Goal: Contribute content: Contribute content

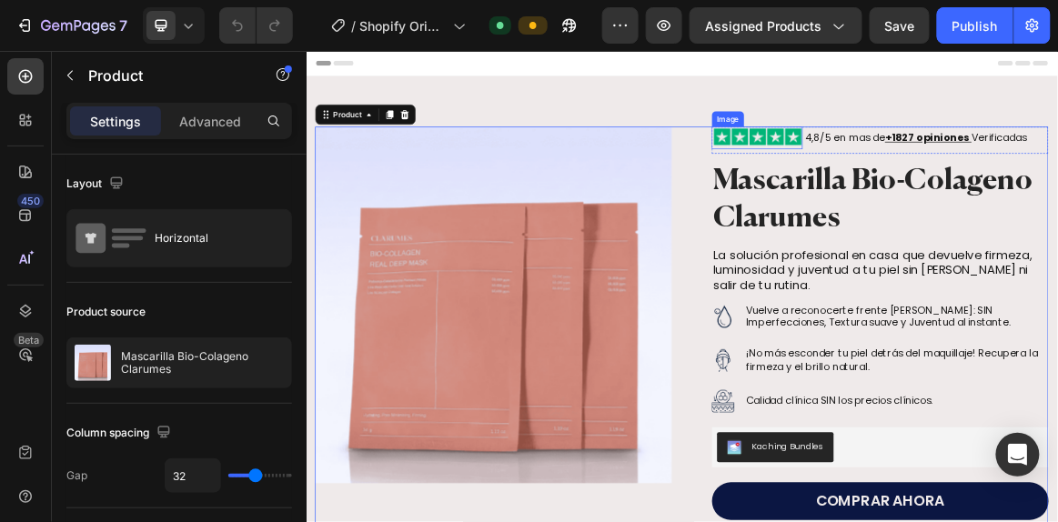
click at [938, 177] on img at bounding box center [961, 176] width 132 height 33
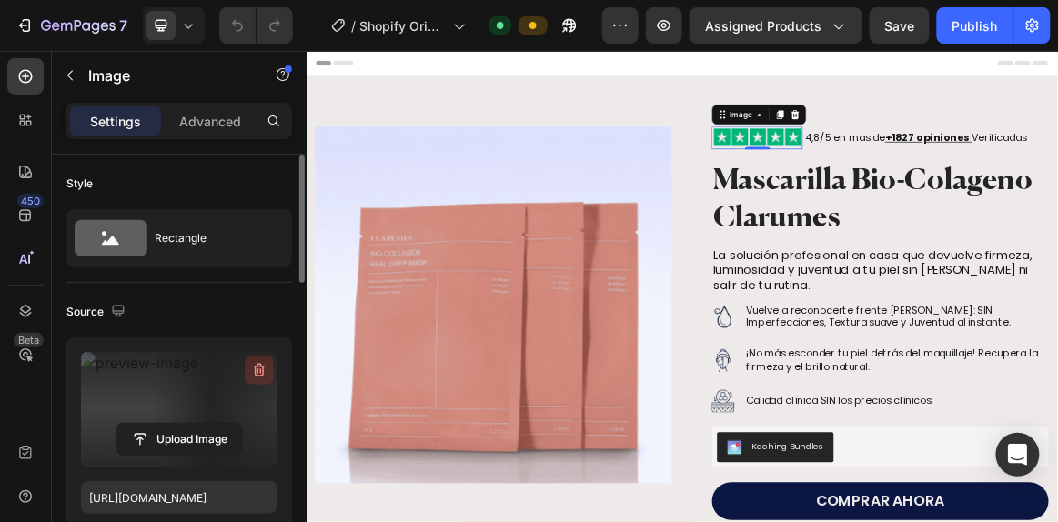
click at [258, 369] on icon "button" at bounding box center [259, 371] width 2 height 5
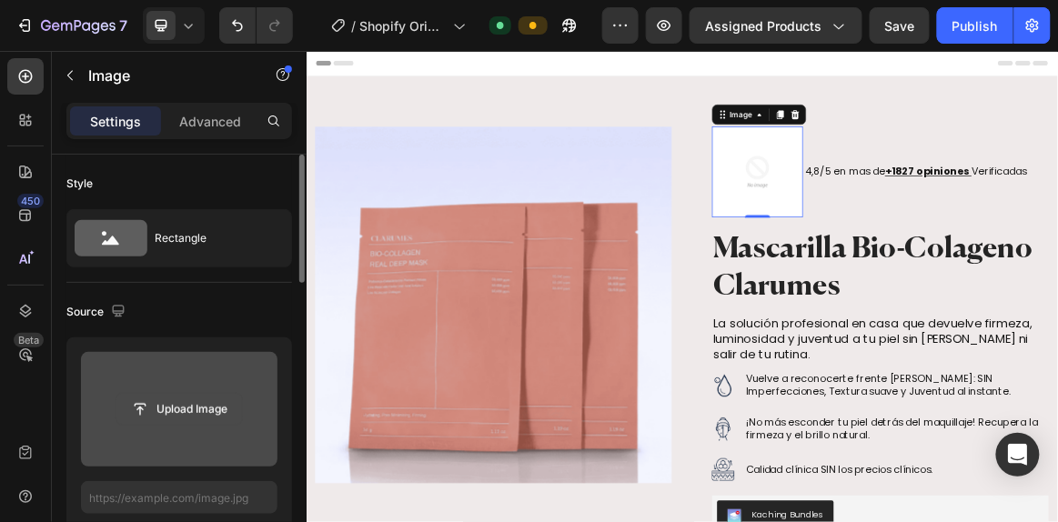
click at [181, 403] on input "file" at bounding box center [179, 409] width 126 height 31
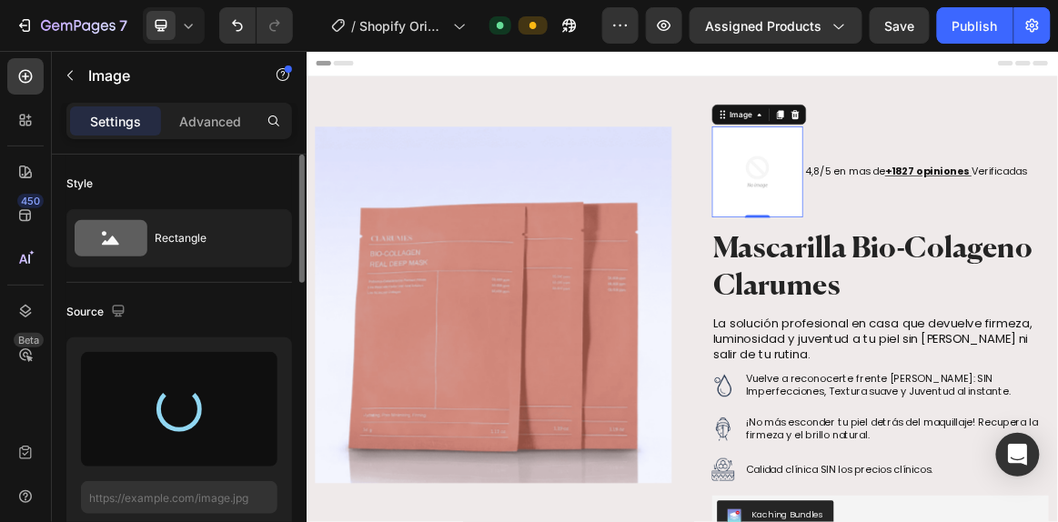
type input "https://cdn.shopify.com/s/files/1/0941/8833/9574/files/gempages_584549498118734…"
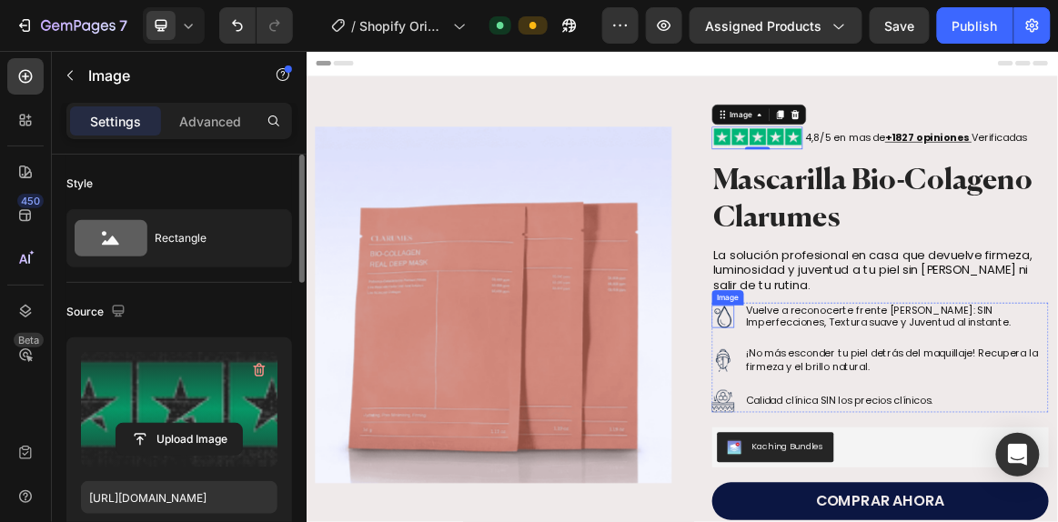
click at [898, 428] on img at bounding box center [911, 436] width 33 height 33
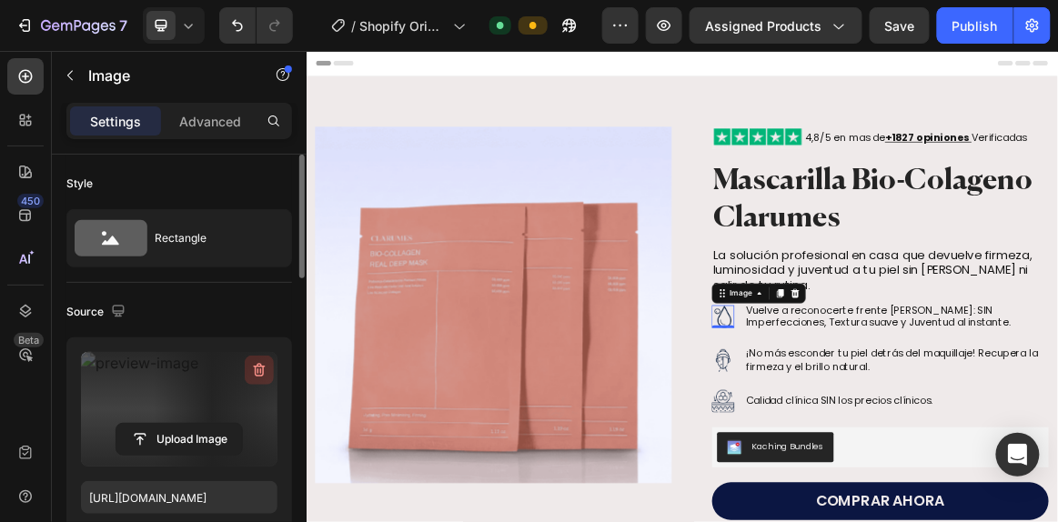
click at [259, 367] on icon "button" at bounding box center [259, 370] width 18 height 18
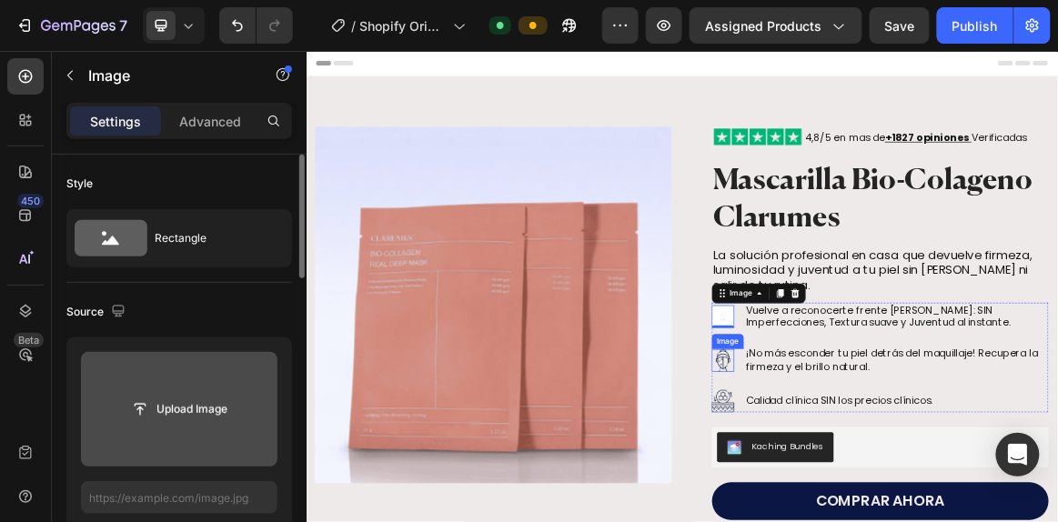
click at [898, 488] on img at bounding box center [911, 499] width 33 height 33
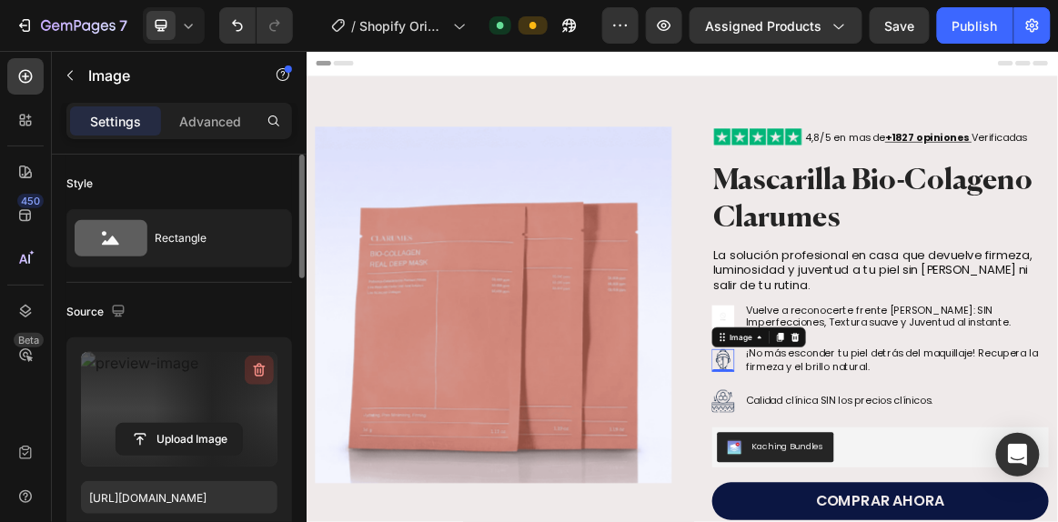
drag, startPoint x: 257, startPoint y: 373, endPoint x: 329, endPoint y: 549, distance: 189.8
click at [257, 373] on icon "button" at bounding box center [259, 370] width 18 height 18
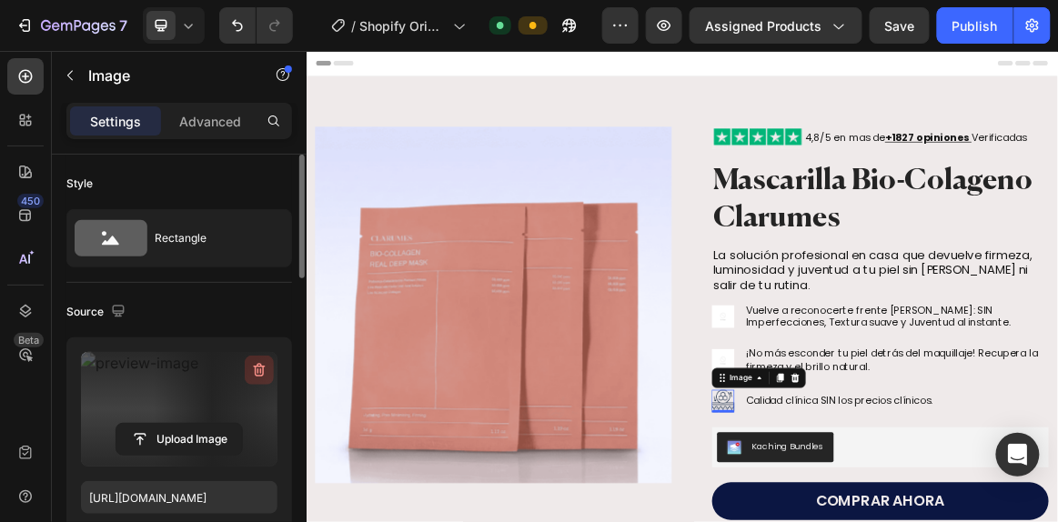
click at [255, 363] on icon "button" at bounding box center [259, 370] width 18 height 18
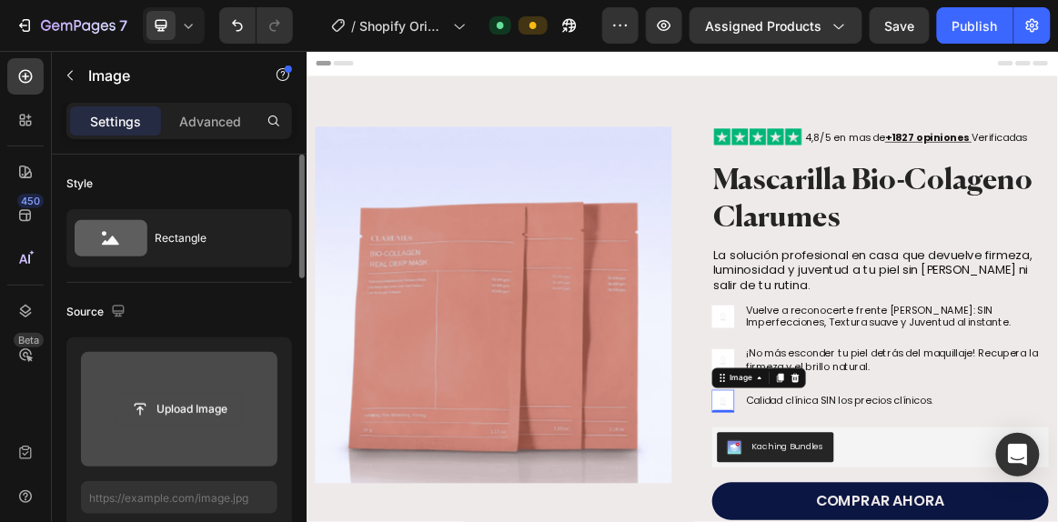
click at [206, 412] on input "file" at bounding box center [179, 409] width 126 height 31
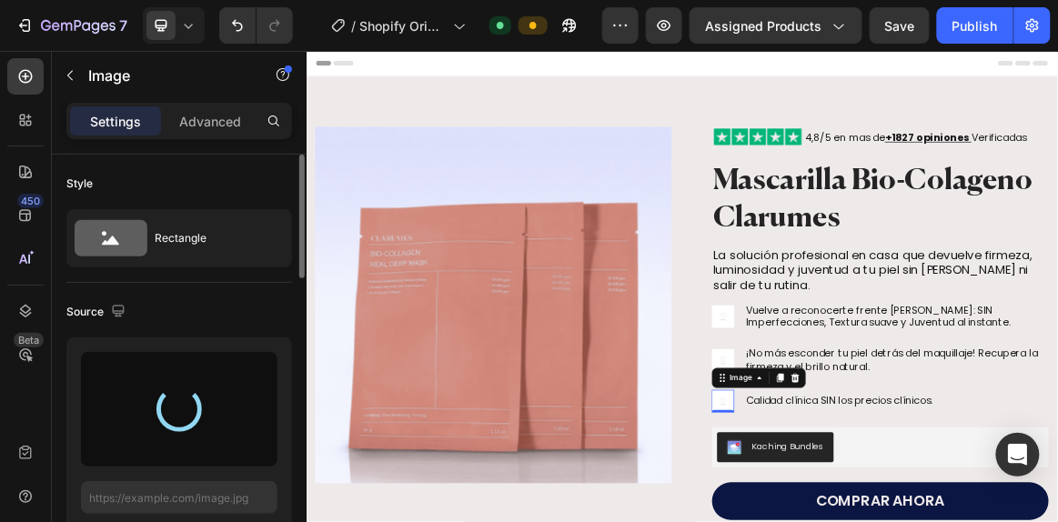
type input "https://cdn.shopify.com/s/files/1/0941/8833/9574/files/gempages_584549498118734…"
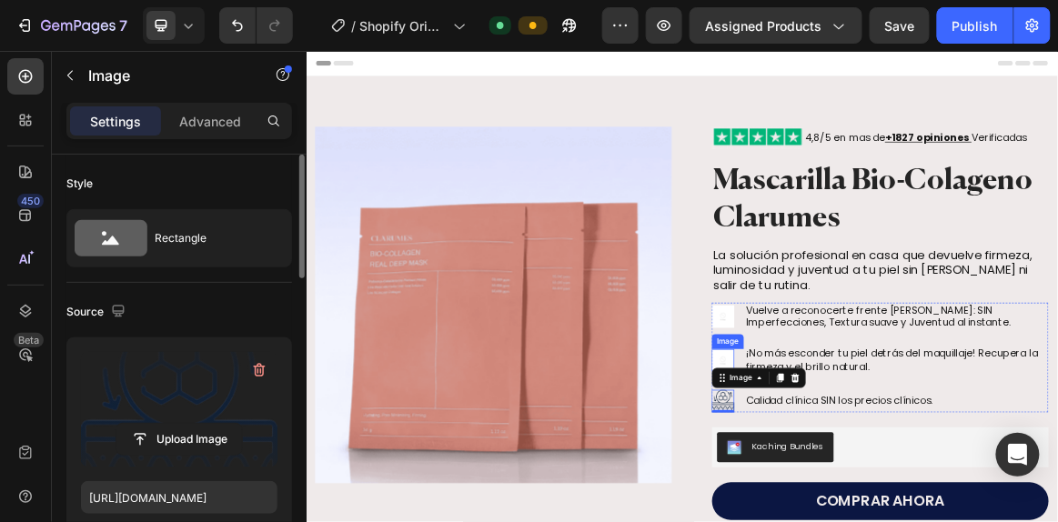
click at [907, 489] on img at bounding box center [911, 499] width 33 height 33
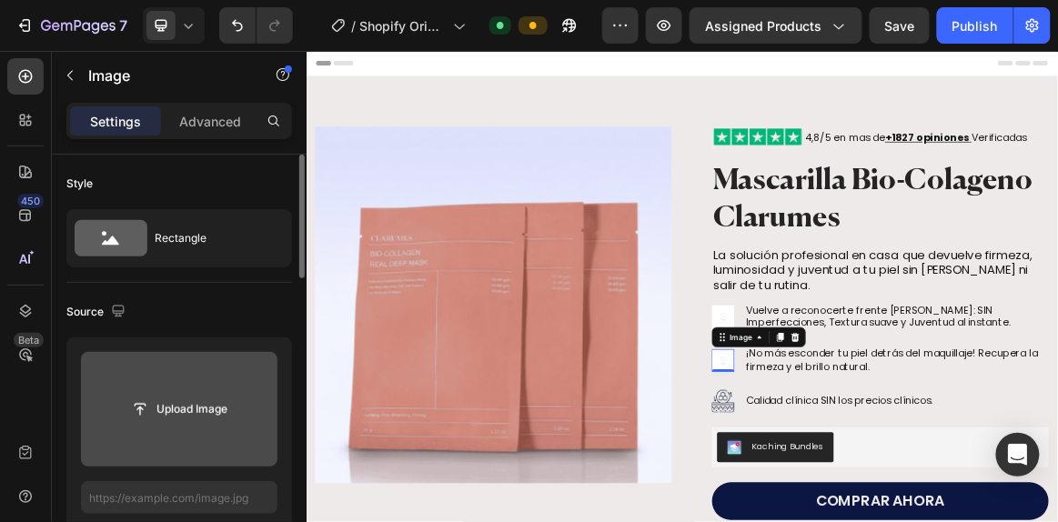
click at [193, 431] on input "file" at bounding box center [179, 409] width 197 height 115
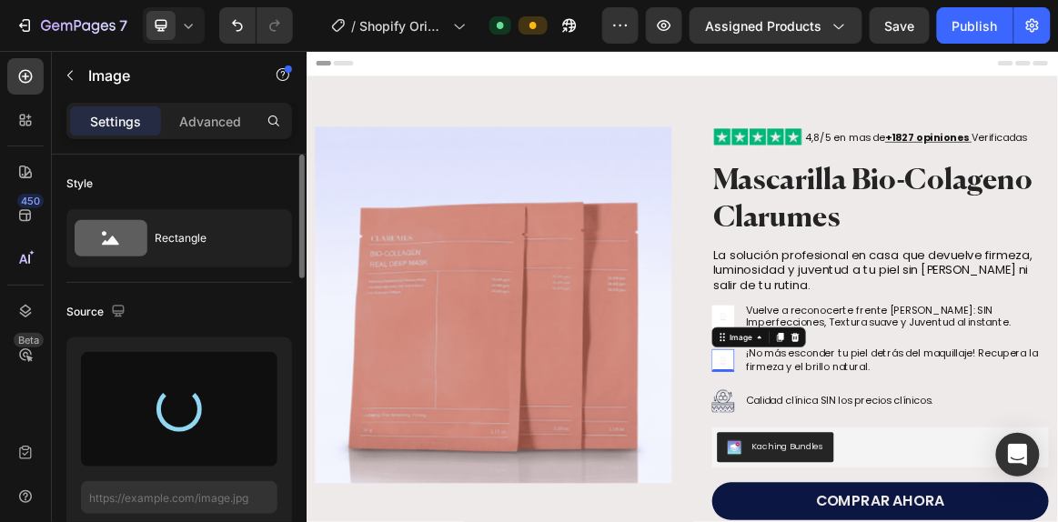
type input "https://cdn.shopify.com/s/files/1/0941/8833/9574/files/gempages_584549498118734…"
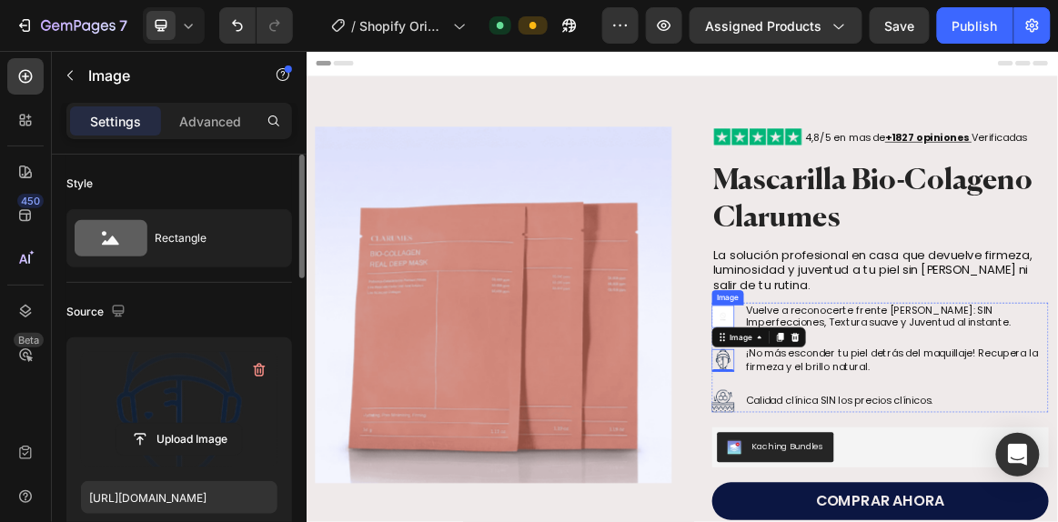
click at [897, 435] on img at bounding box center [911, 436] width 33 height 33
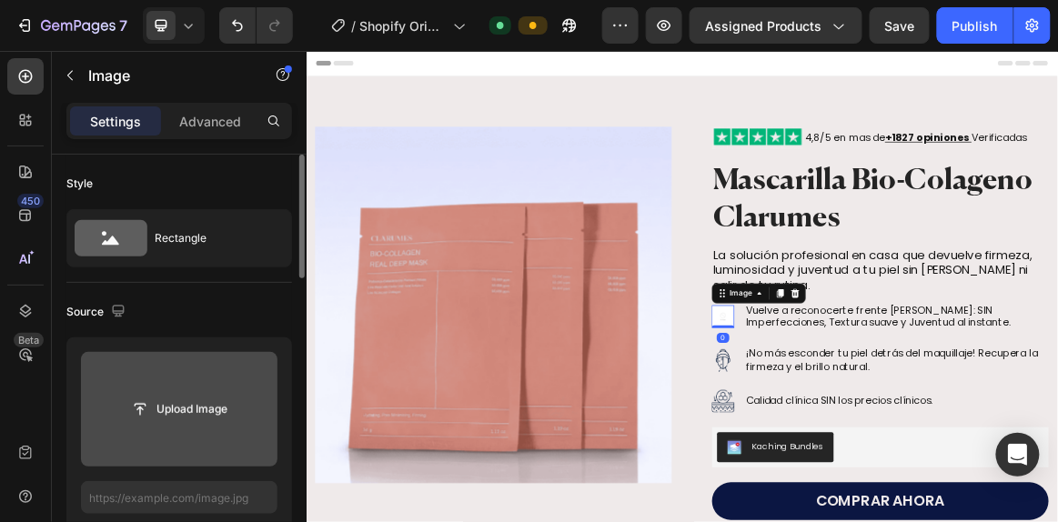
click at [96, 426] on input "file" at bounding box center [179, 409] width 197 height 115
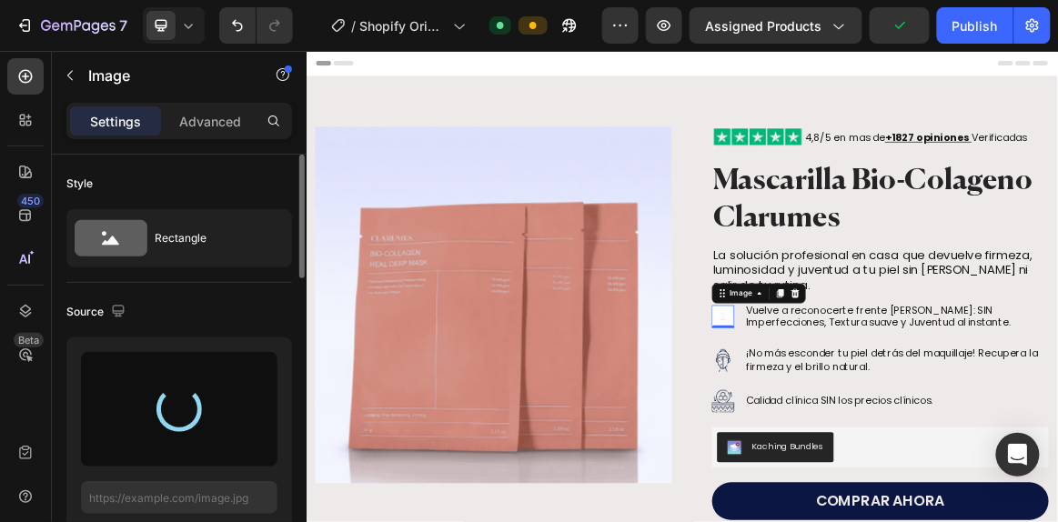
type input "https://cdn.shopify.com/s/files/1/0941/8833/9574/files/gempages_584549498118734…"
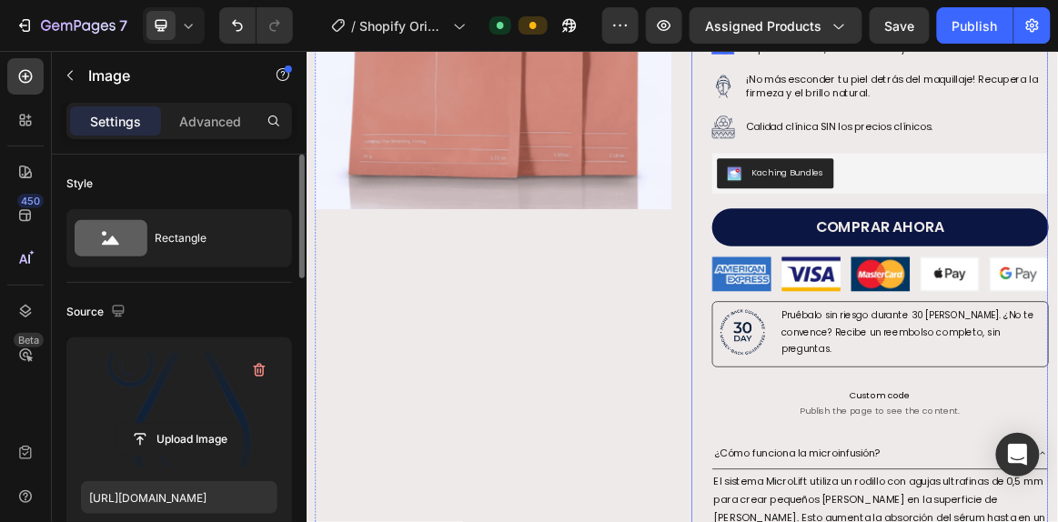
scroll to position [405, 0]
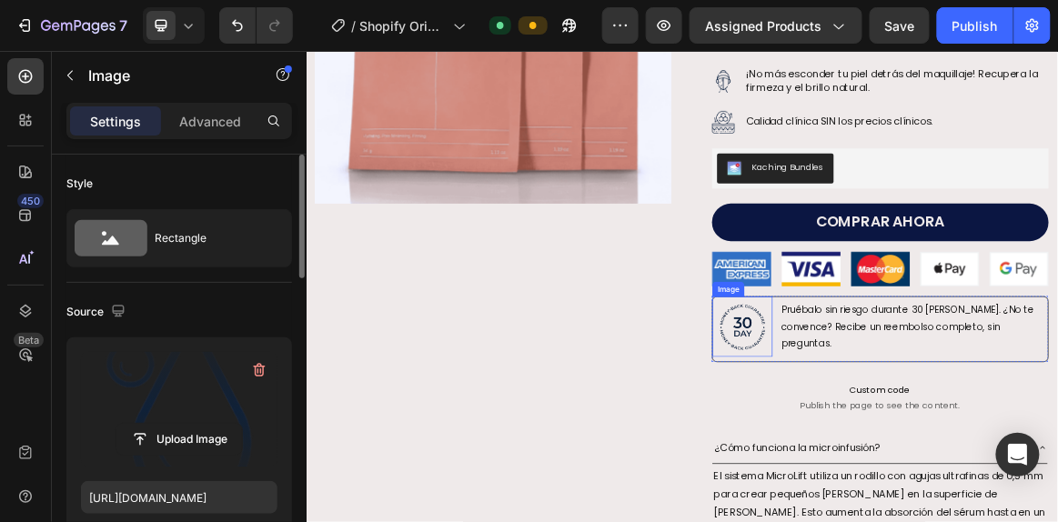
click at [922, 452] on img at bounding box center [939, 451] width 87 height 87
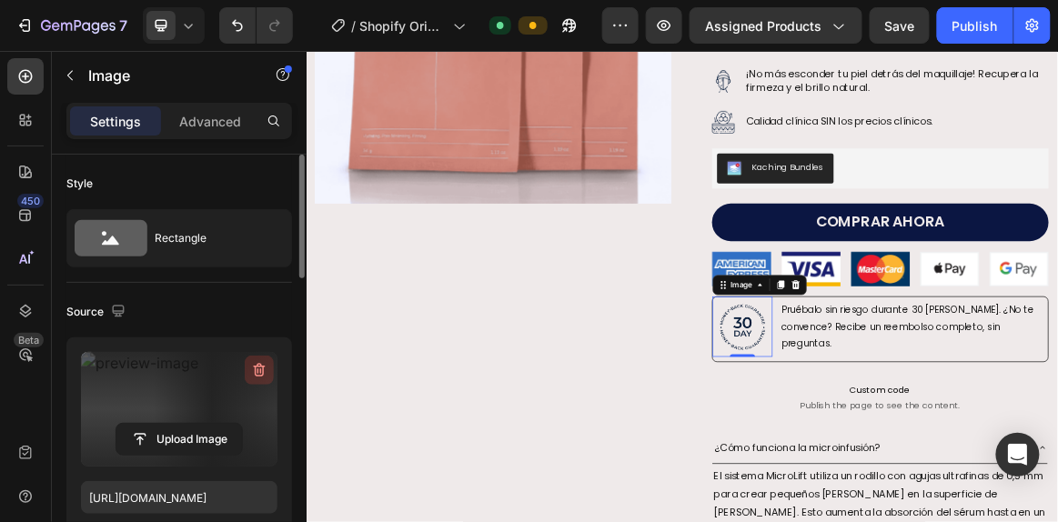
click at [262, 369] on icon "button" at bounding box center [259, 370] width 18 height 18
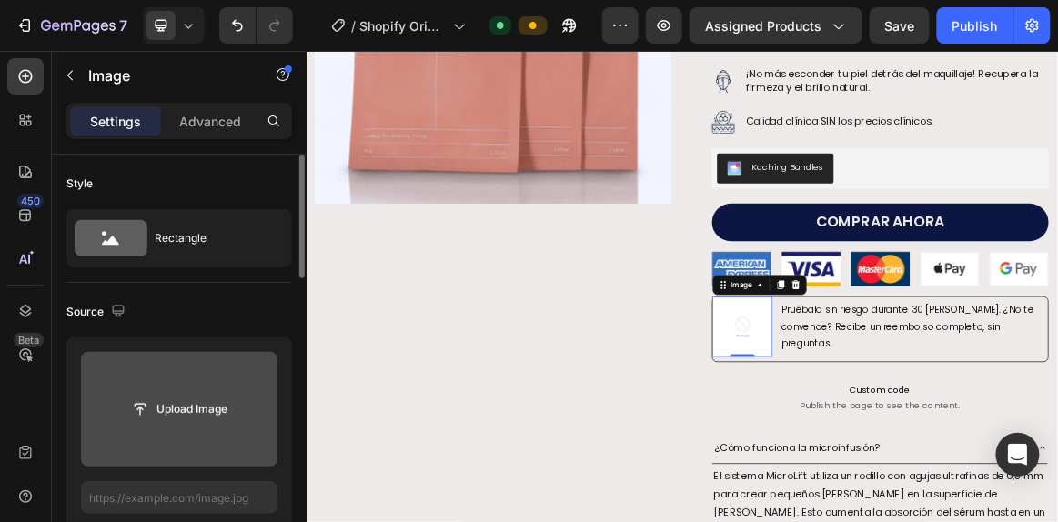
click at [228, 421] on input "file" at bounding box center [179, 409] width 126 height 31
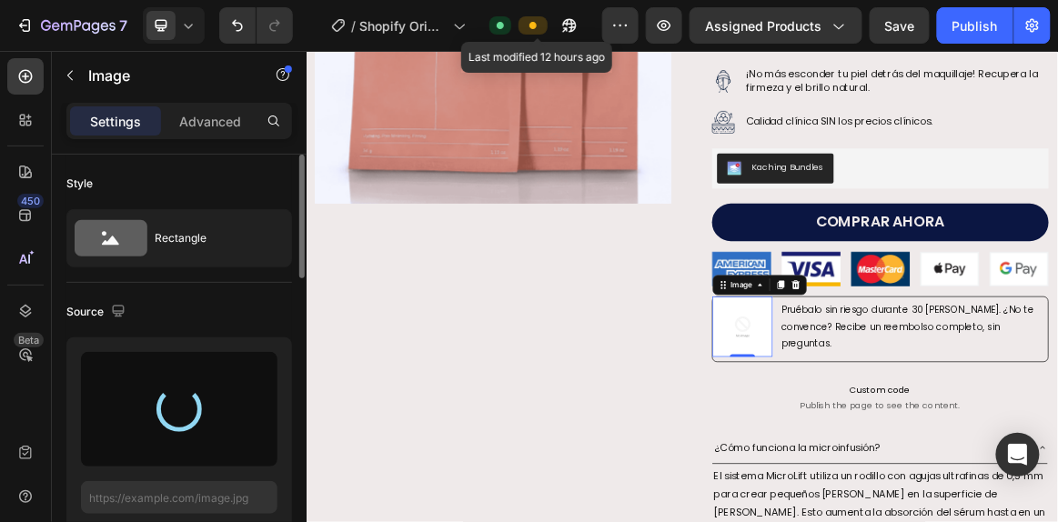
type input "https://cdn.shopify.com/s/files/1/0941/8833/9574/files/gempages_584549498118734…"
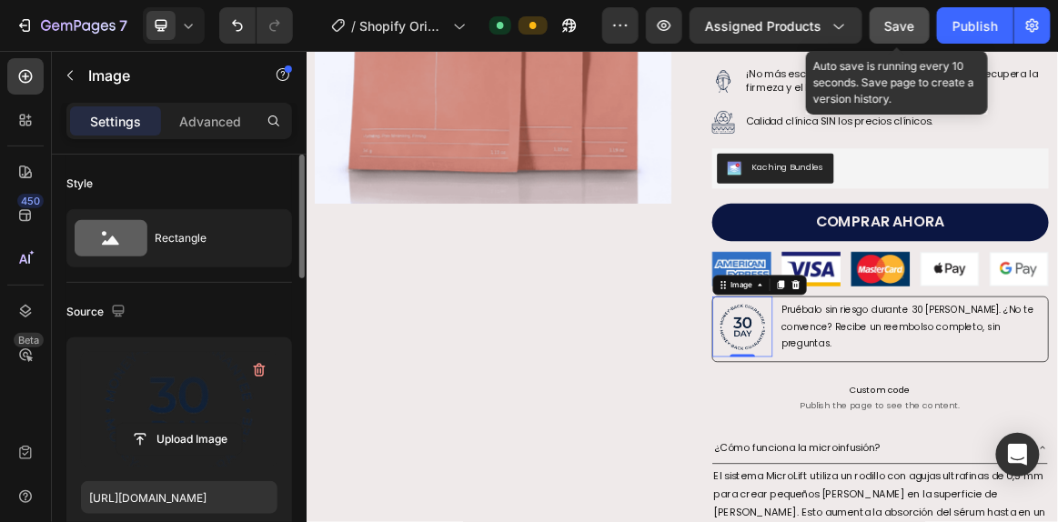
click at [908, 25] on span "Save" at bounding box center [900, 25] width 30 height 15
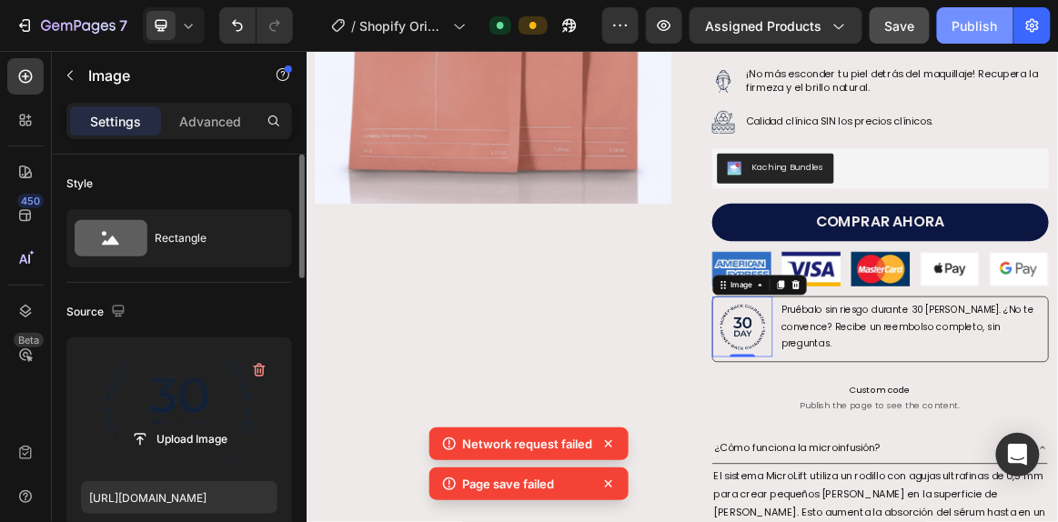
click at [979, 17] on div "Publish" at bounding box center [975, 25] width 45 height 19
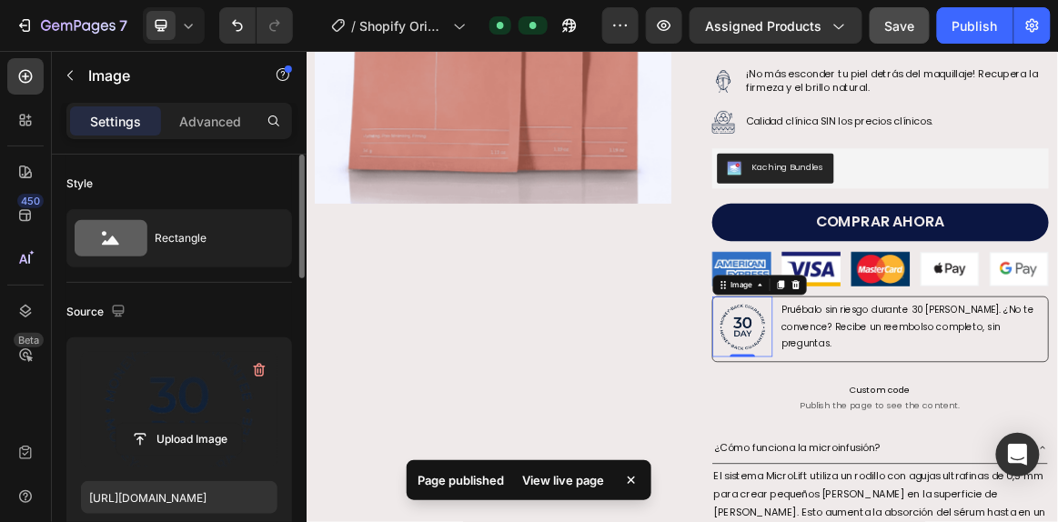
click at [553, 481] on div "View live page" at bounding box center [563, 480] width 104 height 25
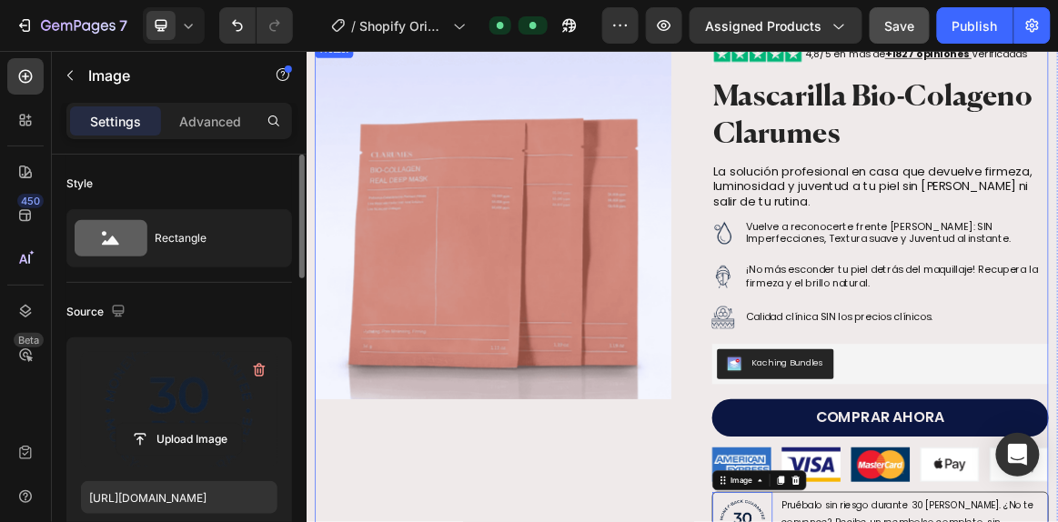
scroll to position [0, 0]
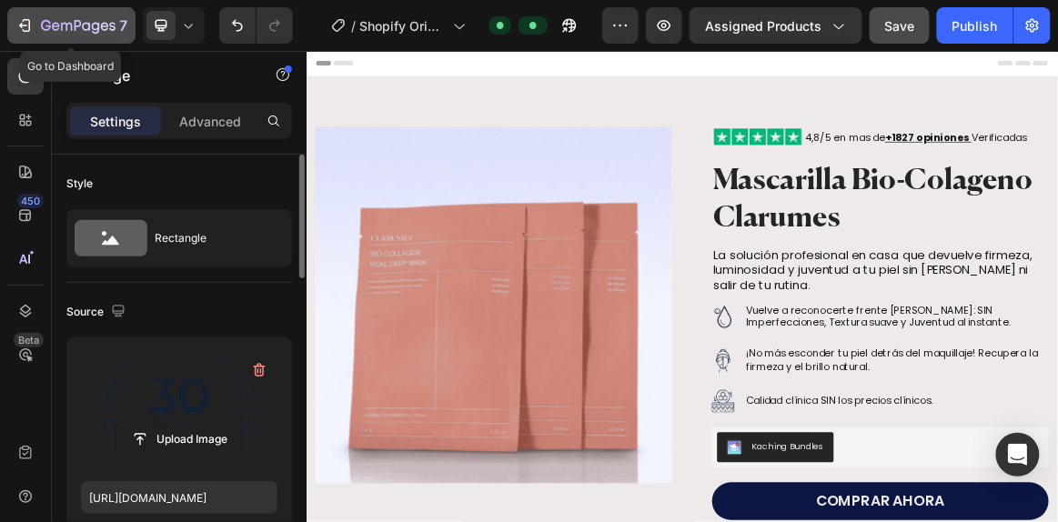
click at [40, 13] on button "7" at bounding box center [71, 25] width 128 height 36
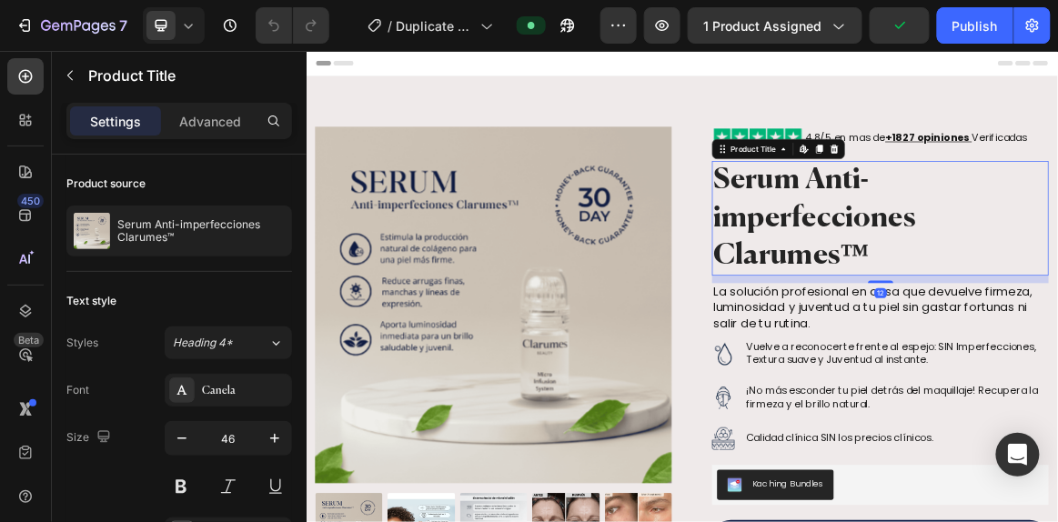
click at [928, 178] on div "Product Title Edit content in Shopify" at bounding box center [991, 192] width 193 height 29
click at [937, 174] on img at bounding box center [961, 176] width 132 height 33
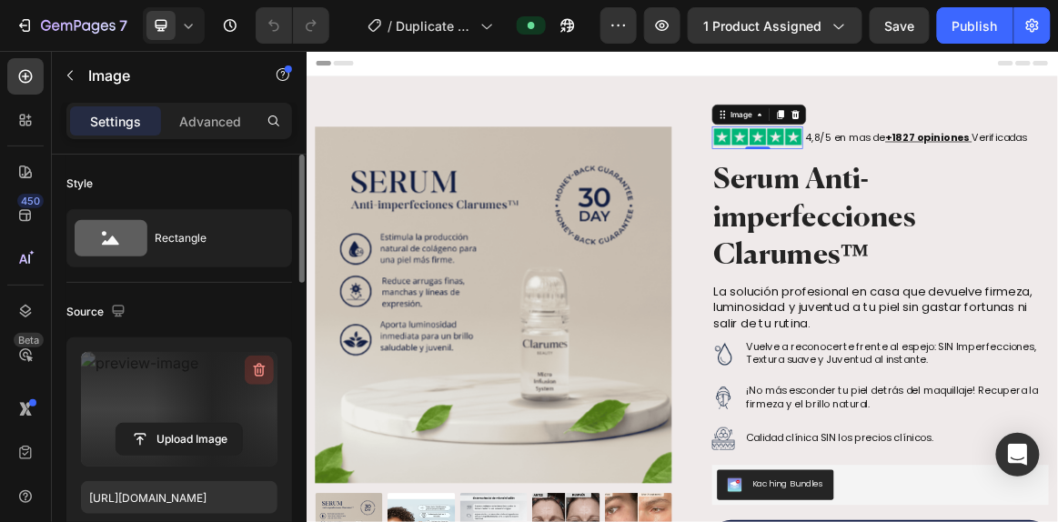
click at [256, 374] on icon "button" at bounding box center [260, 371] width 12 height 14
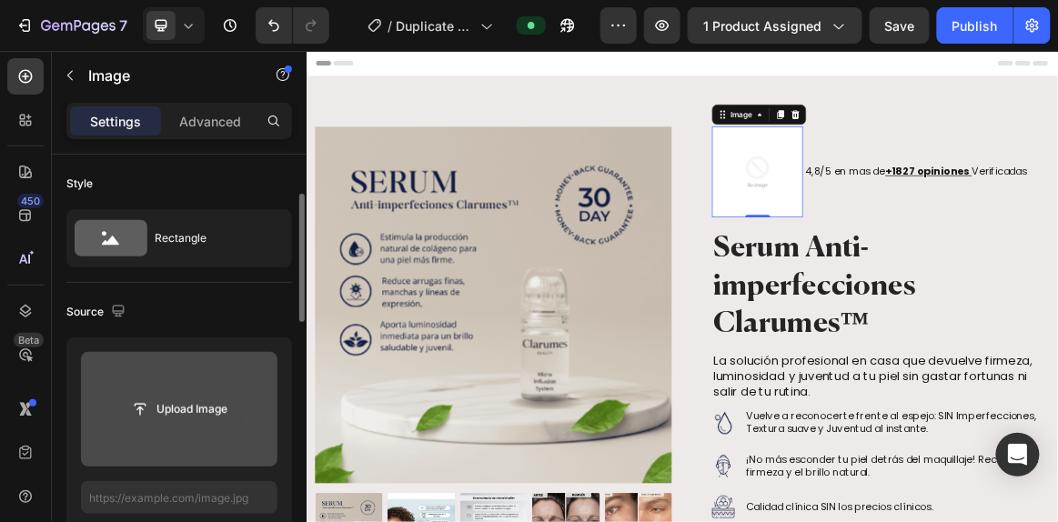
scroll to position [85, 0]
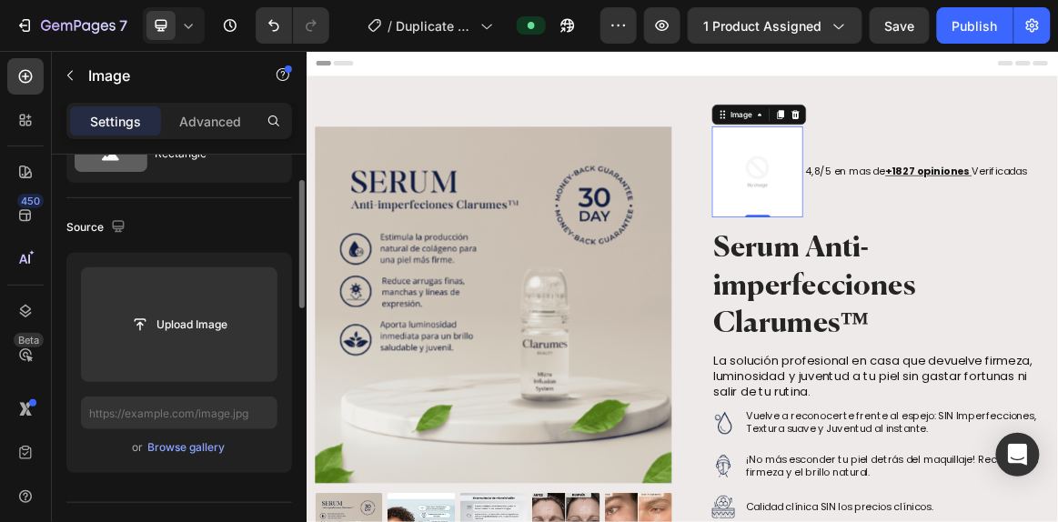
click at [180, 458] on div "Upload Image or Browse gallery" at bounding box center [179, 363] width 226 height 220
click at [179, 451] on div "Browse gallery" at bounding box center [186, 448] width 77 height 16
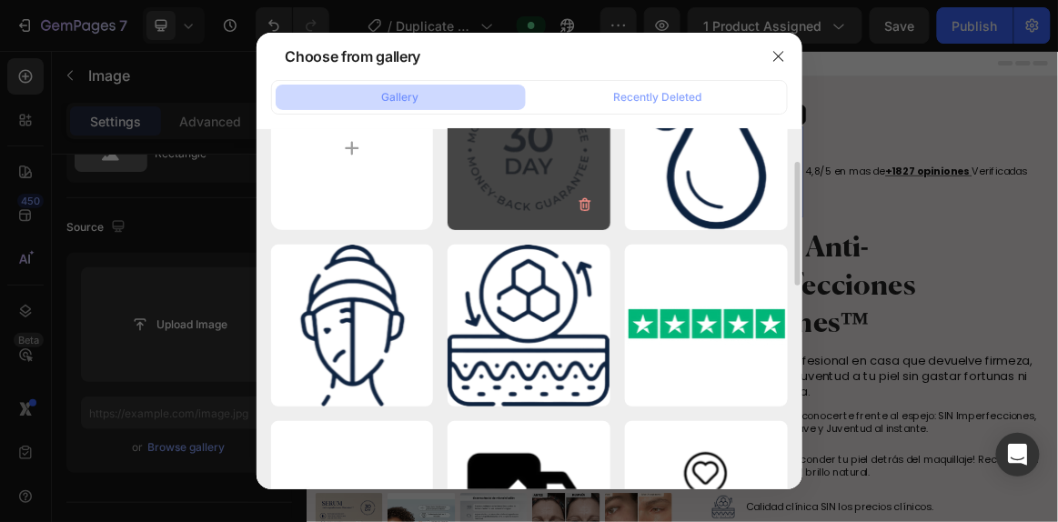
scroll to position [82, 0]
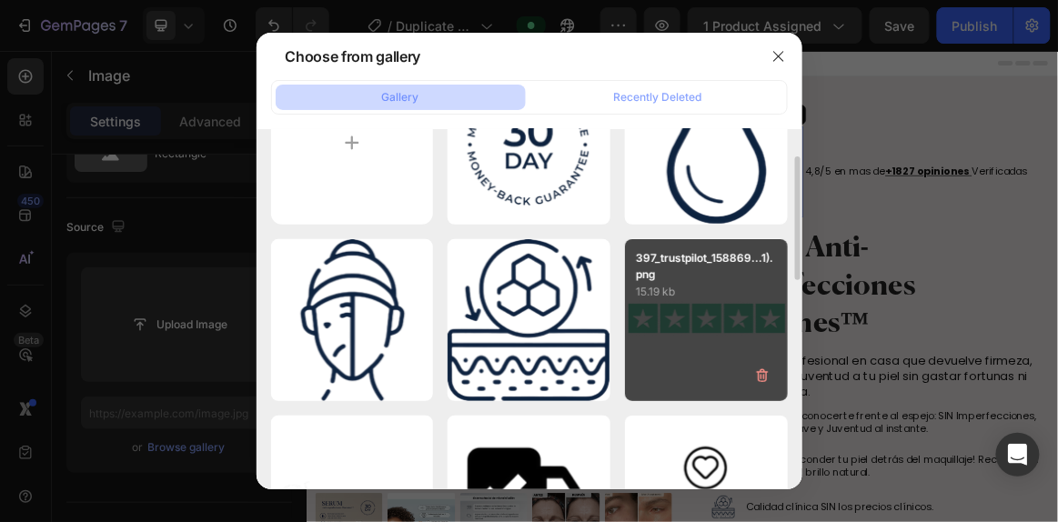
click at [687, 289] on p "15.19 kb" at bounding box center [706, 292] width 141 height 18
type input "https://cdn.shopify.com/s/files/1/0941/8833/9574/files/gempages_584549498118734…"
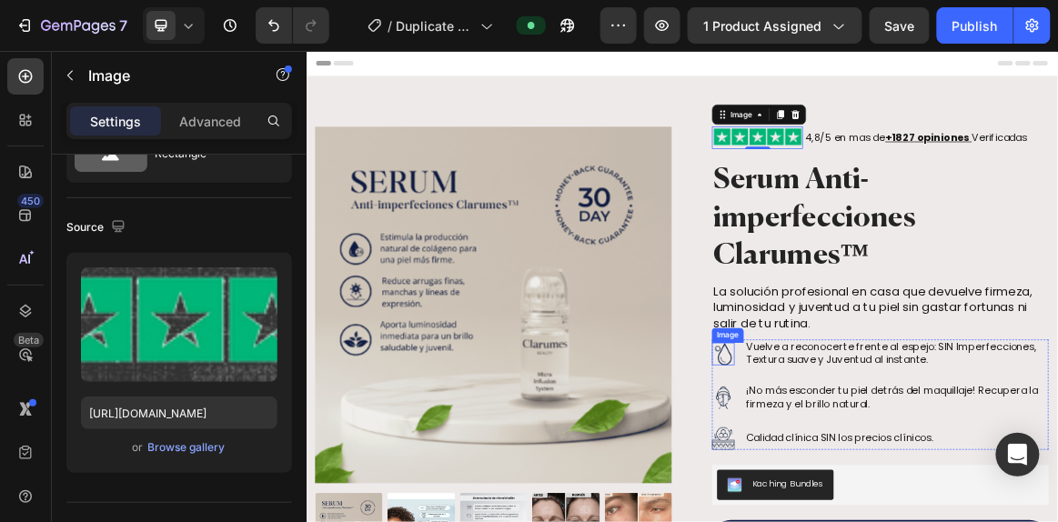
click at [905, 484] on img at bounding box center [911, 490] width 33 height 33
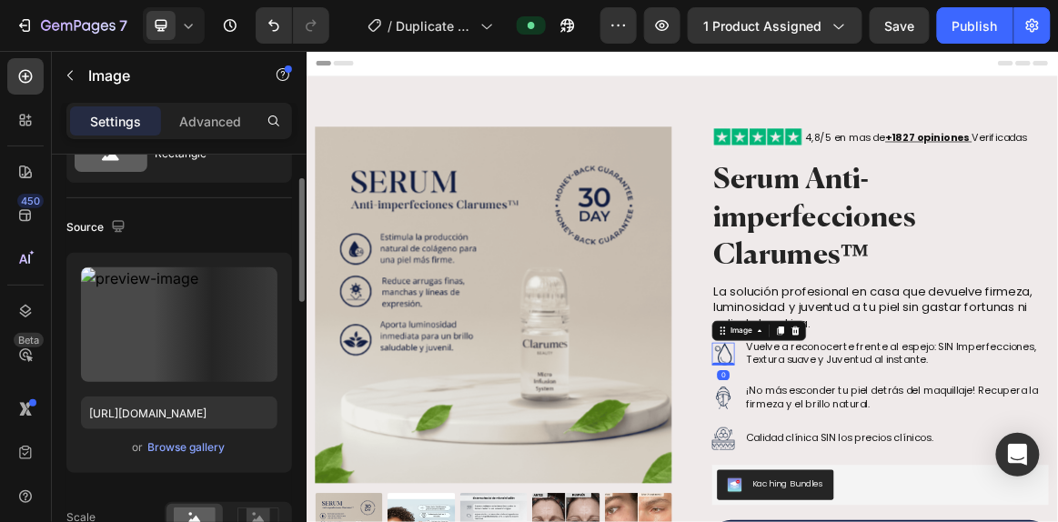
scroll to position [84, 0]
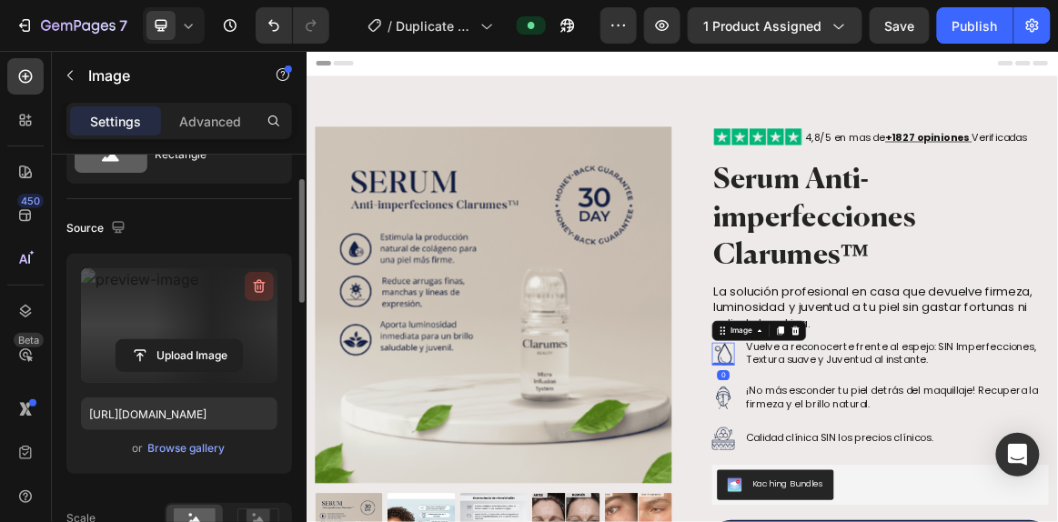
click at [257, 286] on icon "button" at bounding box center [259, 287] width 18 height 18
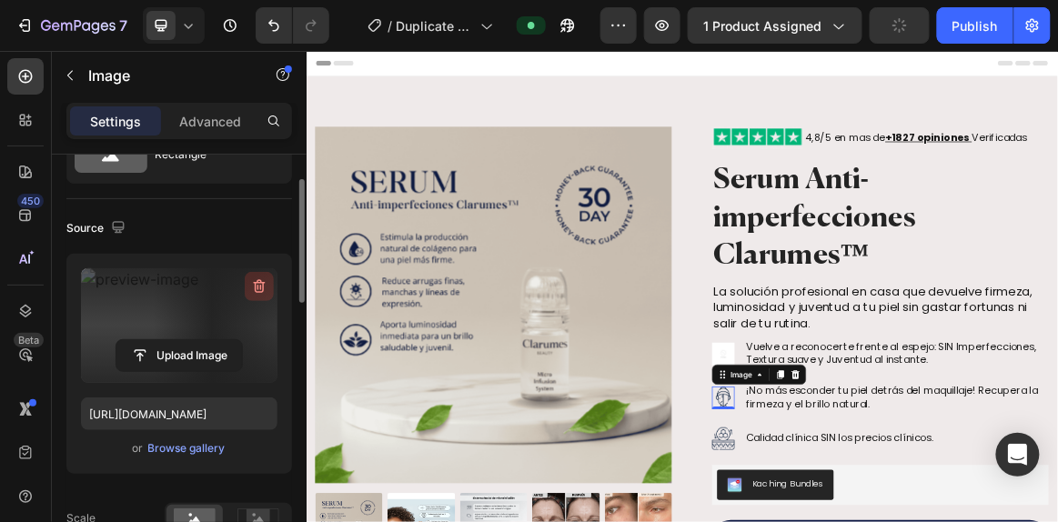
click at [260, 282] on icon "button" at bounding box center [259, 287] width 18 height 18
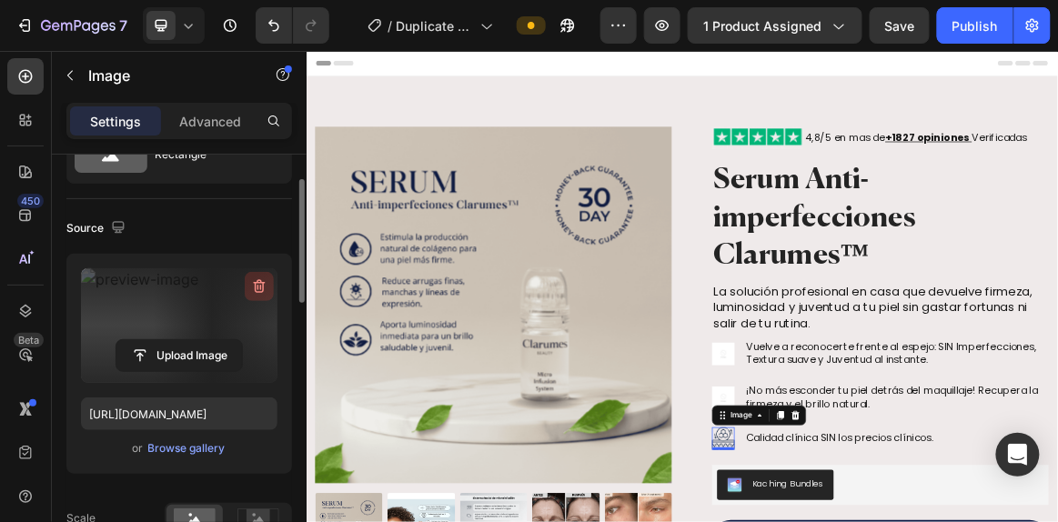
click at [264, 284] on icon "button" at bounding box center [259, 287] width 18 height 18
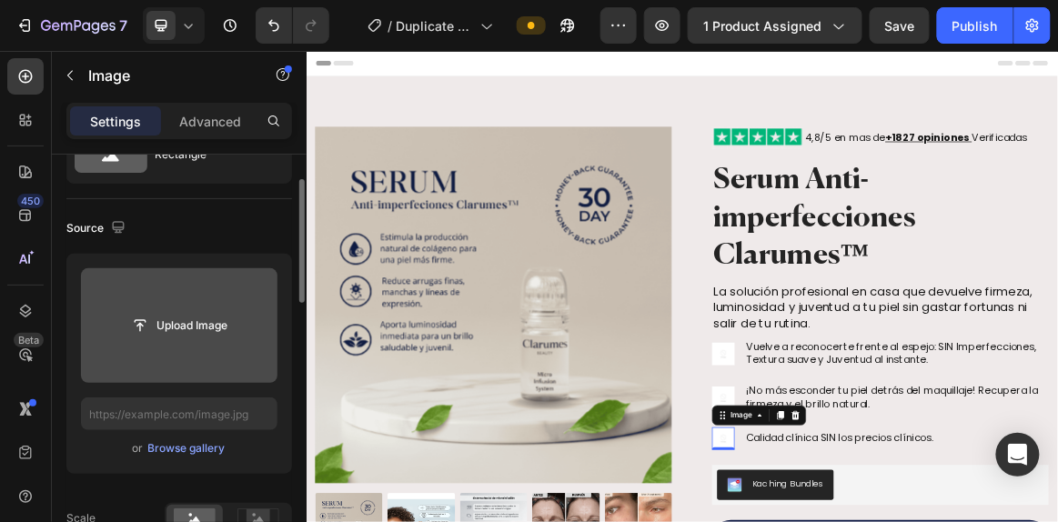
click at [210, 438] on div "or Browse gallery" at bounding box center [179, 449] width 197 height 22
click at [207, 444] on div "Browse gallery" at bounding box center [186, 448] width 77 height 16
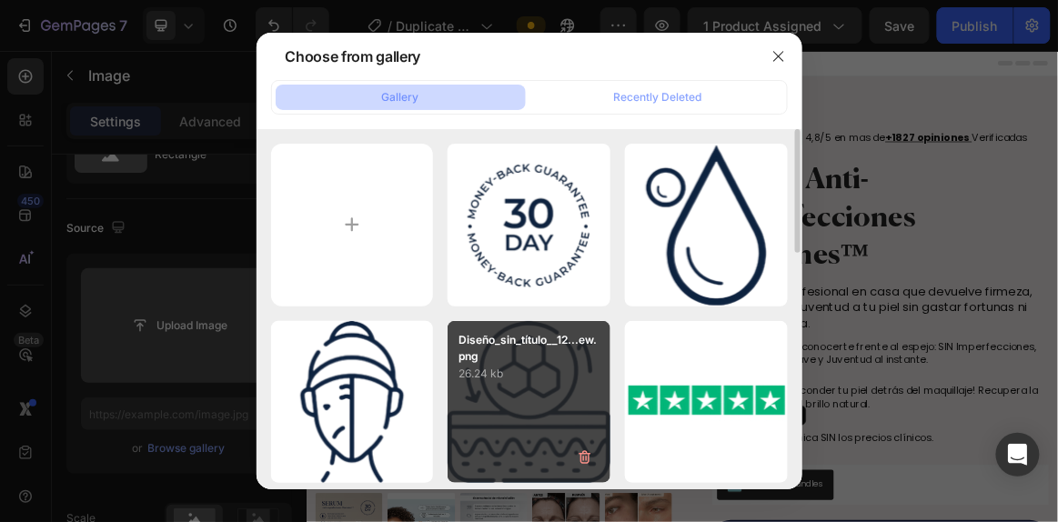
click at [490, 371] on p "26.24 kb" at bounding box center [529, 374] width 141 height 18
type input "https://cdn.shopify.com/s/files/1/0941/8833/9574/files/gempages_584549498118734…"
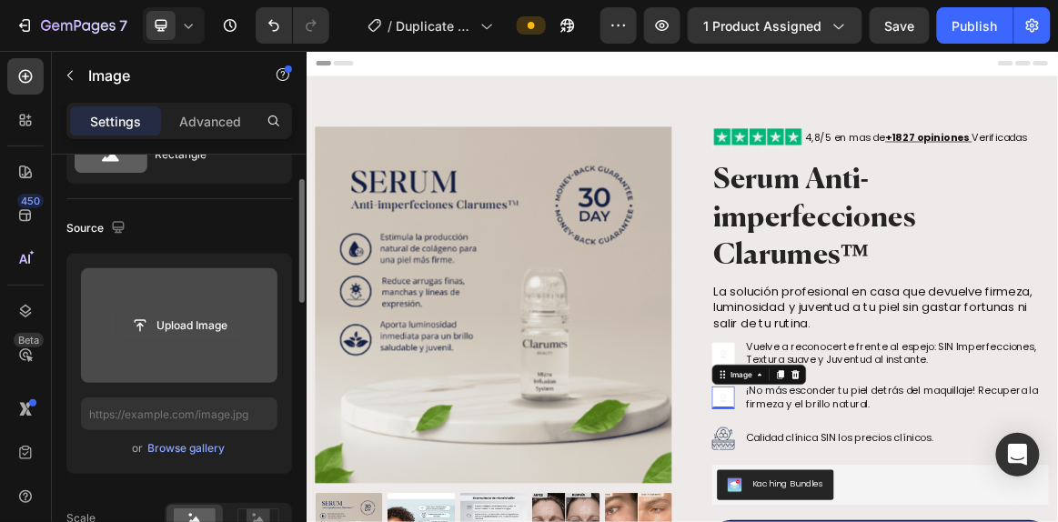
click at [144, 329] on input "file" at bounding box center [179, 325] width 126 height 31
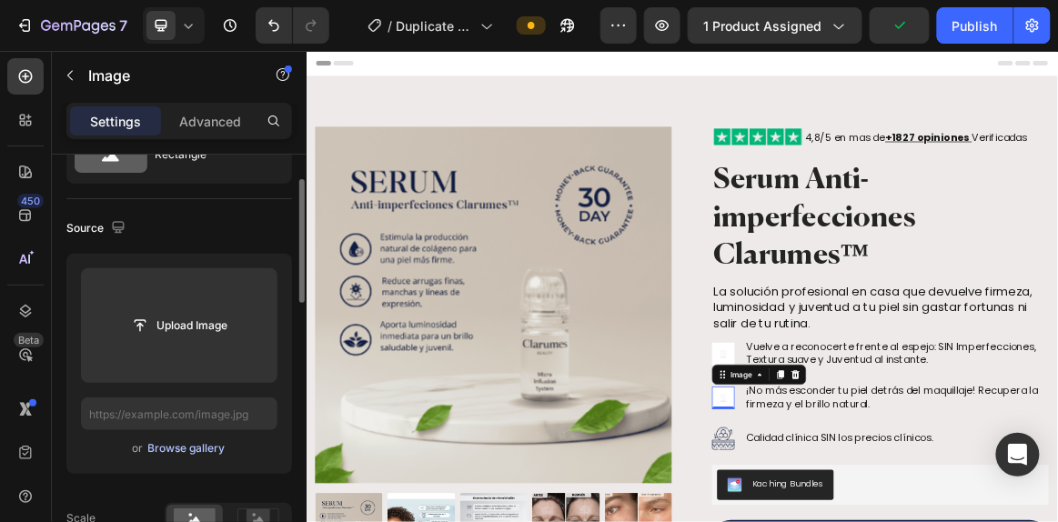
click at [183, 450] on div "Browse gallery" at bounding box center [186, 448] width 77 height 16
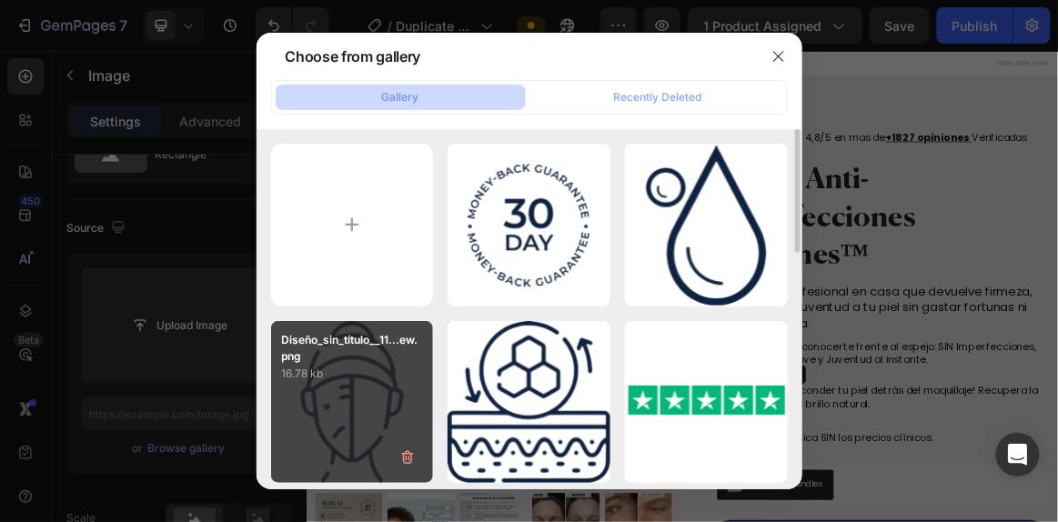
click at [383, 433] on div "Diseño_sin_título__11...ew.png 16.78 kb" at bounding box center [352, 402] width 163 height 163
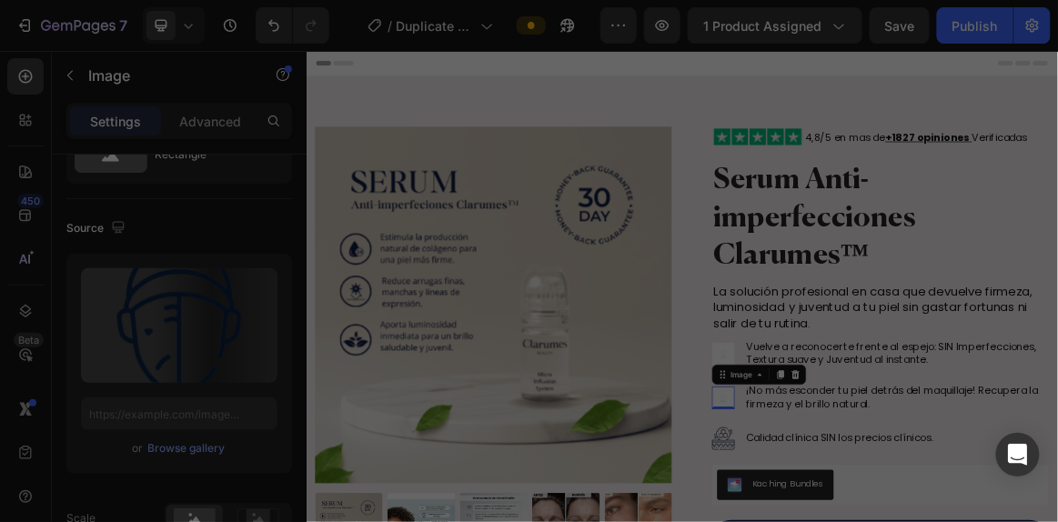
type input "https://cdn.shopify.com/s/files/1/0941/8833/9574/files/gempages_584549498118734…"
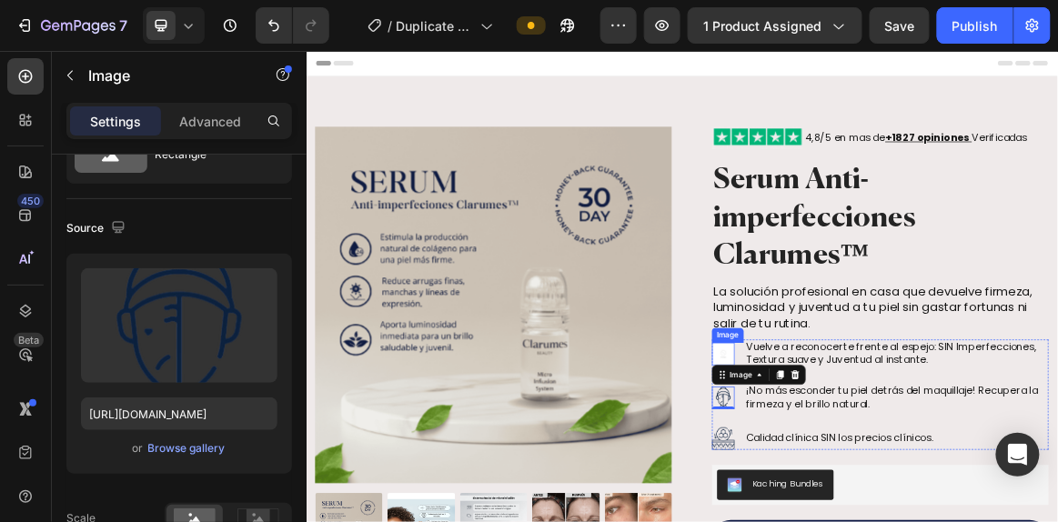
click at [907, 482] on img at bounding box center [911, 490] width 33 height 33
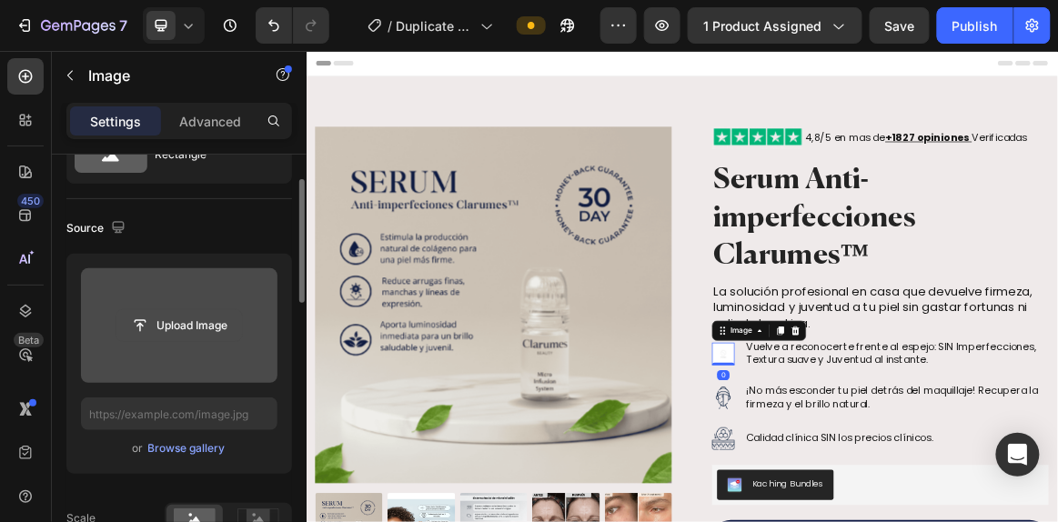
click at [175, 338] on input "file" at bounding box center [179, 325] width 126 height 31
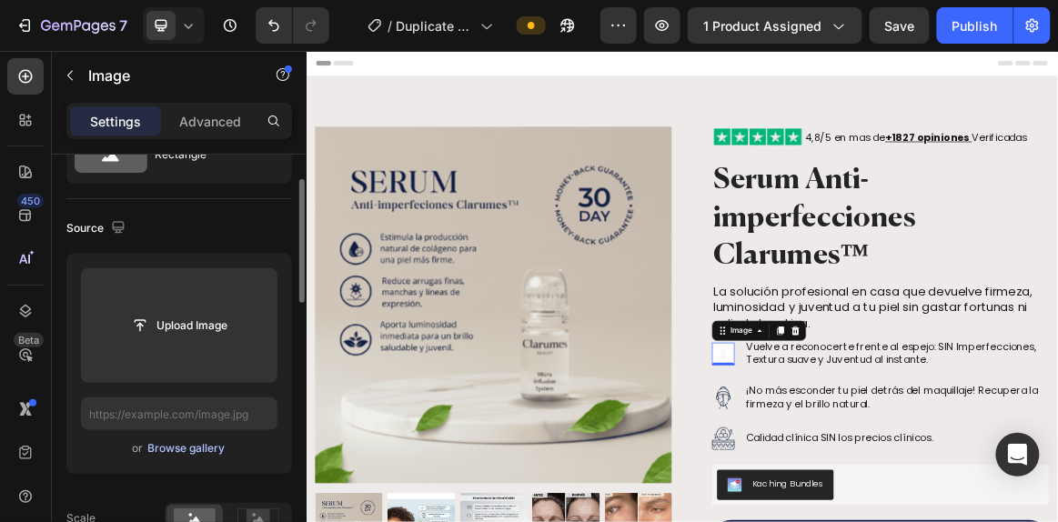
click at [211, 449] on div "Browse gallery" at bounding box center [186, 448] width 77 height 16
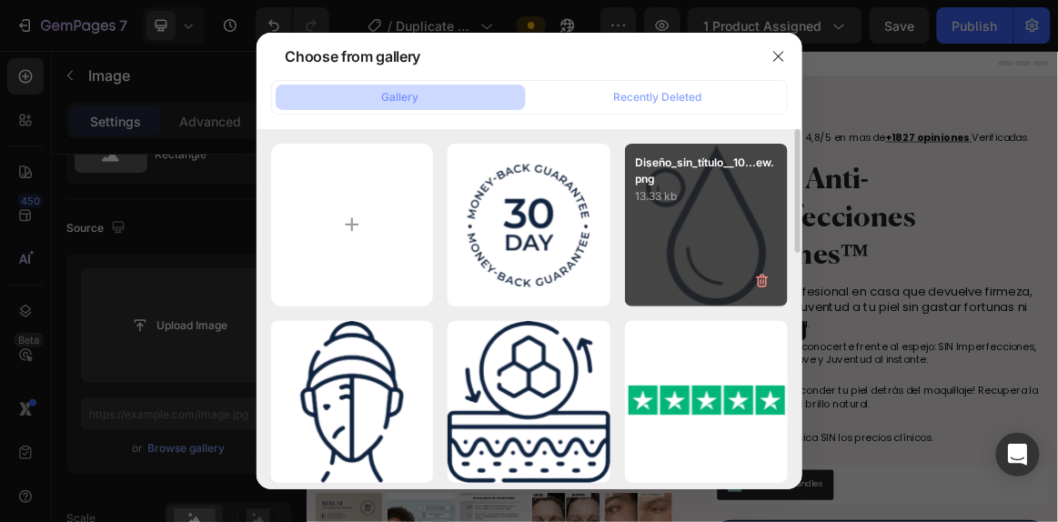
click at [646, 231] on div "Diseño_sin_título__10...ew.png 13.33 kb" at bounding box center [706, 225] width 163 height 163
type input "https://cdn.shopify.com/s/files/1/0941/8833/9574/files/gempages_584549498118734…"
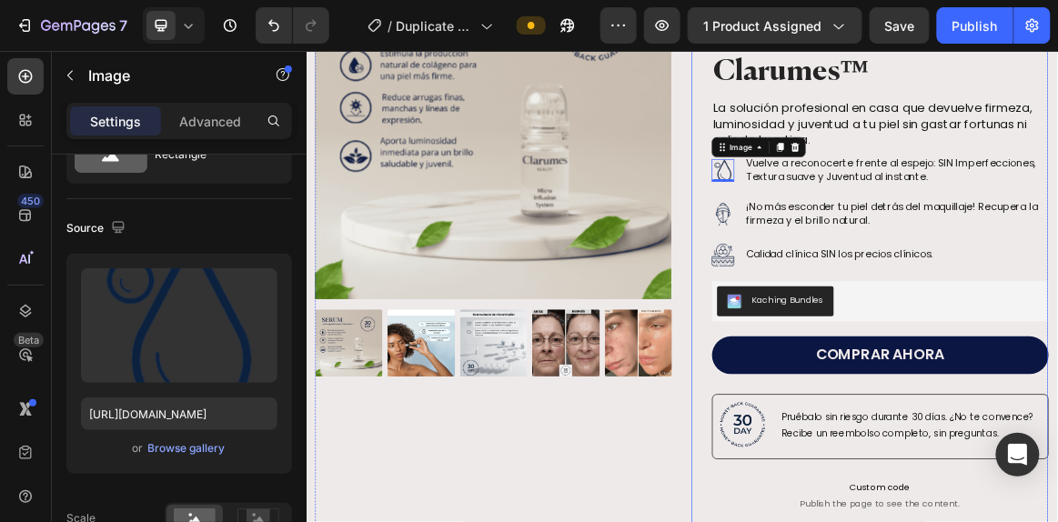
scroll to position [268, 0]
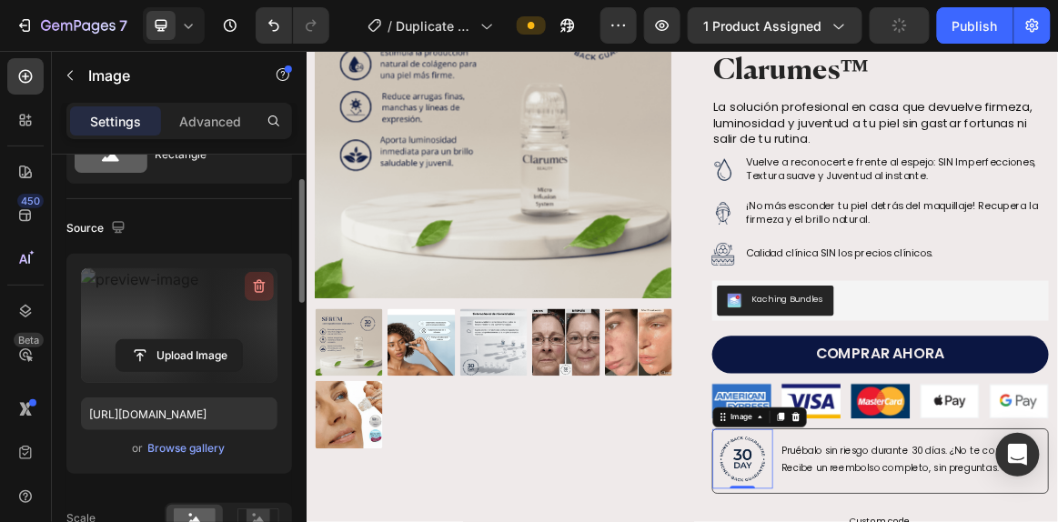
click at [264, 275] on button "button" at bounding box center [259, 286] width 29 height 29
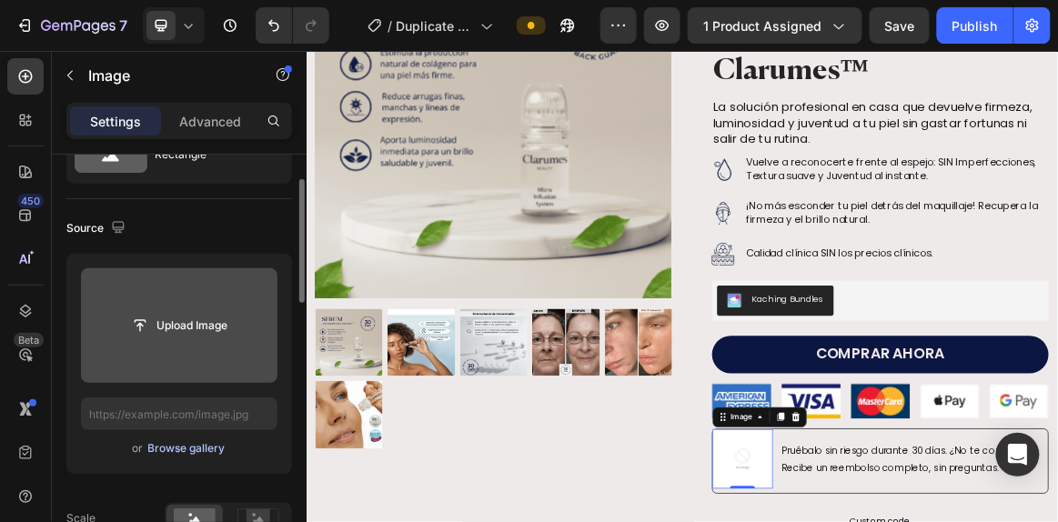
click at [198, 450] on div "Browse gallery" at bounding box center [186, 448] width 77 height 16
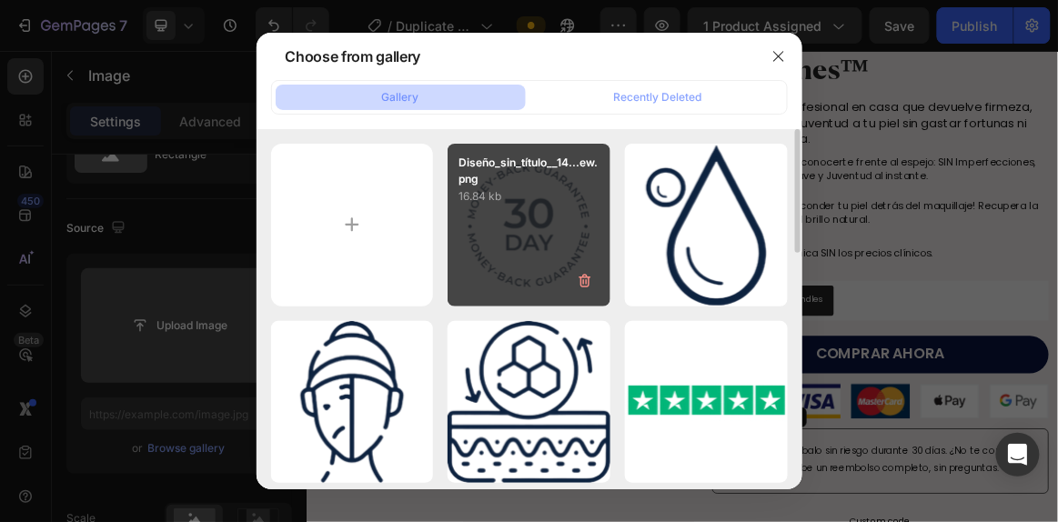
click at [508, 211] on div "Diseño_sin_título__14...ew.png 16.84 kb" at bounding box center [529, 225] width 163 height 163
type input "https://cdn.shopify.com/s/files/1/0941/8833/9574/files/gempages_584549498118734…"
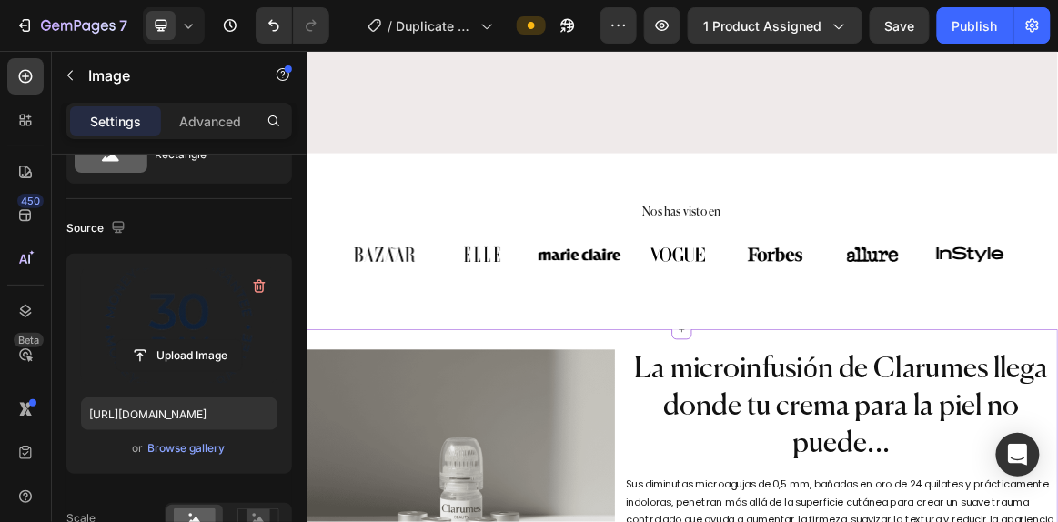
scroll to position [1329, 0]
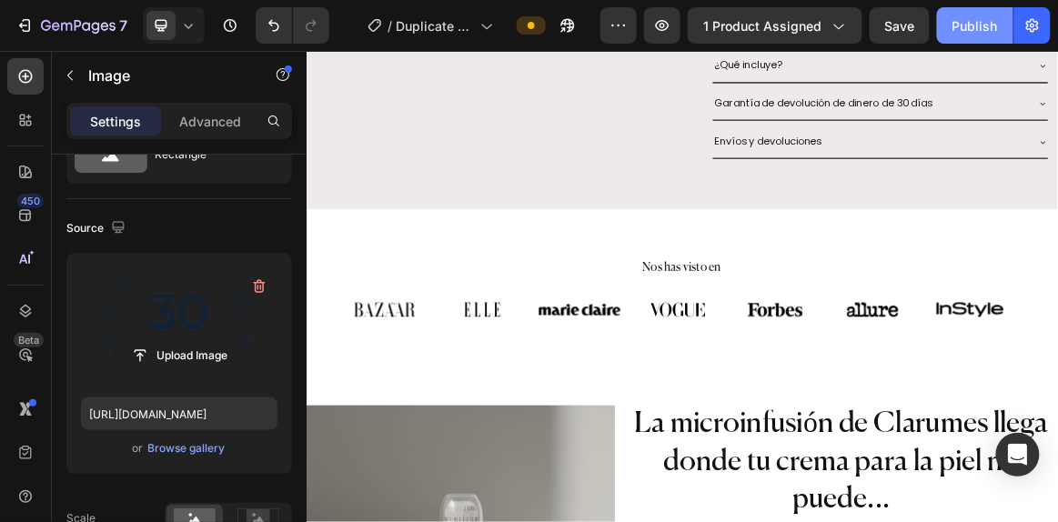
click at [971, 21] on div "Publish" at bounding box center [975, 25] width 45 height 19
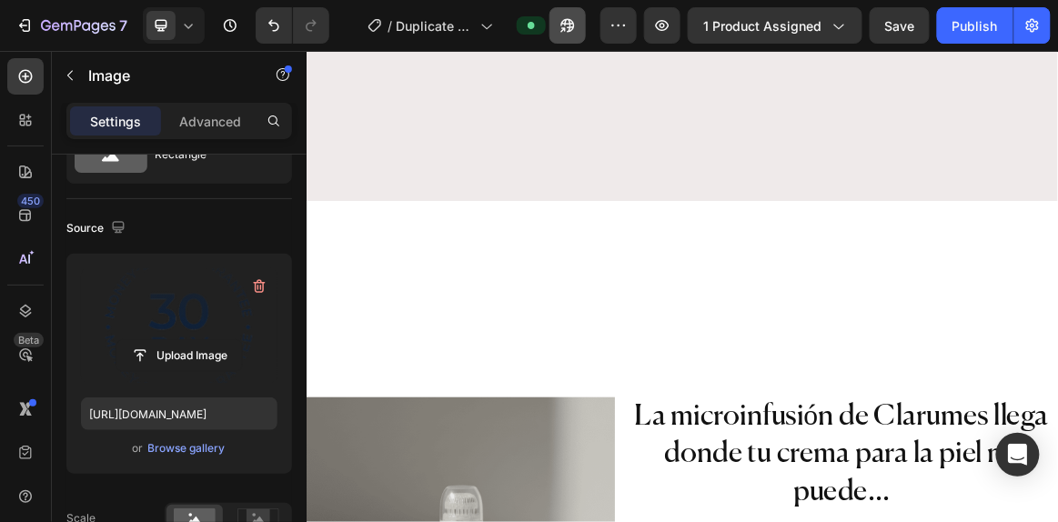
scroll to position [824, 0]
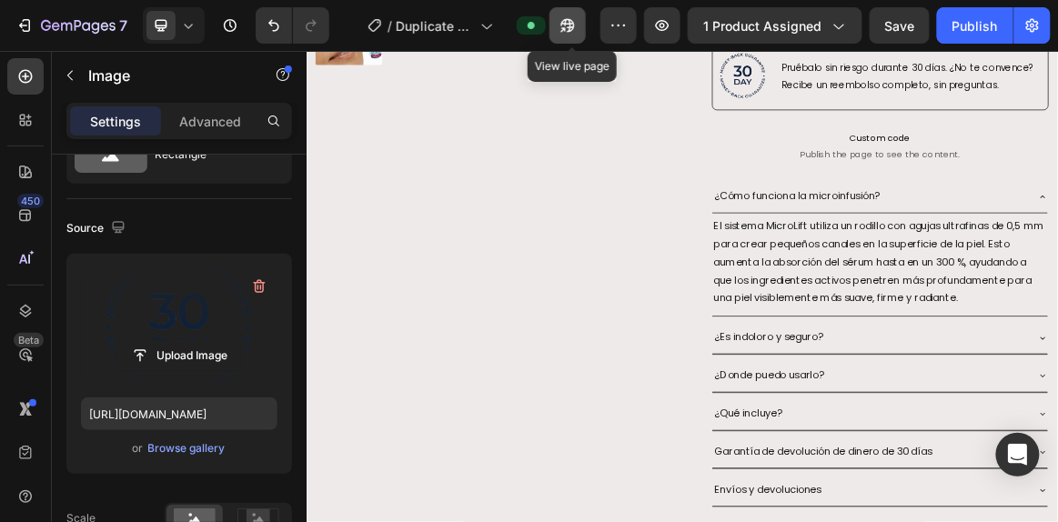
click at [571, 28] on icon "button" at bounding box center [568, 25] width 18 height 18
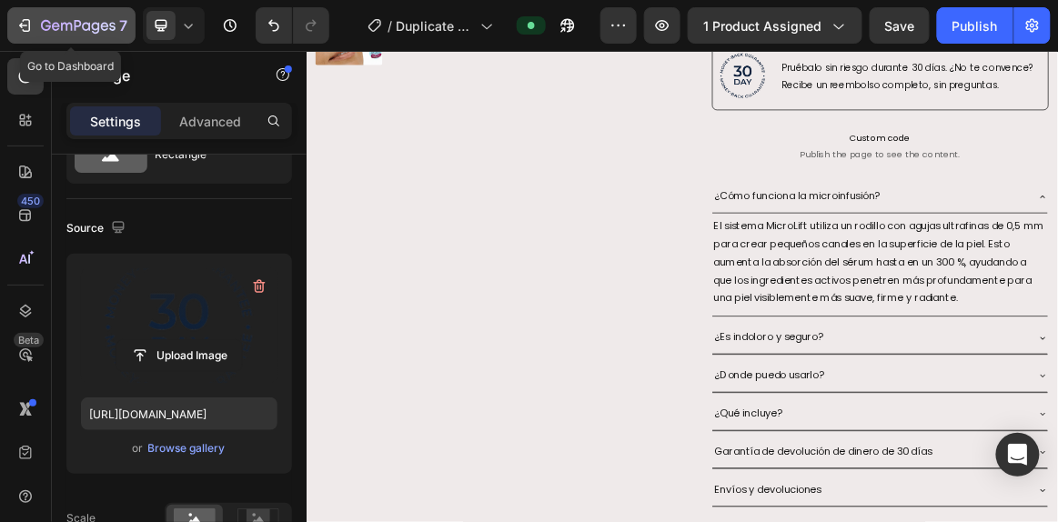
click at [35, 25] on div "7" at bounding box center [71, 26] width 112 height 22
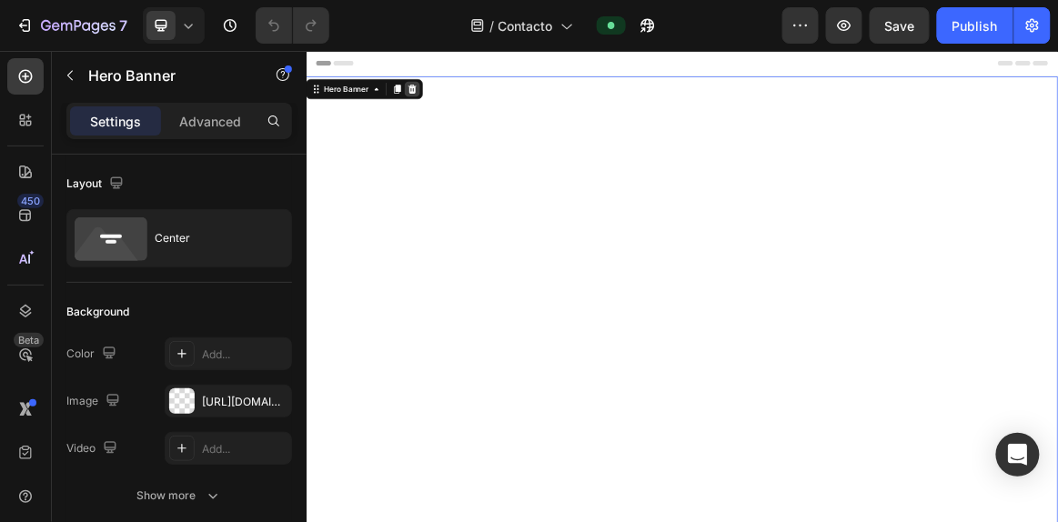
click at [462, 109] on icon at bounding box center [461, 105] width 12 height 13
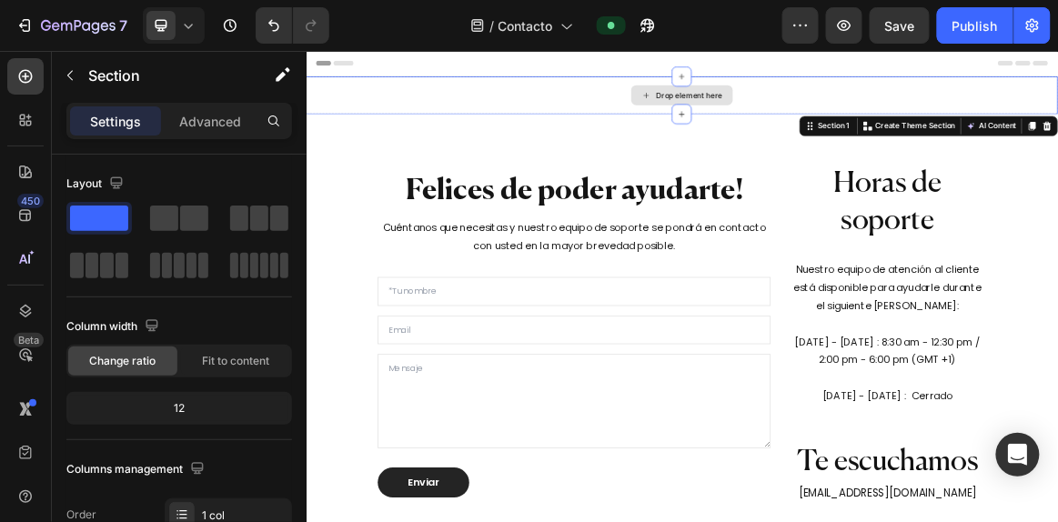
click at [694, 118] on div "Drop element here" at bounding box center [852, 114] width 1092 height 55
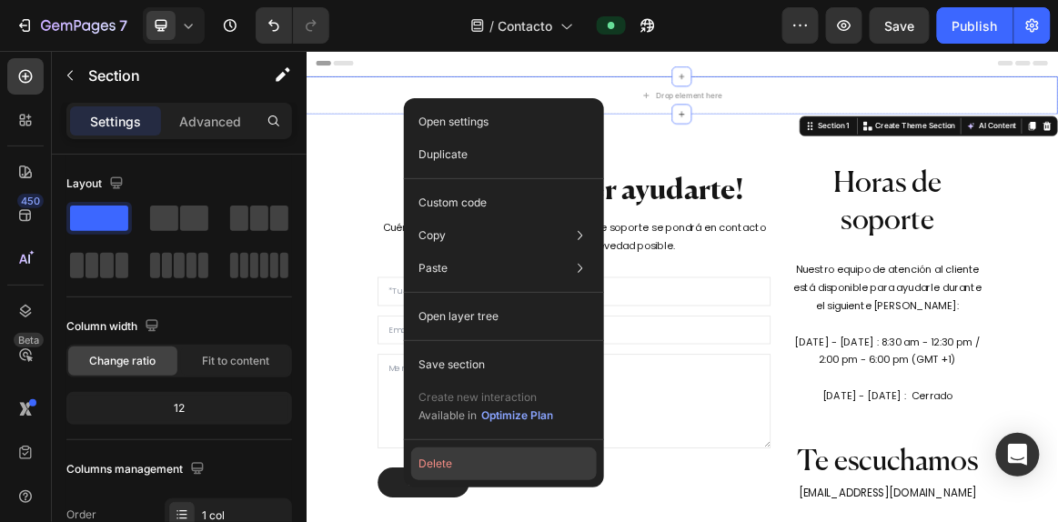
click at [511, 458] on button "Delete" at bounding box center [504, 464] width 186 height 33
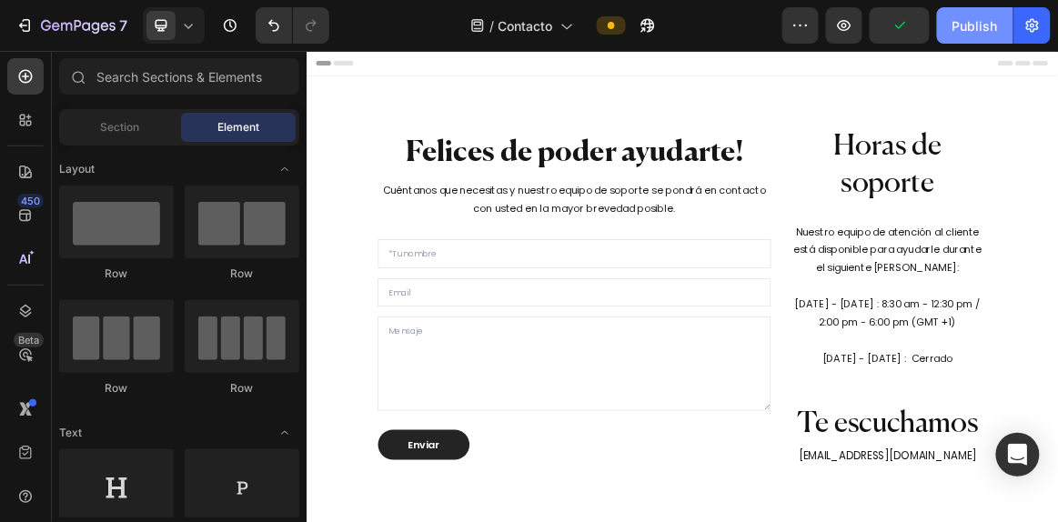
click at [972, 35] on button "Publish" at bounding box center [975, 25] width 76 height 36
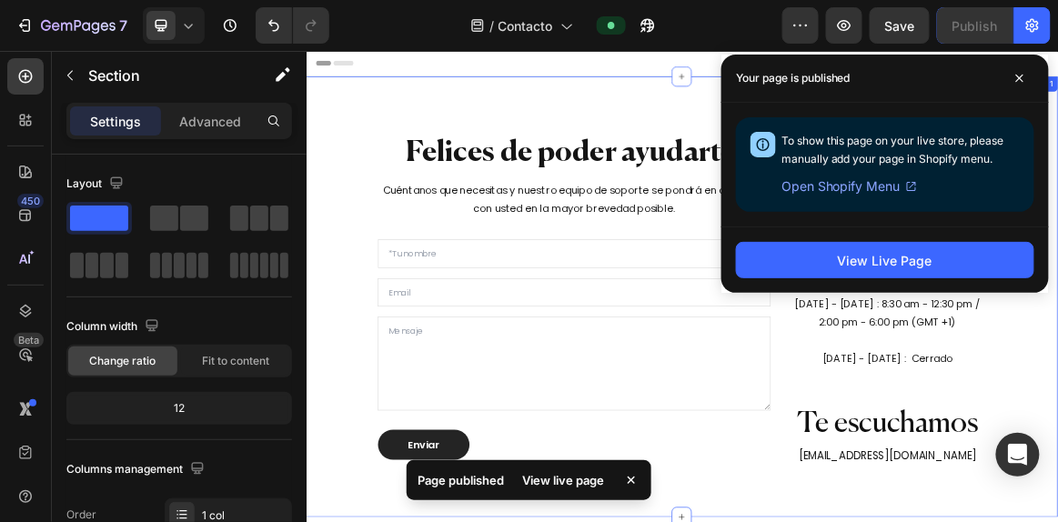
click at [814, 99] on div "Felices de poder ayudarte! Heading Cuéntanos que necesitas y nuestro equipo de …" at bounding box center [852, 407] width 1092 height 640
click at [778, 78] on div "Header" at bounding box center [851, 68] width 1063 height 36
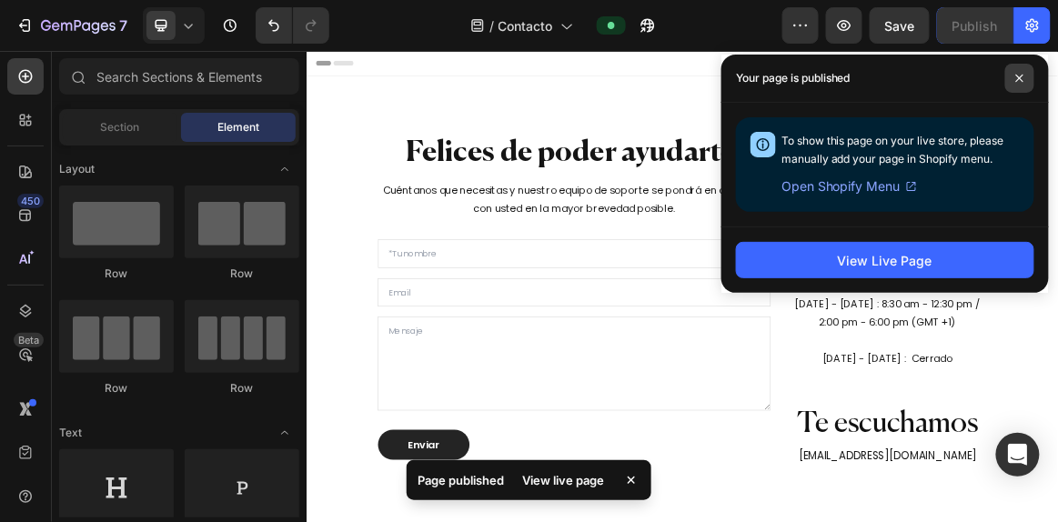
click at [1023, 80] on icon at bounding box center [1020, 78] width 9 height 9
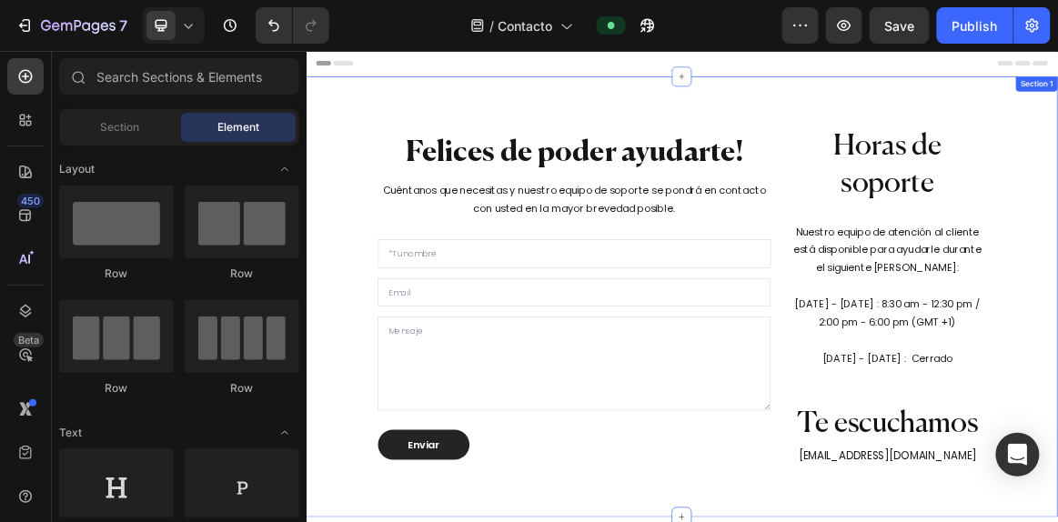
click at [510, 96] on div "Felices de poder ayudarte! Heading Cuéntanos que necesitas y nuestro equipo de …" at bounding box center [852, 407] width 1092 height 640
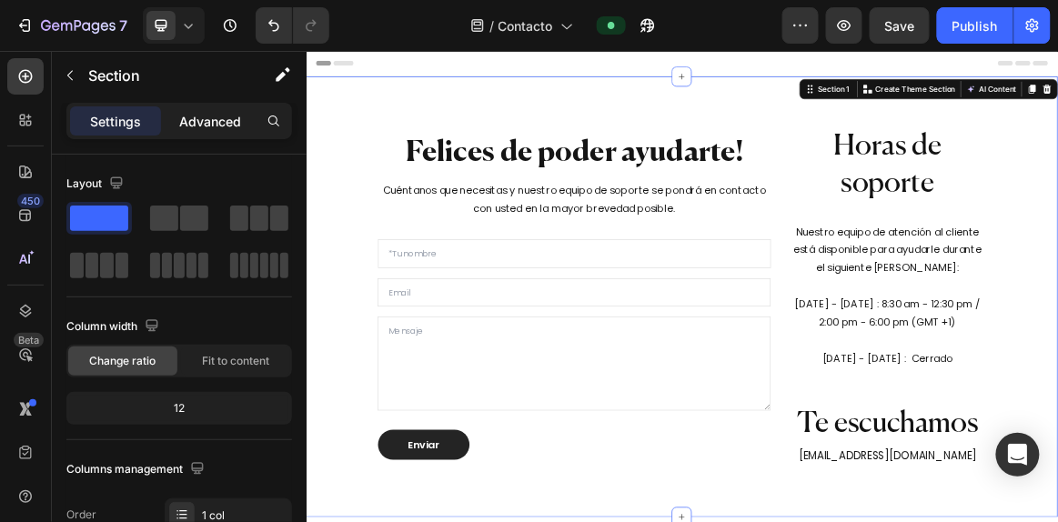
click at [227, 133] on div "Advanced" at bounding box center [210, 120] width 91 height 29
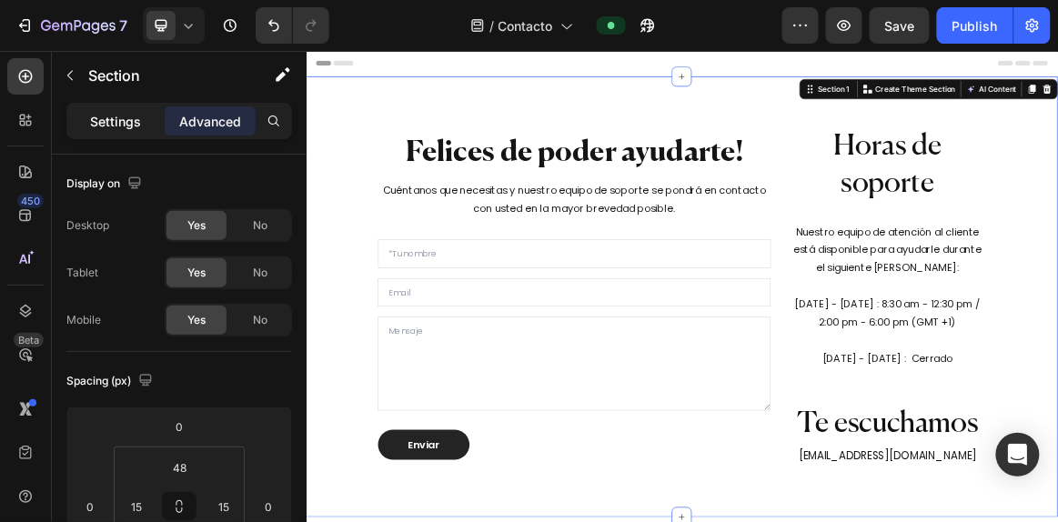
click at [132, 116] on p "Settings" at bounding box center [115, 121] width 51 height 19
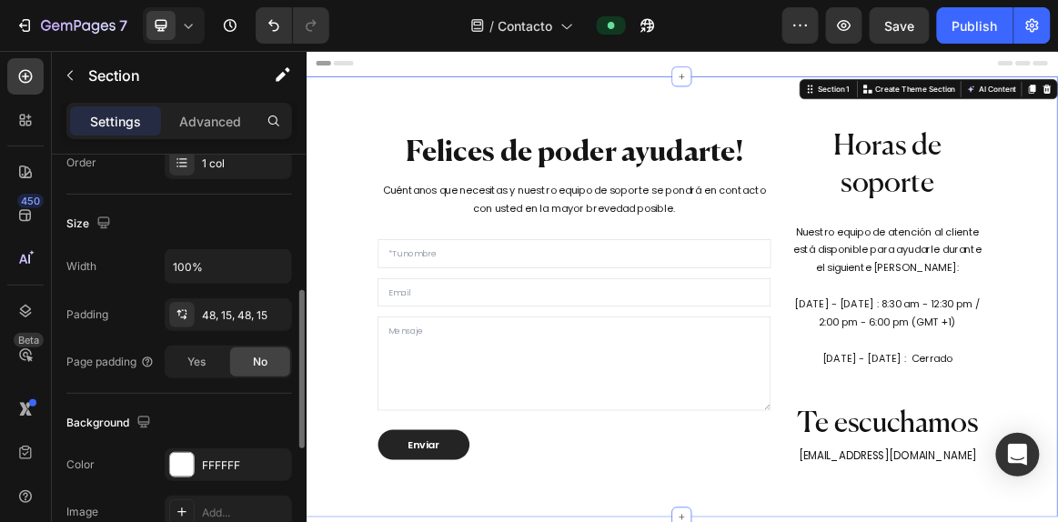
scroll to position [478, 0]
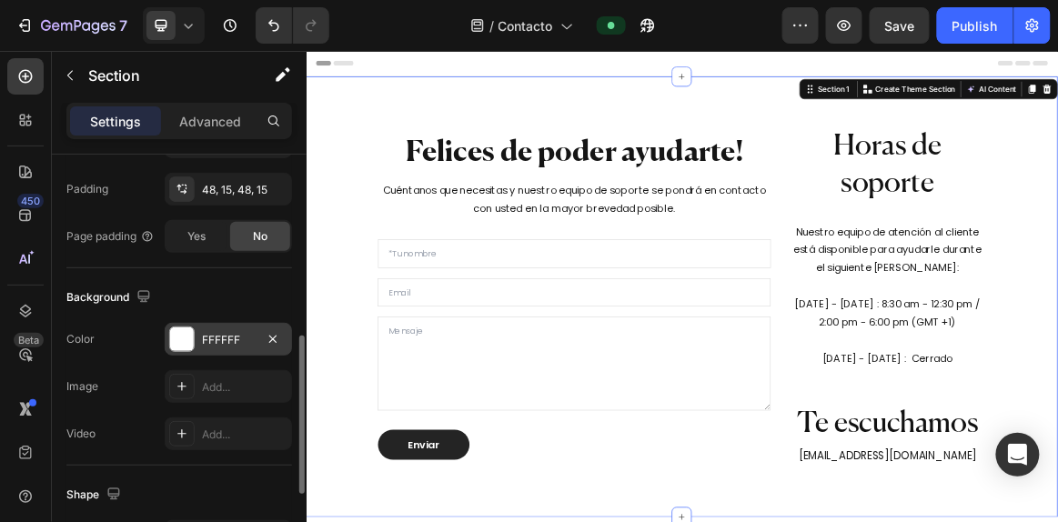
click at [199, 346] on div "FFFFFF" at bounding box center [228, 339] width 127 height 33
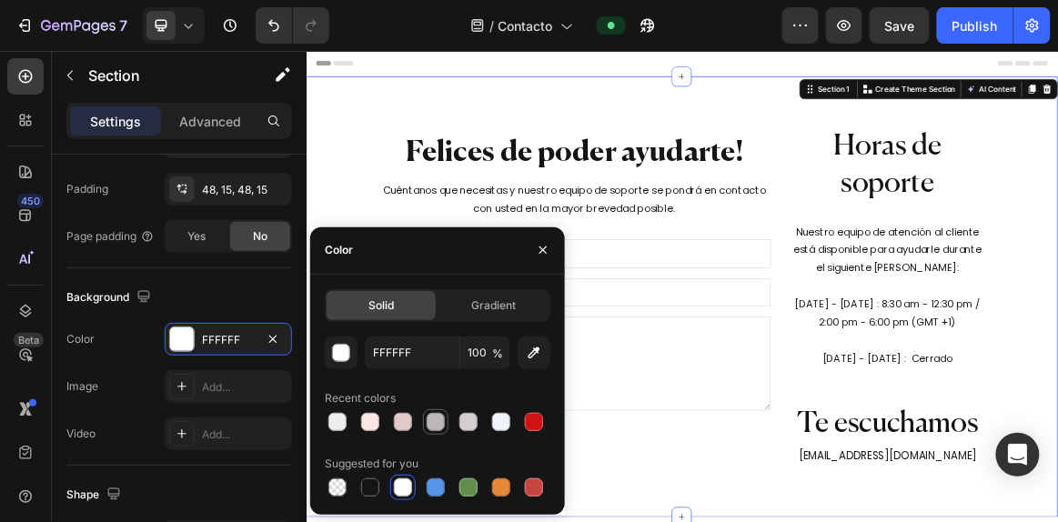
click at [430, 420] on div at bounding box center [436, 422] width 18 height 18
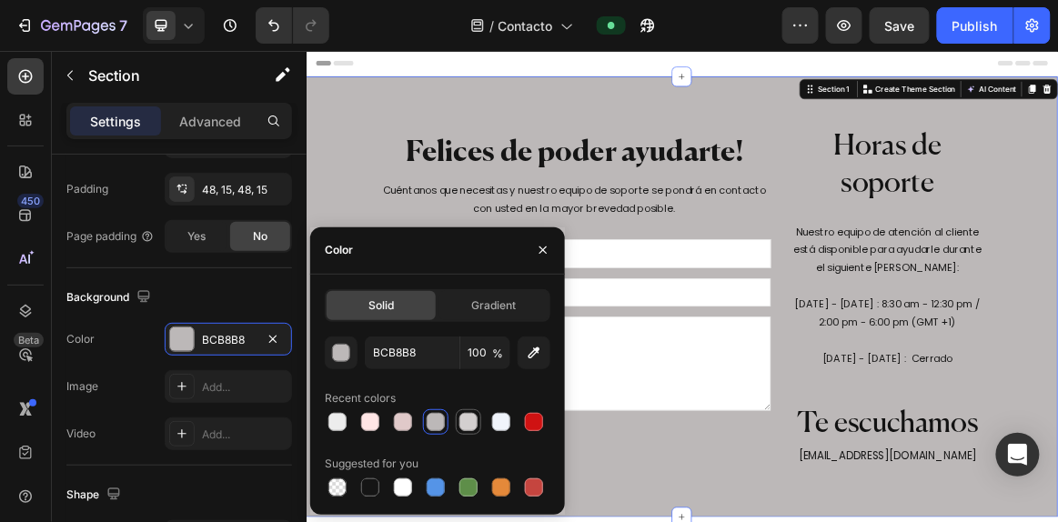
click at [461, 421] on div at bounding box center [469, 422] width 18 height 18
type input "D3CFCF"
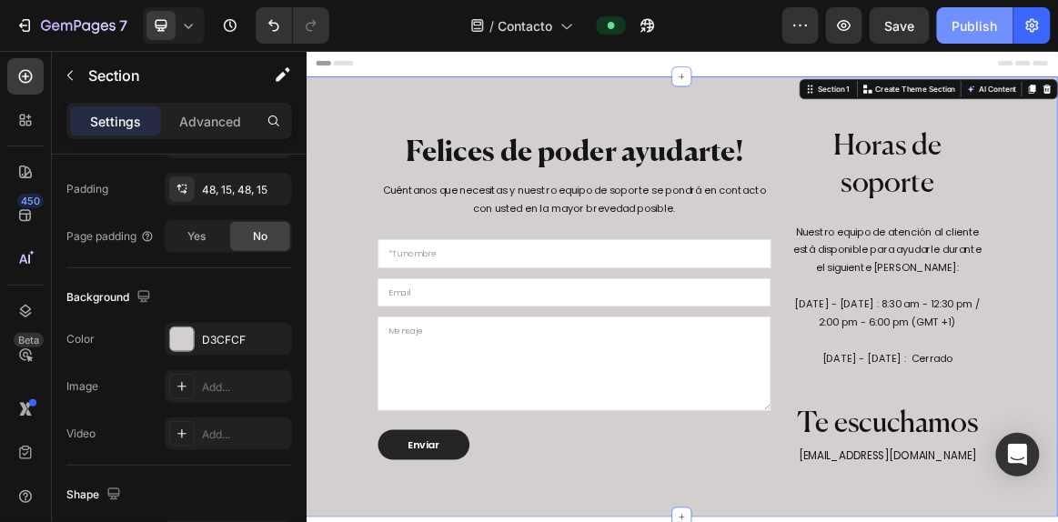
click at [994, 17] on div "Publish" at bounding box center [975, 25] width 45 height 19
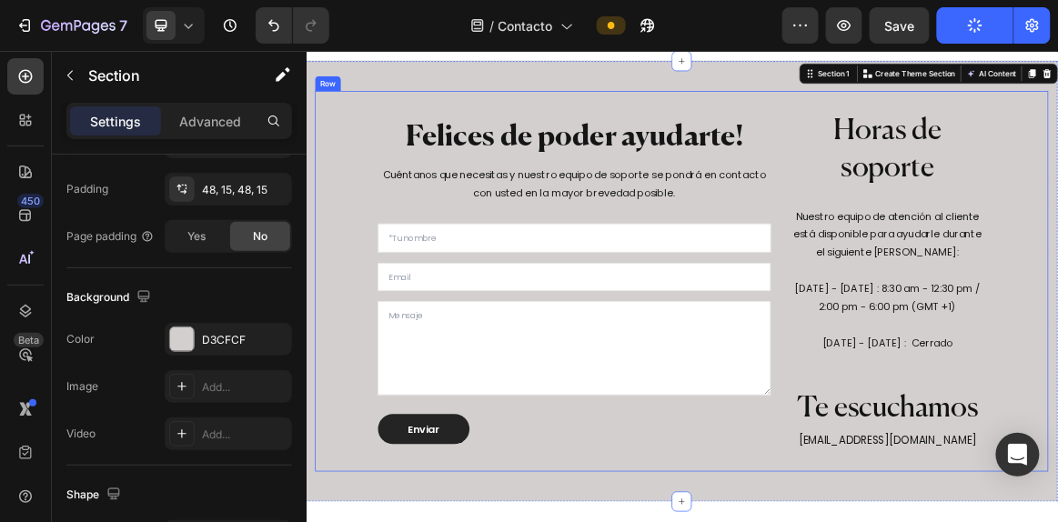
scroll to position [0, 0]
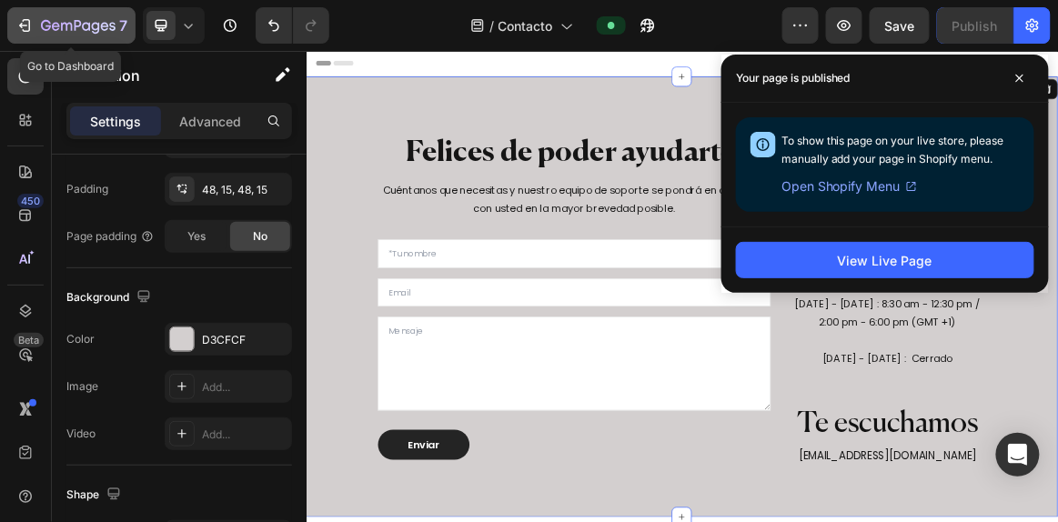
click at [59, 26] on icon "button" at bounding box center [78, 26] width 75 height 15
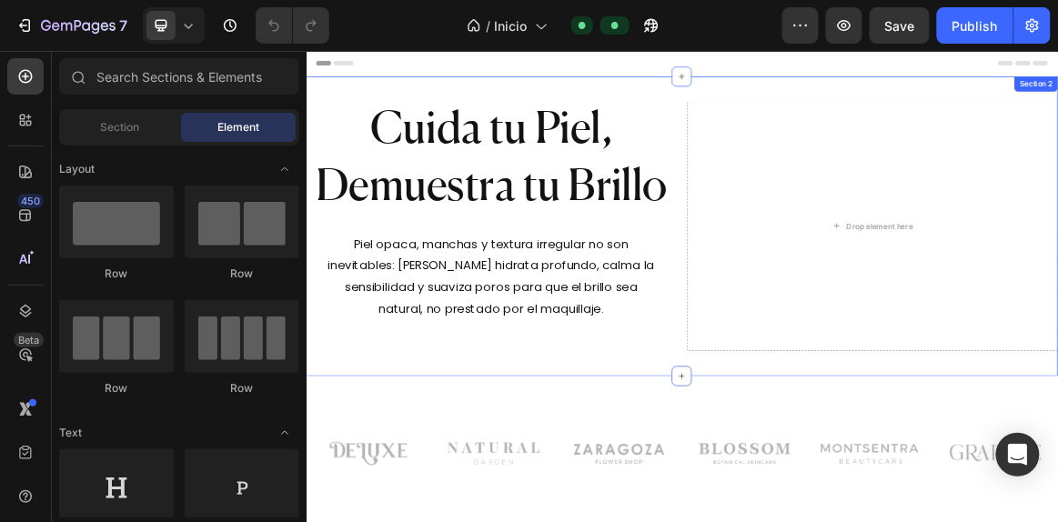
click at [831, 116] on div "Cuida tu Piel, Demuestra tu Brillo Heading Piel opaca, manchas y textura irregu…" at bounding box center [852, 304] width 1092 height 435
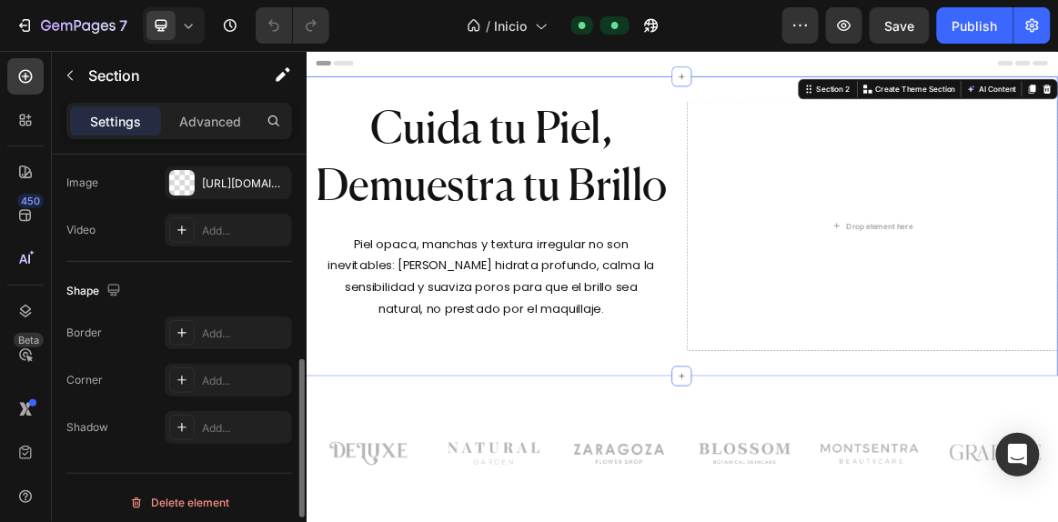
scroll to position [614, 0]
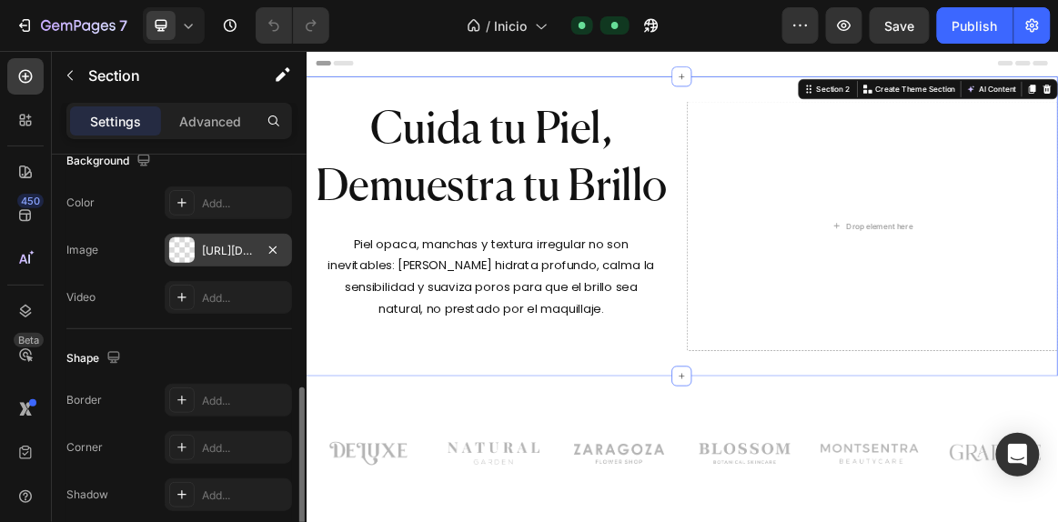
click at [223, 243] on div "https://cdn.shopify.com/s/files/1/0941/8833/9574/files/gempages_584549498118734…" at bounding box center [228, 251] width 53 height 16
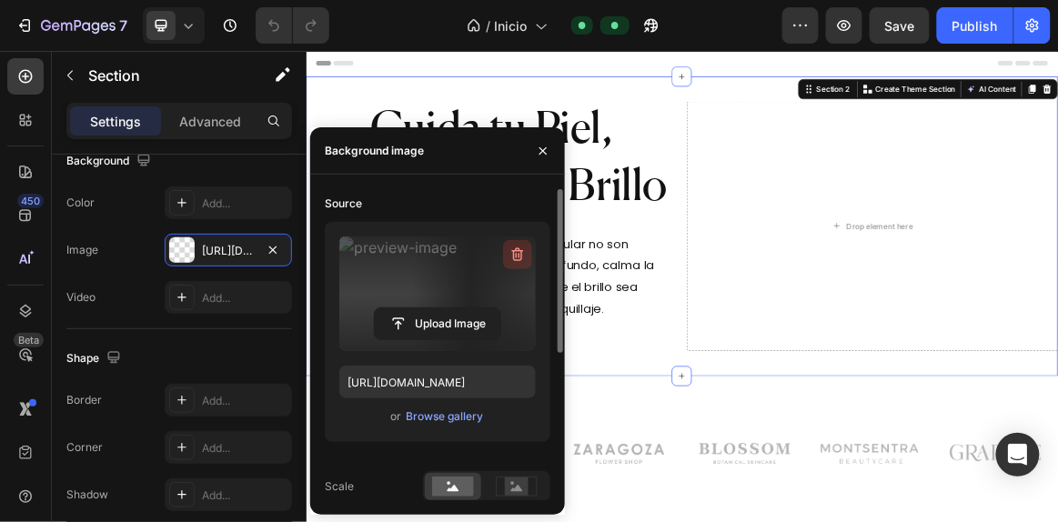
click at [519, 248] on icon "button" at bounding box center [517, 255] width 12 height 14
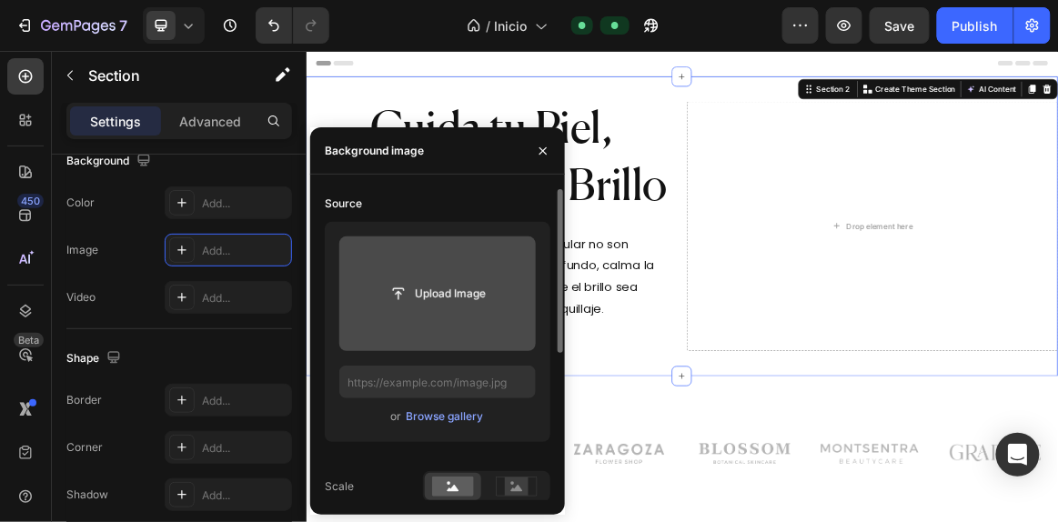
click at [434, 311] on input "file" at bounding box center [437, 294] width 197 height 115
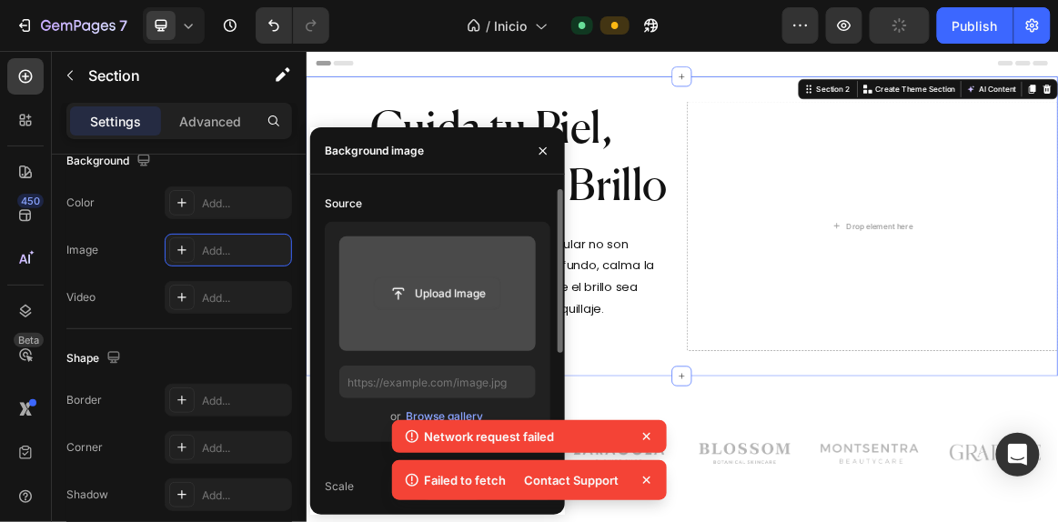
click at [450, 293] on input "file" at bounding box center [438, 293] width 126 height 31
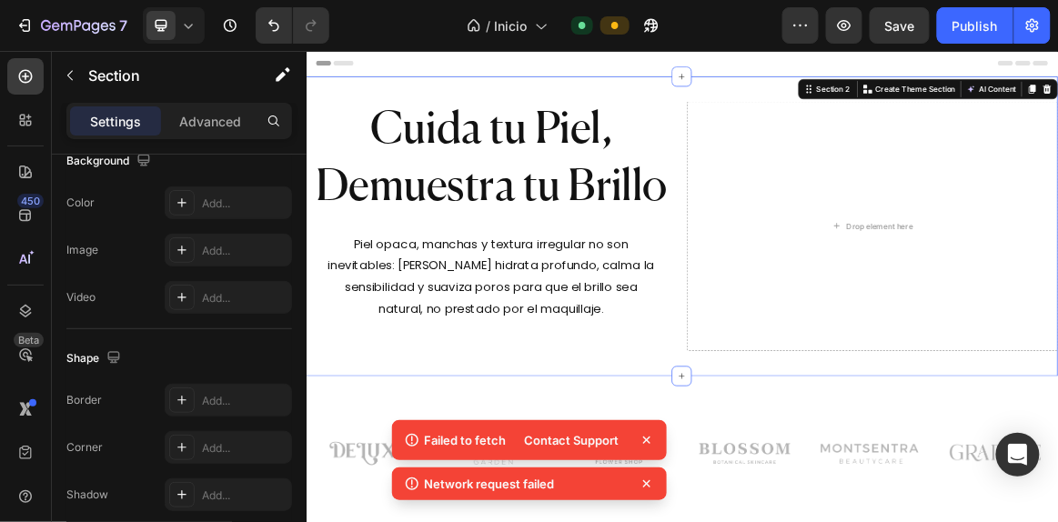
click at [646, 445] on icon at bounding box center [647, 440] width 18 height 18
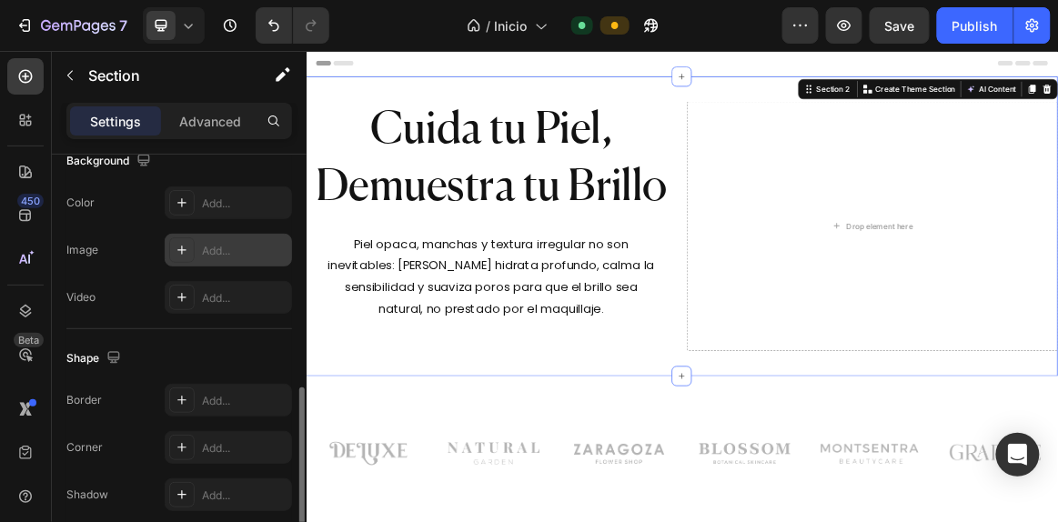
click at [236, 248] on div "Add..." at bounding box center [245, 251] width 86 height 16
type input "https://cdn.shopify.com/s/files/1/2005/9307/files/background_settings.jpg"
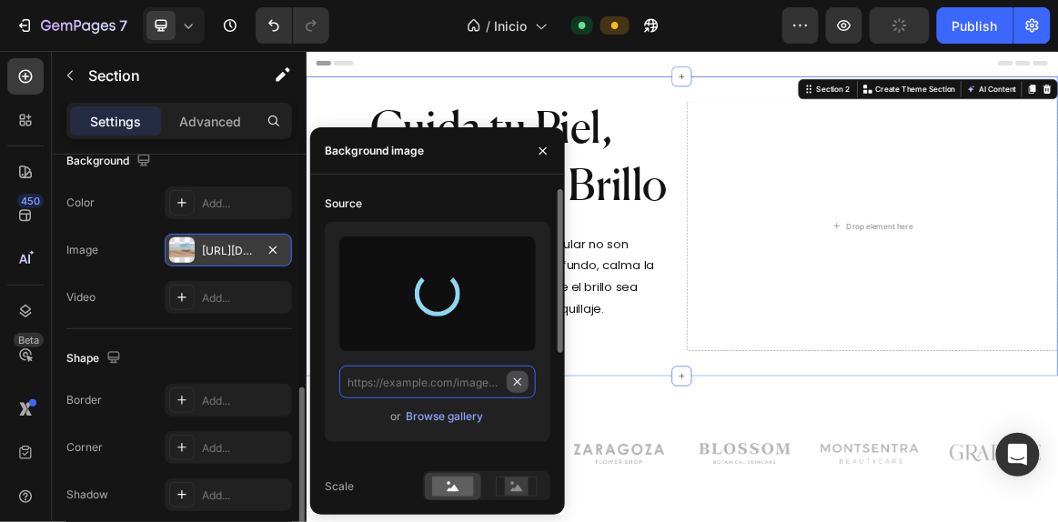
scroll to position [0, 0]
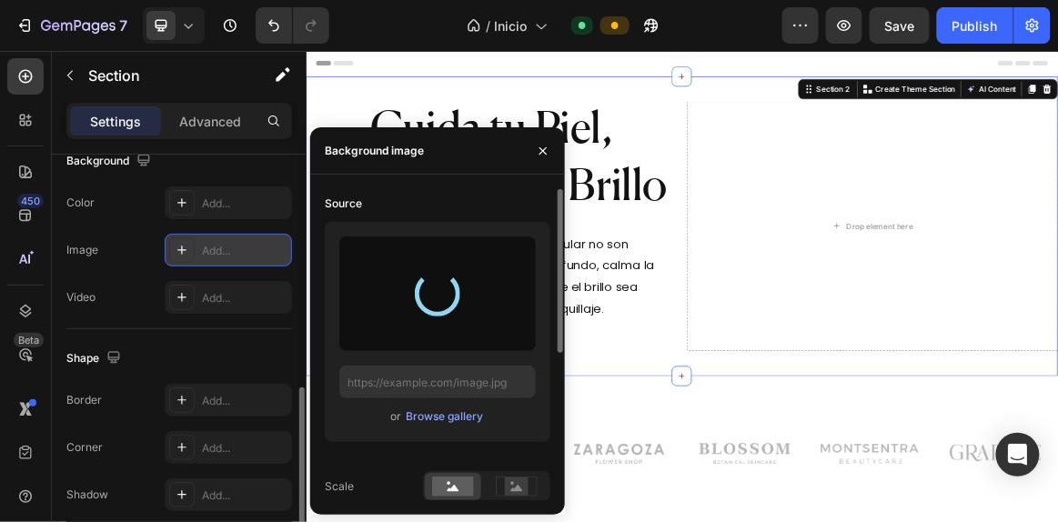
click at [458, 294] on div at bounding box center [438, 294] width 64 height 64
click at [204, 220] on div "The changes might be hidden by the video. Color Add... Image Add... Video Add..." at bounding box center [179, 250] width 226 height 127
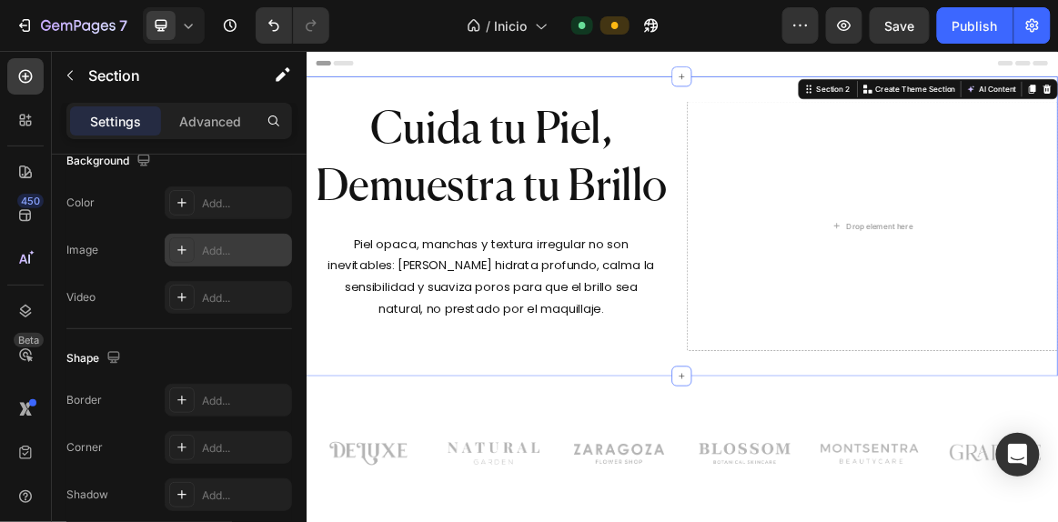
click at [173, 248] on div at bounding box center [181, 250] width 25 height 25
type input "https://cdn.shopify.com/s/files/1/2005/9307/files/background_settings.jpg"
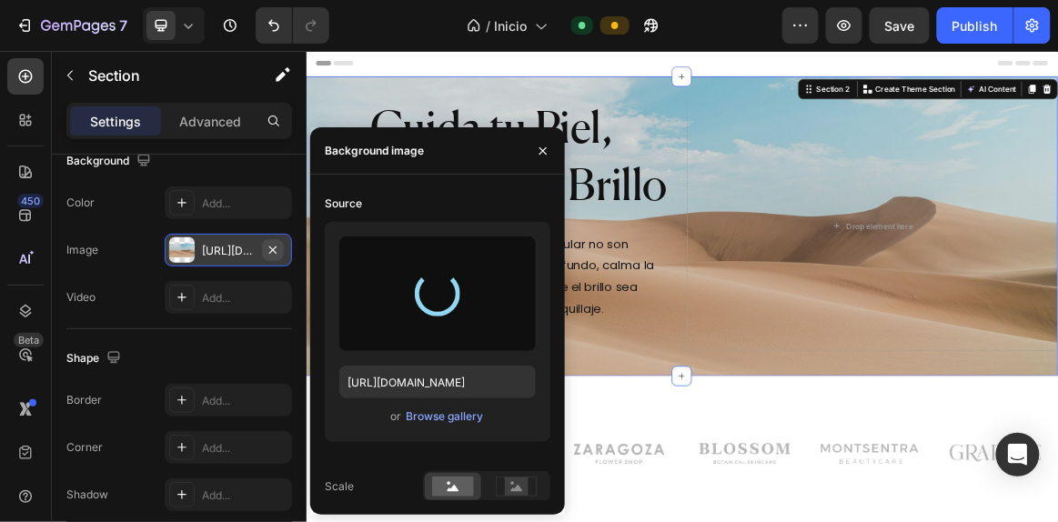
click at [278, 246] on icon "button" at bounding box center [273, 250] width 15 height 15
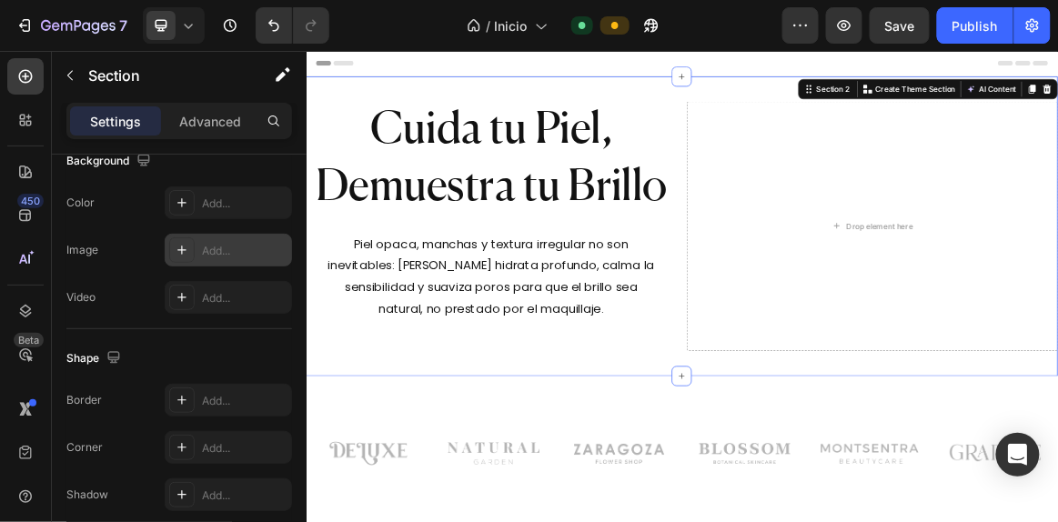
click at [246, 243] on div "Add..." at bounding box center [245, 251] width 86 height 16
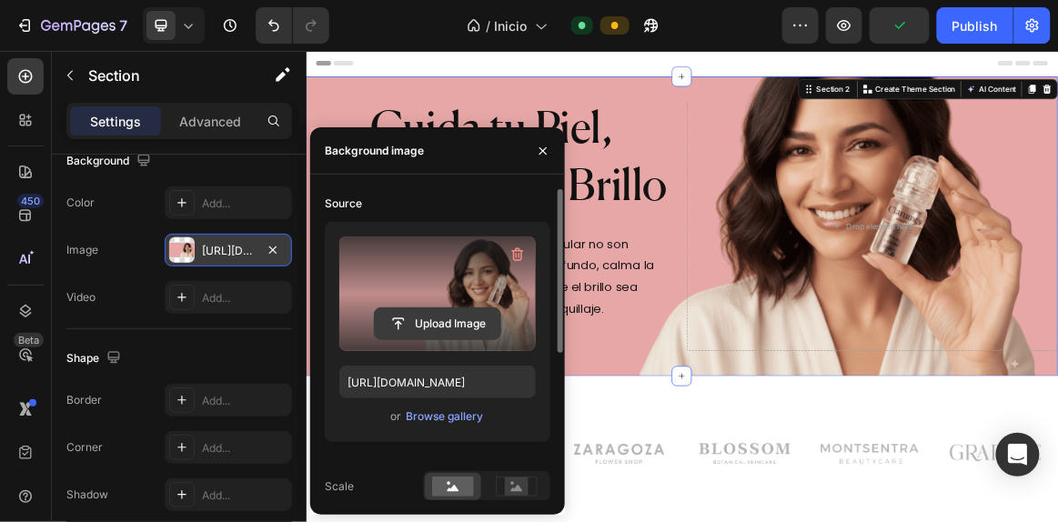
click at [434, 324] on input "file" at bounding box center [438, 323] width 126 height 31
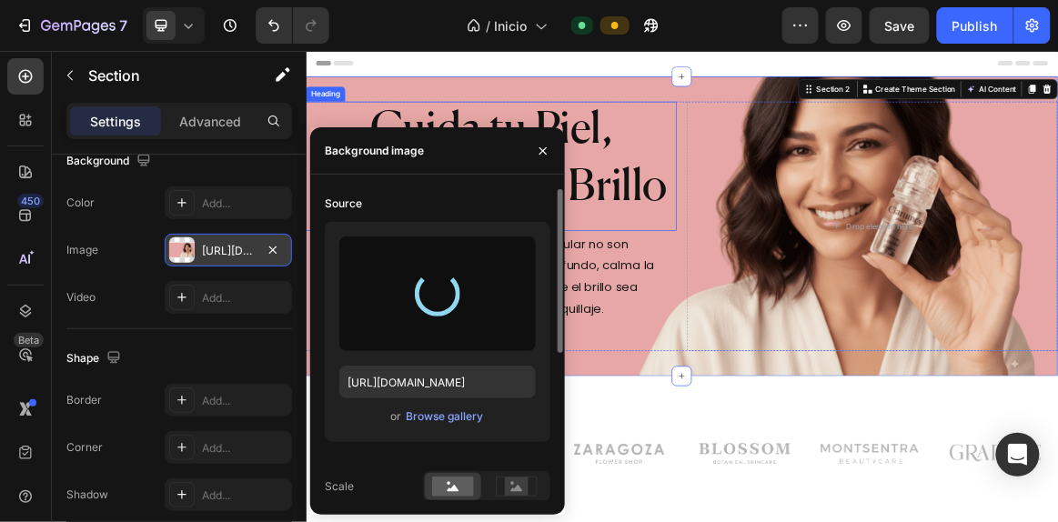
type input "https://cdn.shopify.com/s/files/1/0941/8833/9574/files/gempages_584549498118734…"
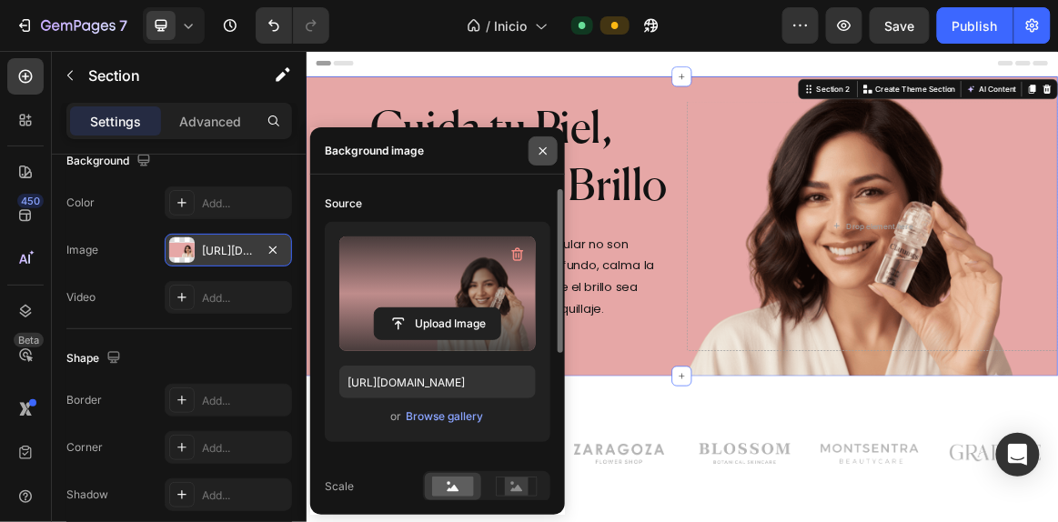
click at [545, 156] on icon "button" at bounding box center [543, 151] width 15 height 15
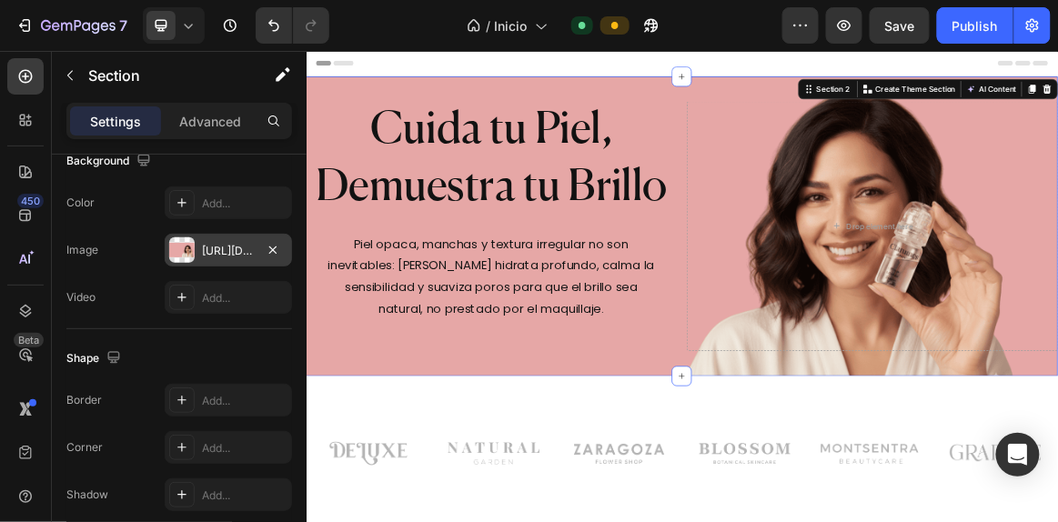
scroll to position [134, 0]
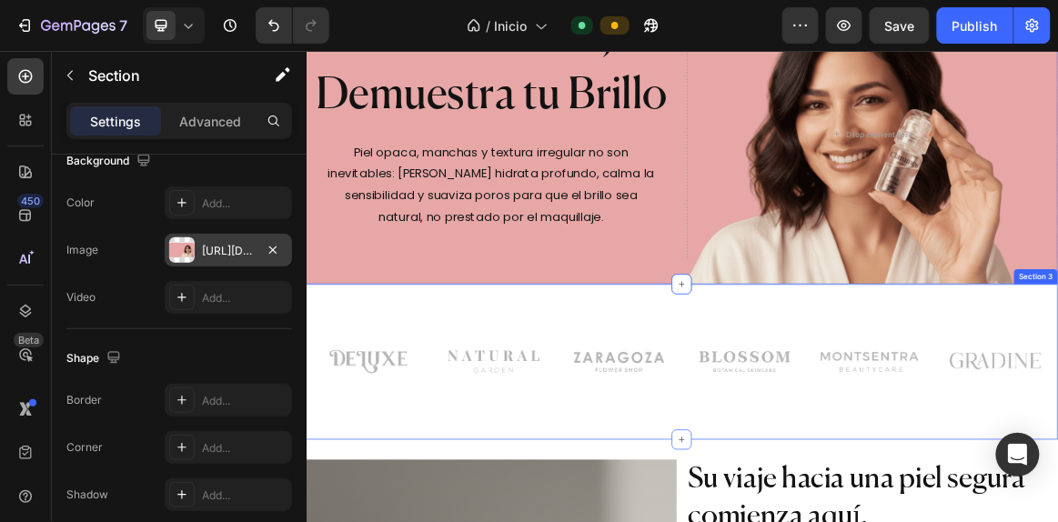
click at [874, 521] on div "Image Image Image Row Image Image Image Row Row" at bounding box center [851, 515] width 1065 height 109
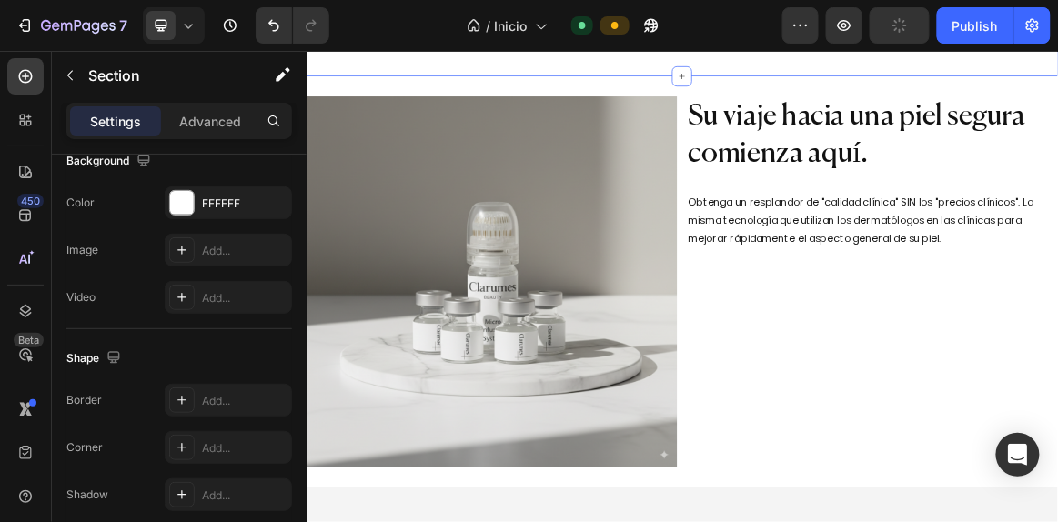
scroll to position [662, 0]
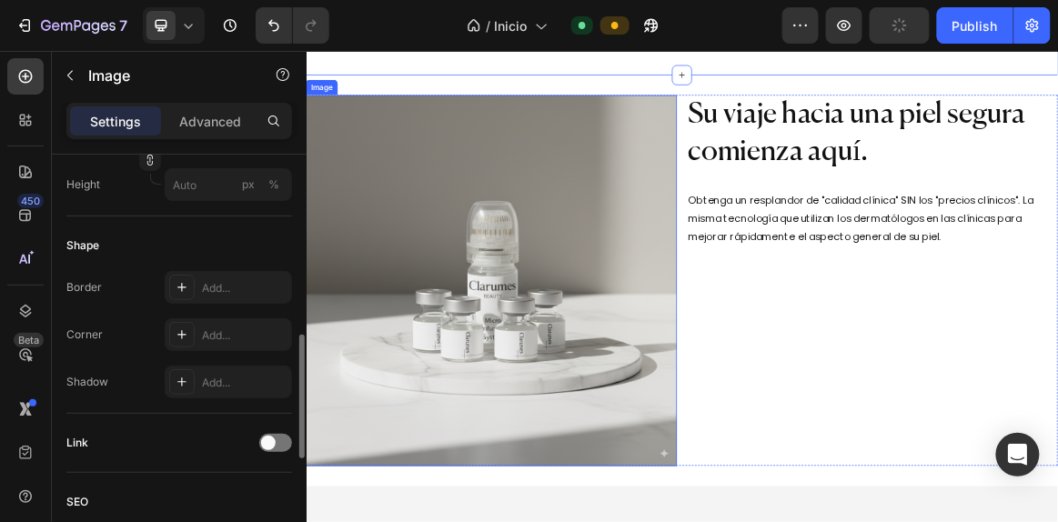
click at [569, 411] on img at bounding box center [575, 384] width 539 height 539
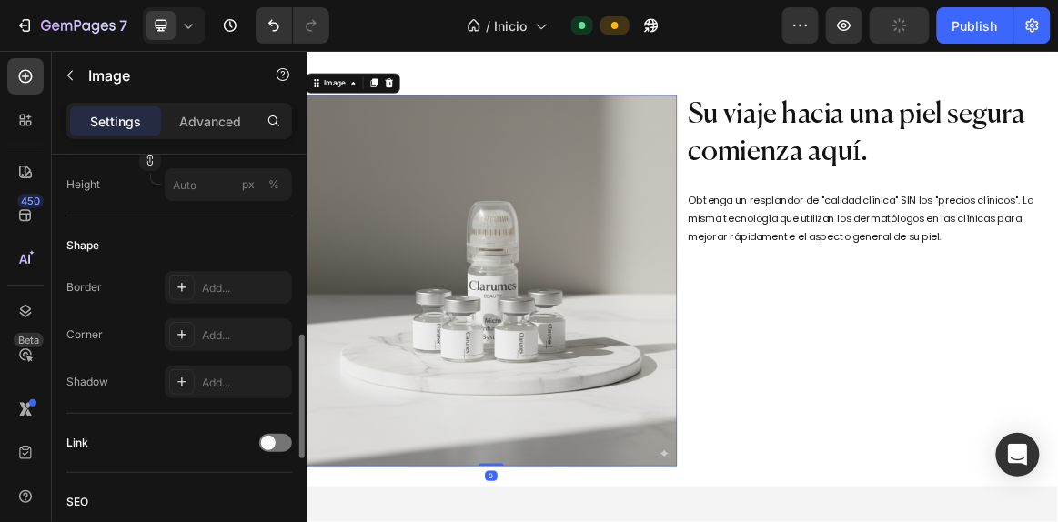
scroll to position [0, 0]
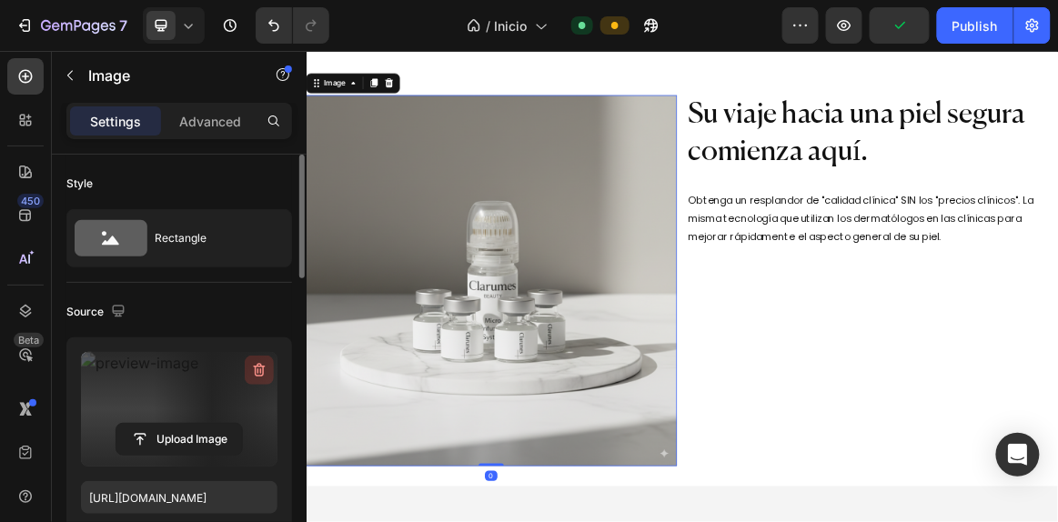
click at [258, 365] on icon "button" at bounding box center [260, 371] width 12 height 14
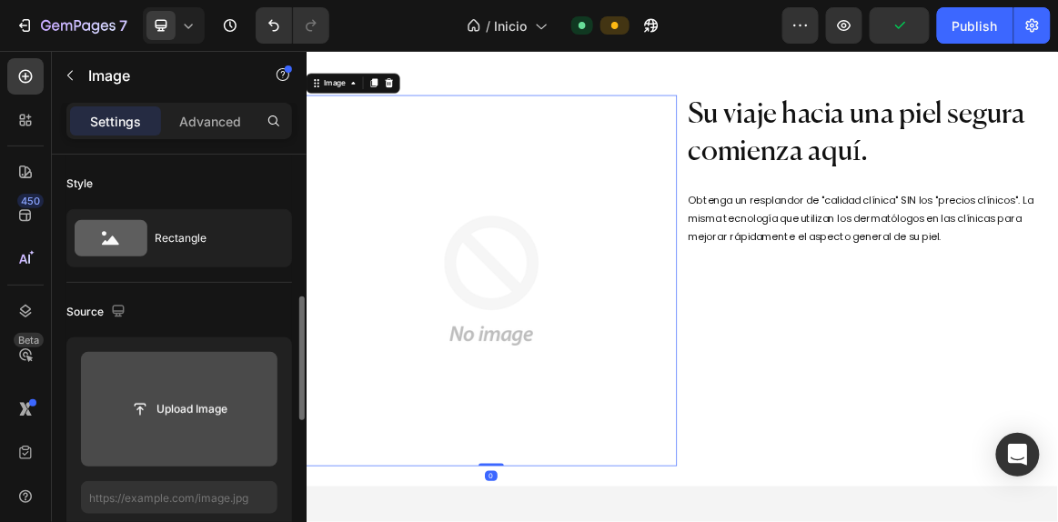
scroll to position [148, 0]
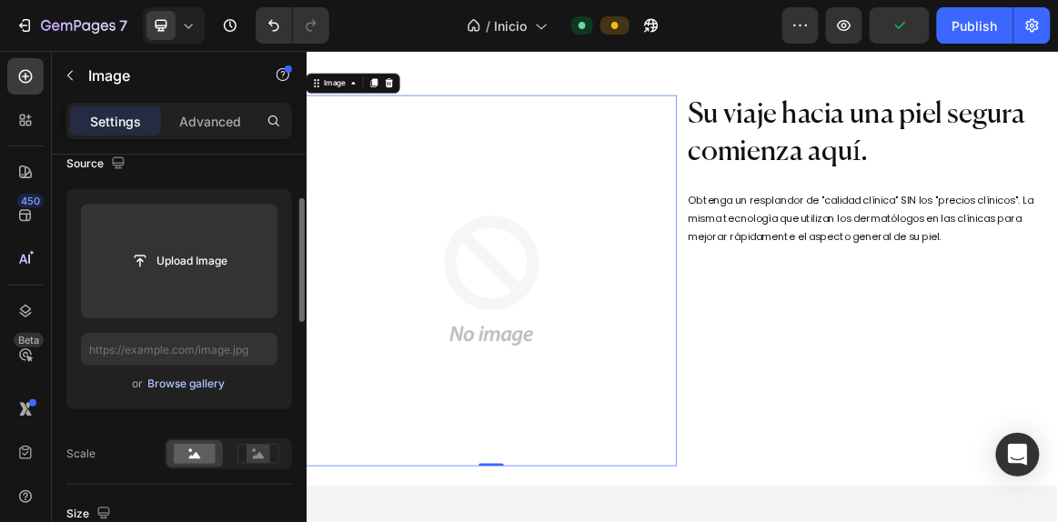
click at [181, 382] on div "Browse gallery" at bounding box center [186, 384] width 77 height 16
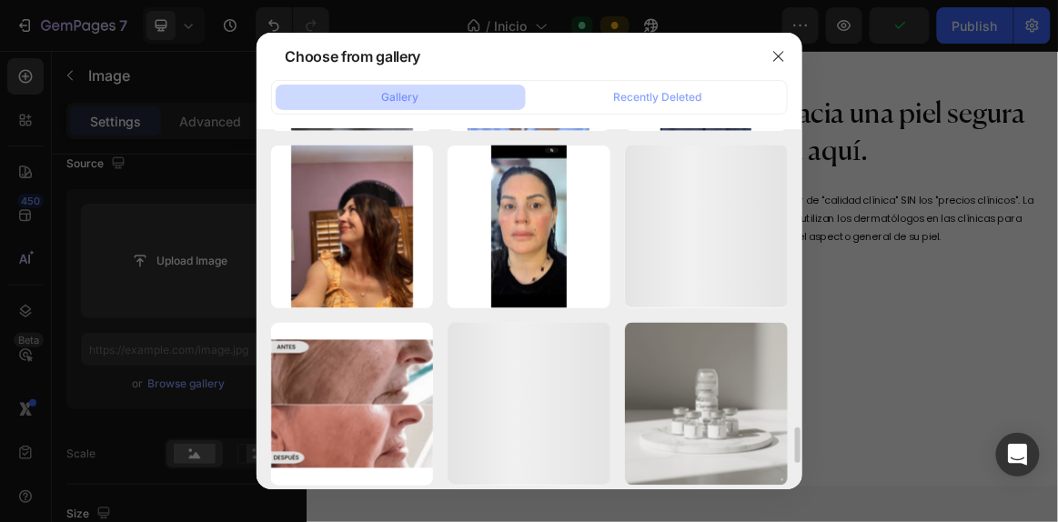
scroll to position [2529, 0]
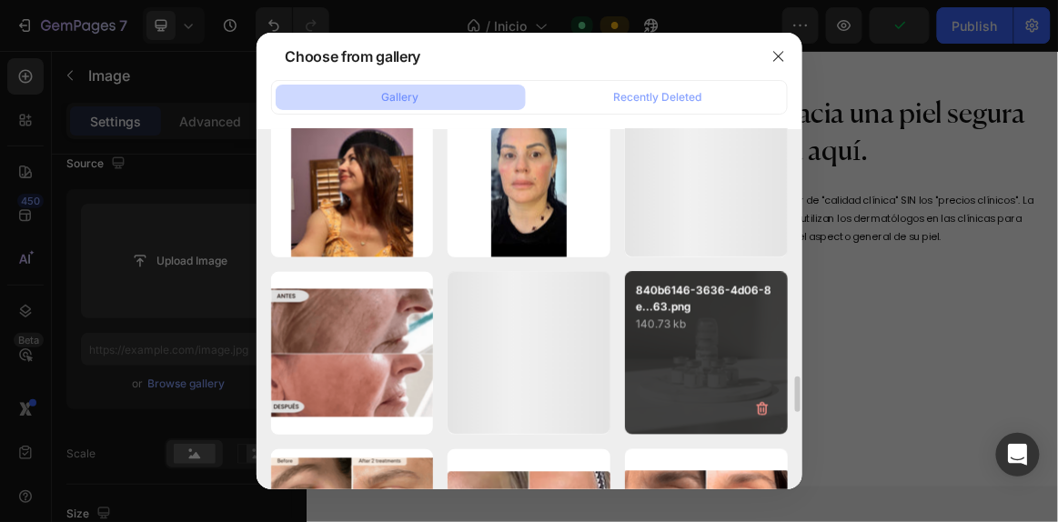
click at [664, 325] on p "140.73 kb" at bounding box center [706, 325] width 141 height 18
type input "https://cdn.shopify.com/s/files/1/0941/8833/9574/files/gempages_584549498118734…"
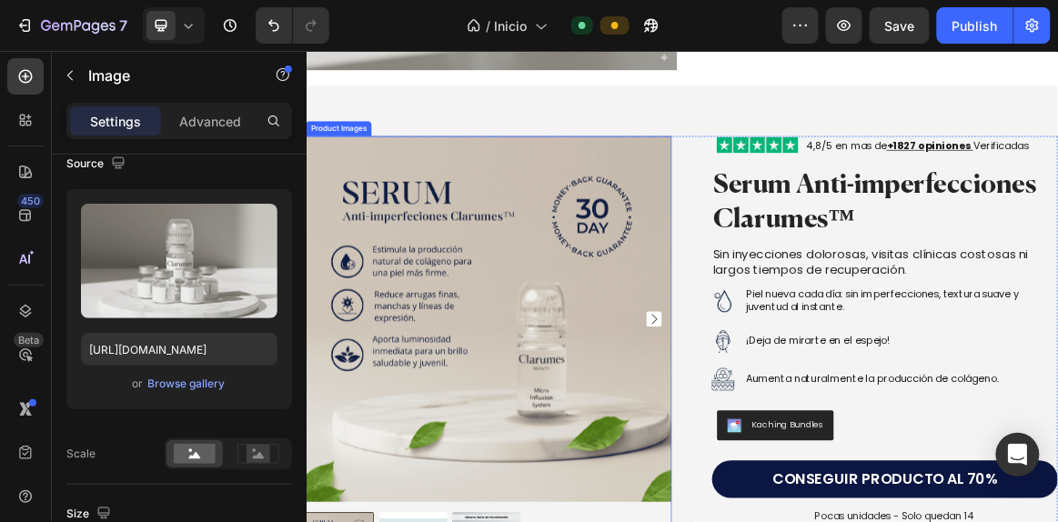
scroll to position [1236, 0]
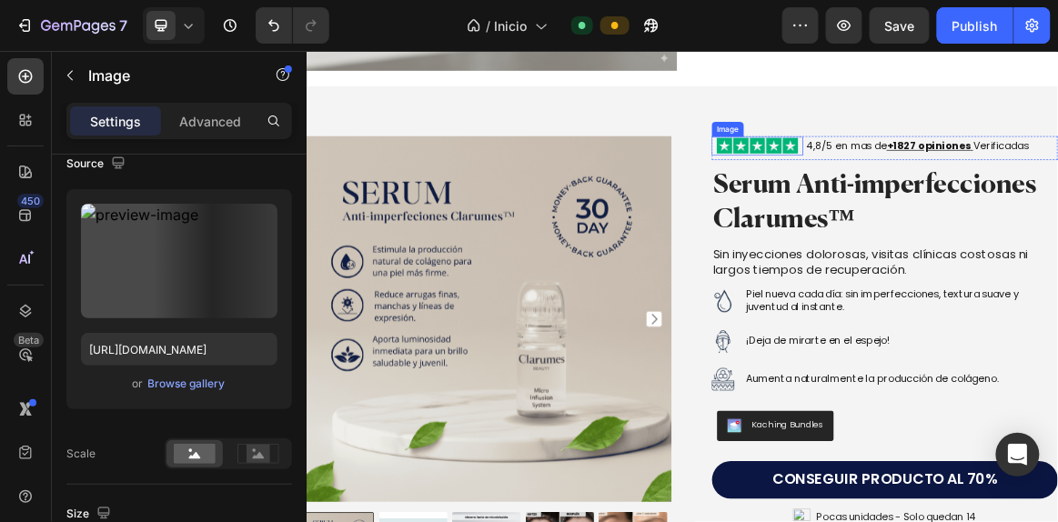
click at [1004, 197] on img at bounding box center [961, 189] width 133 height 26
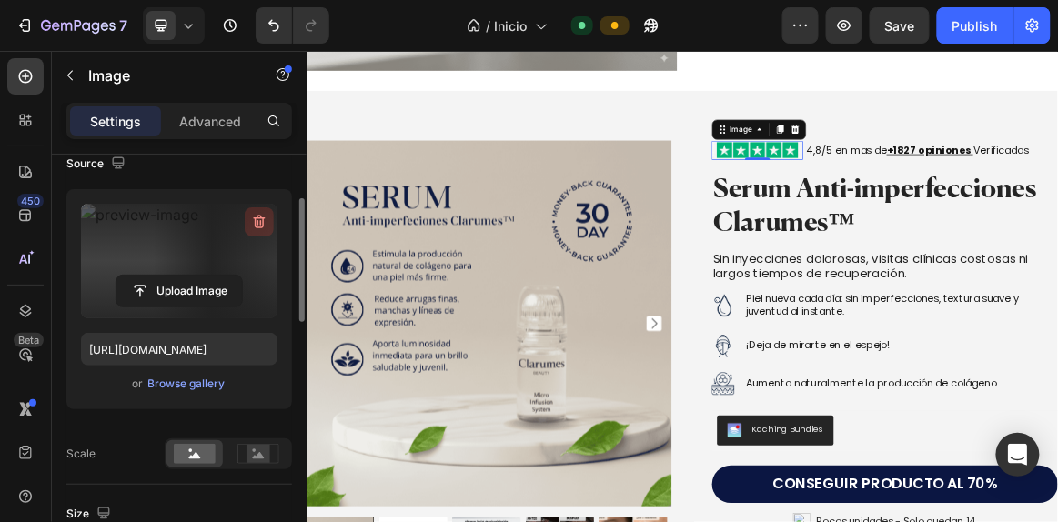
click at [258, 218] on icon "button" at bounding box center [259, 222] width 18 height 18
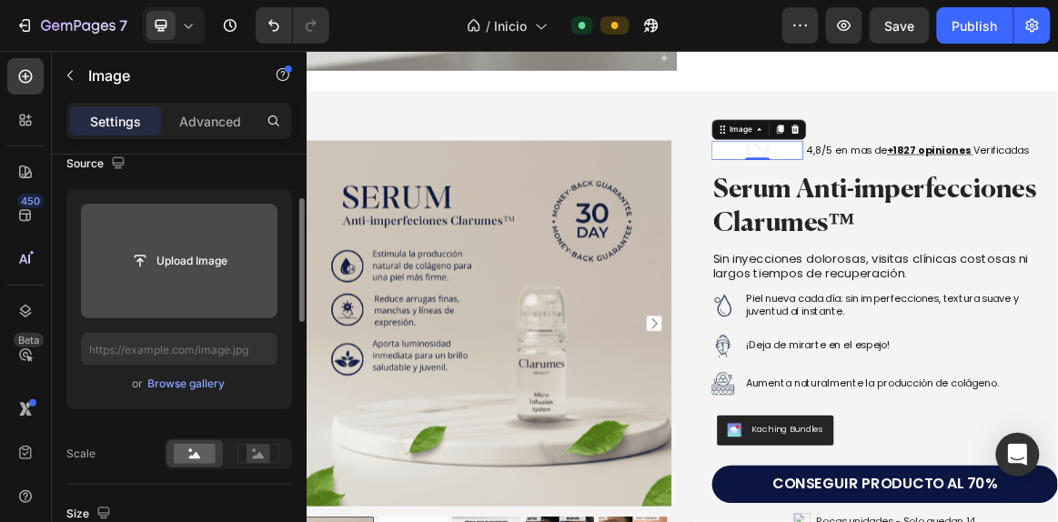
click at [177, 263] on input "file" at bounding box center [179, 261] width 126 height 31
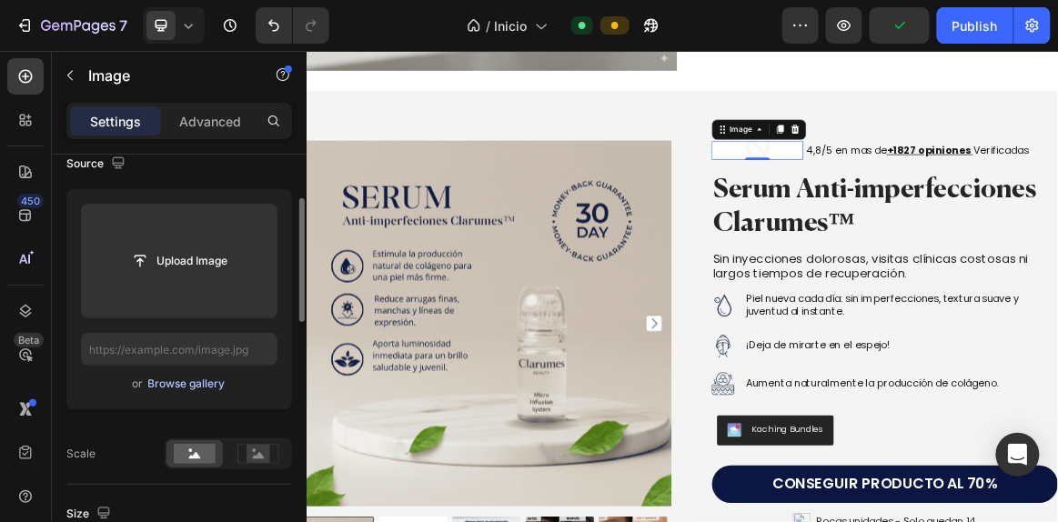
click at [205, 384] on div "Browse gallery" at bounding box center [186, 384] width 77 height 16
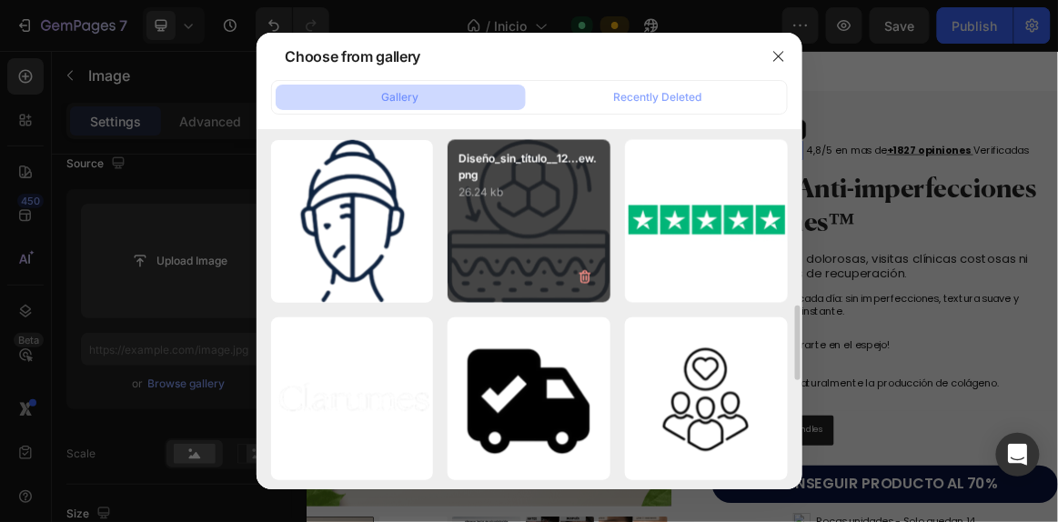
scroll to position [890, 0]
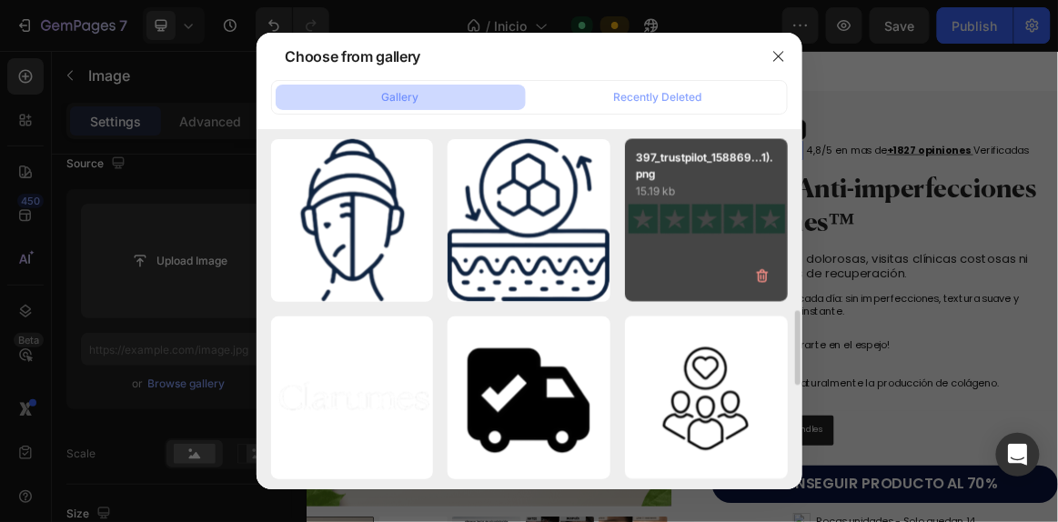
click at [670, 248] on div "397_trustpilot_158869...1).png 15.19 kb" at bounding box center [706, 220] width 163 height 163
type input "https://cdn.shopify.com/s/files/1/0941/8833/9574/files/gempages_584549498118734…"
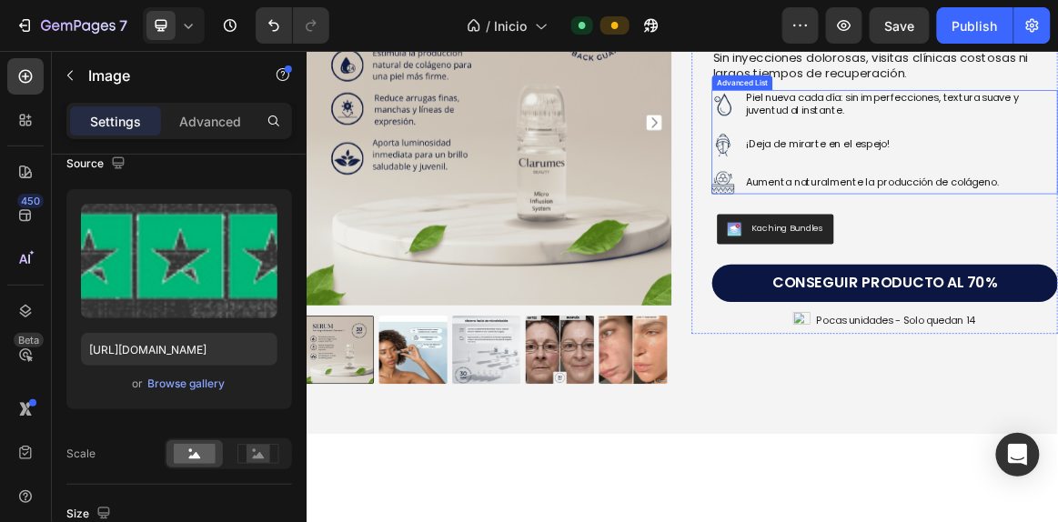
scroll to position [1555, 0]
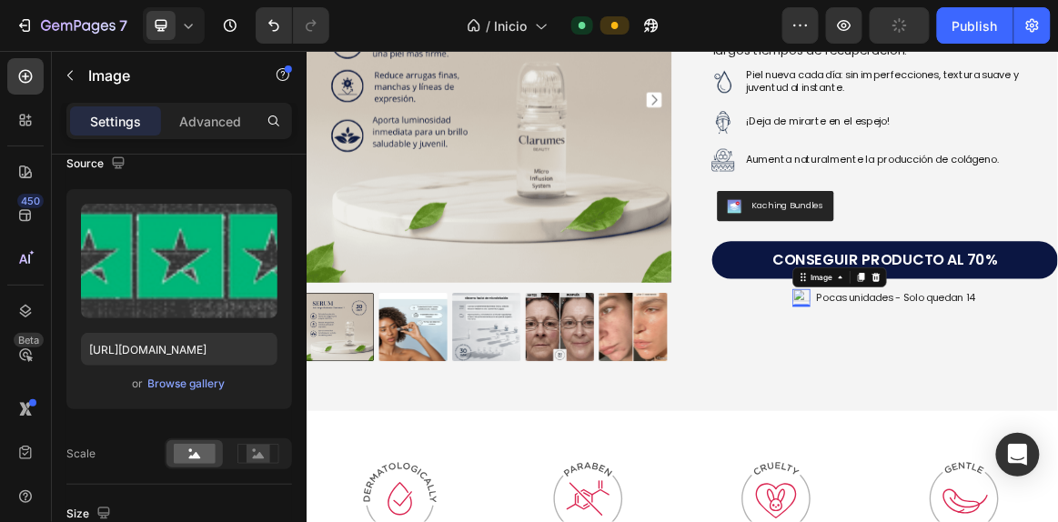
click at [1013, 400] on img at bounding box center [1025, 408] width 25 height 25
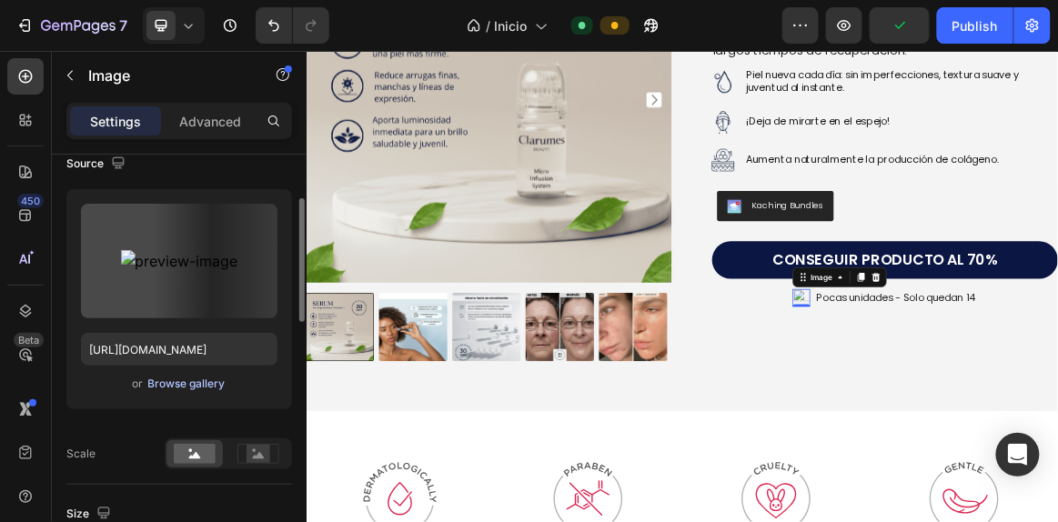
click at [218, 379] on div "Browse gallery" at bounding box center [186, 384] width 77 height 16
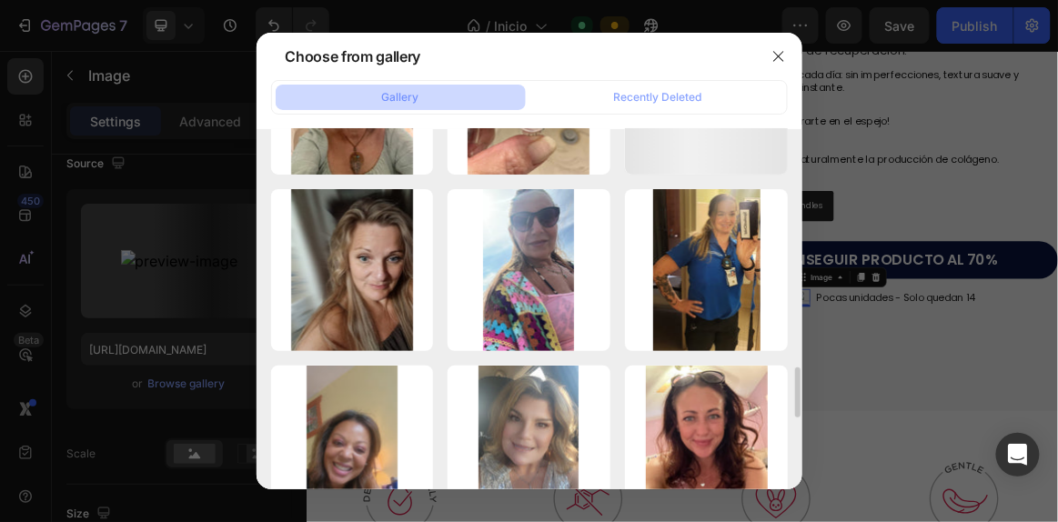
scroll to position [1728, 0]
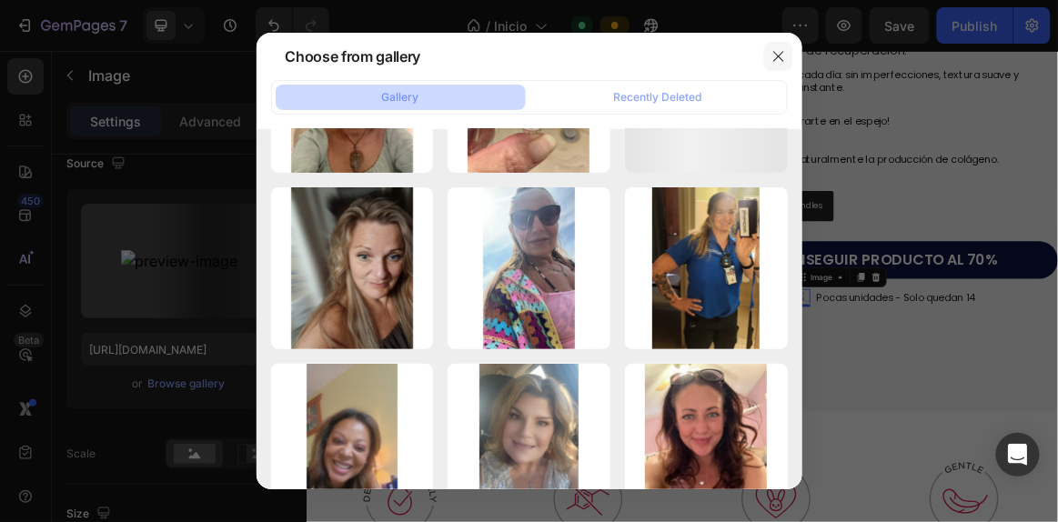
click at [778, 51] on icon "button" at bounding box center [779, 56] width 15 height 15
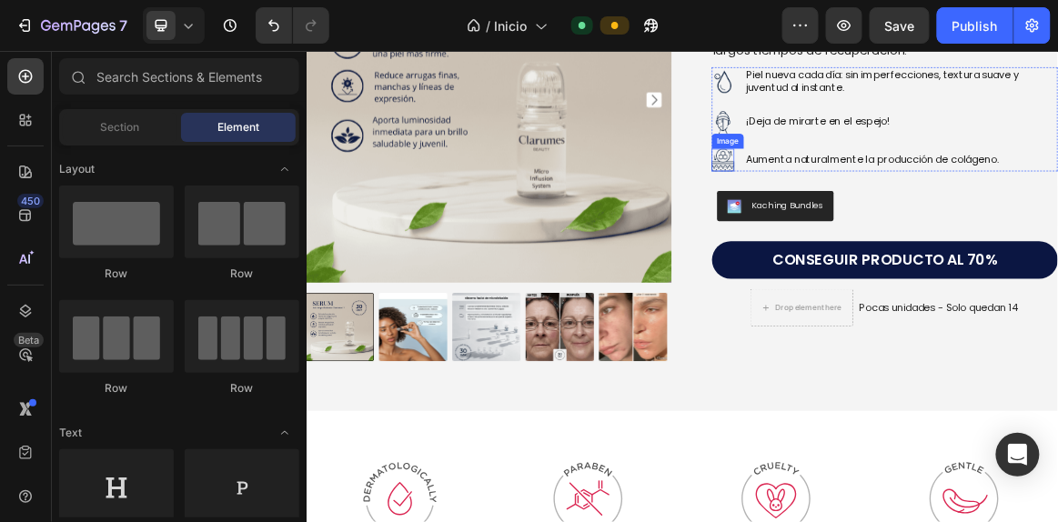
click at [907, 207] on img at bounding box center [911, 208] width 33 height 33
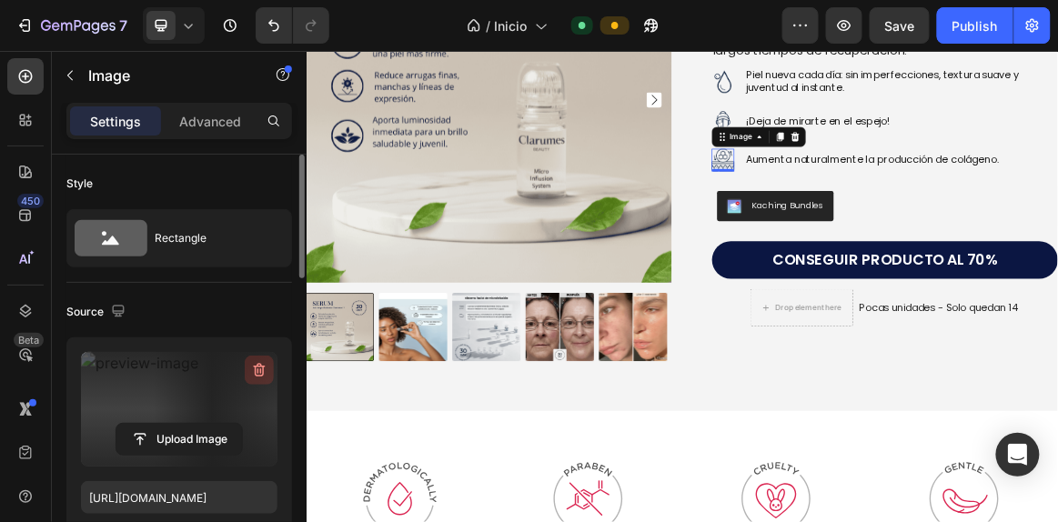
click at [258, 370] on icon "button" at bounding box center [259, 370] width 18 height 18
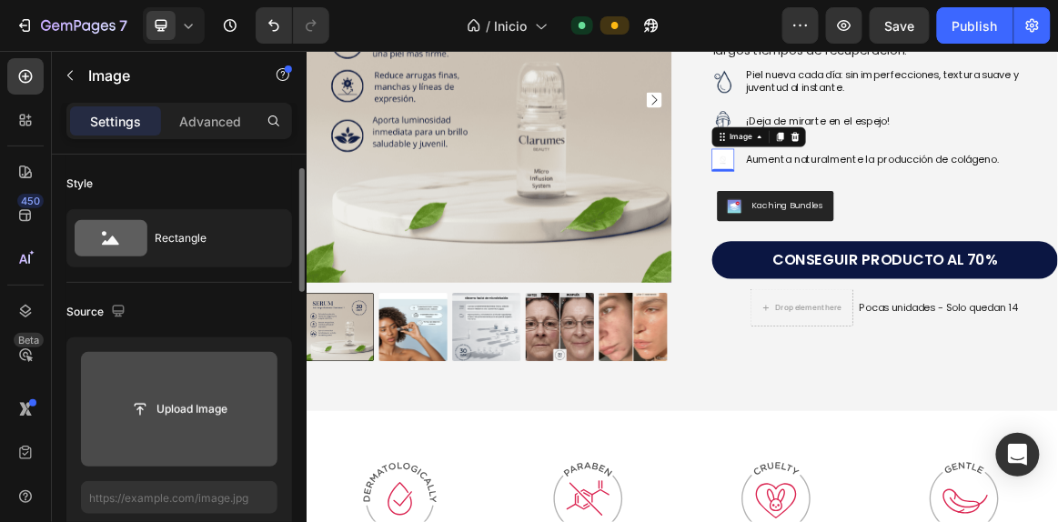
scroll to position [66, 0]
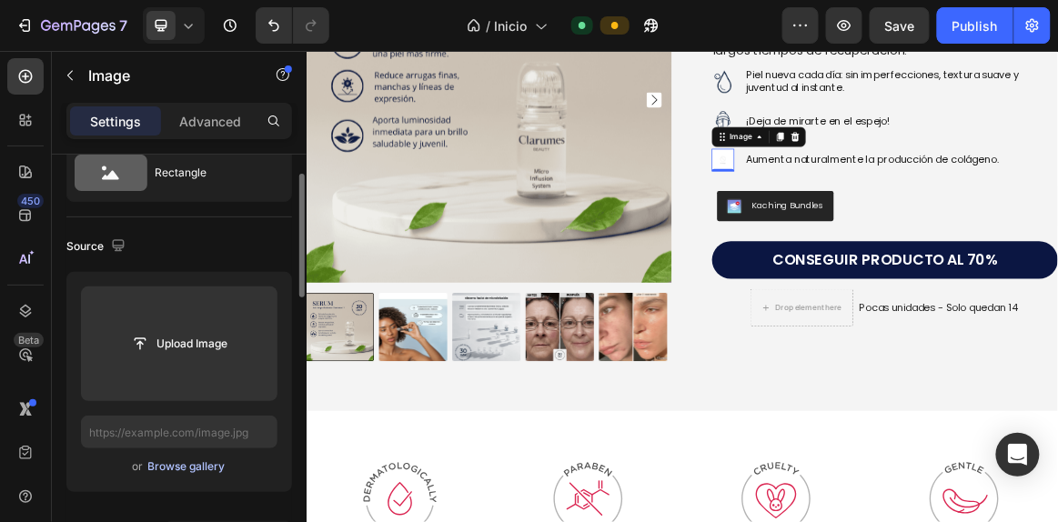
click at [191, 468] on div "Browse gallery" at bounding box center [186, 467] width 77 height 16
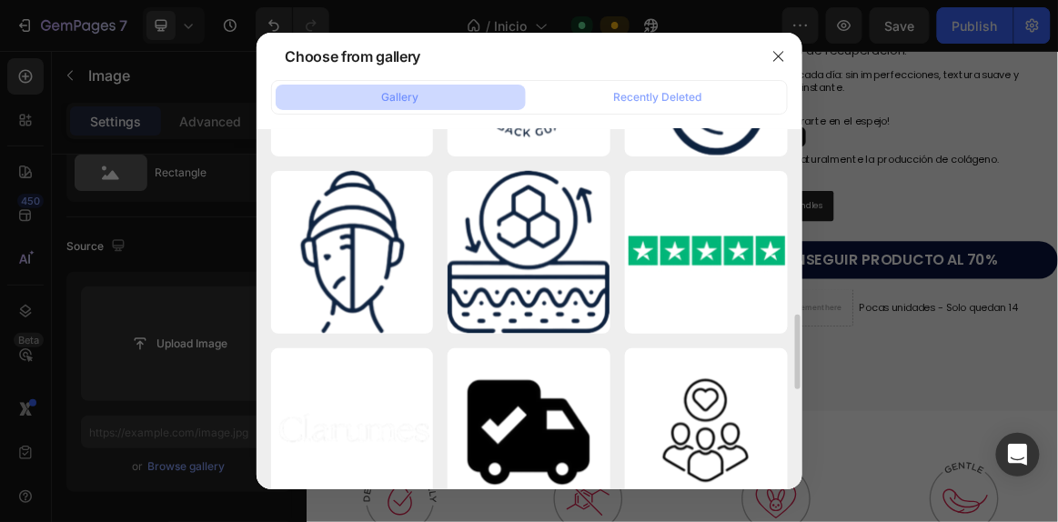
scroll to position [869, 0]
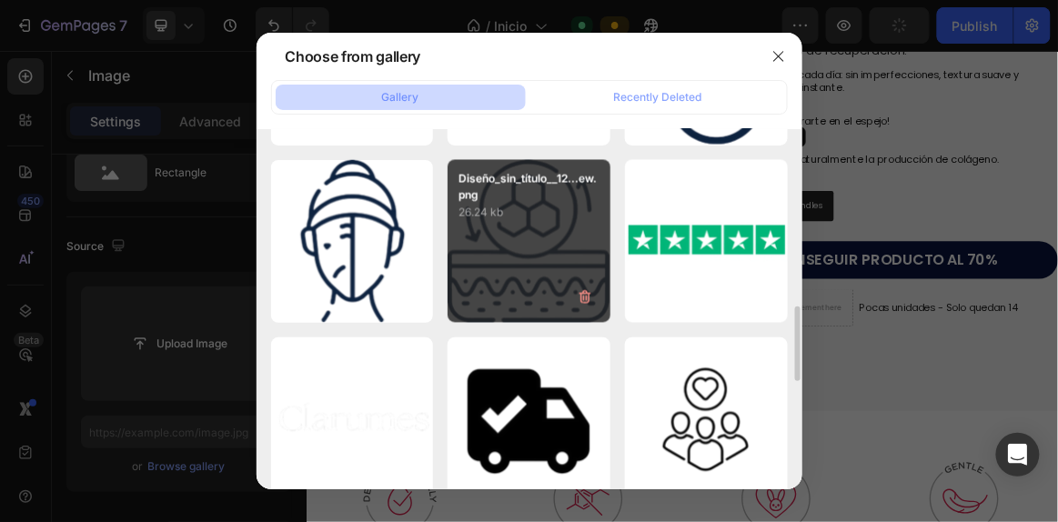
click at [482, 240] on div "Diseño_sin_título__12...ew.png 26.24 kb" at bounding box center [529, 241] width 163 height 163
type input "https://cdn.shopify.com/s/files/1/0941/8833/9574/files/gempages_584549498118734…"
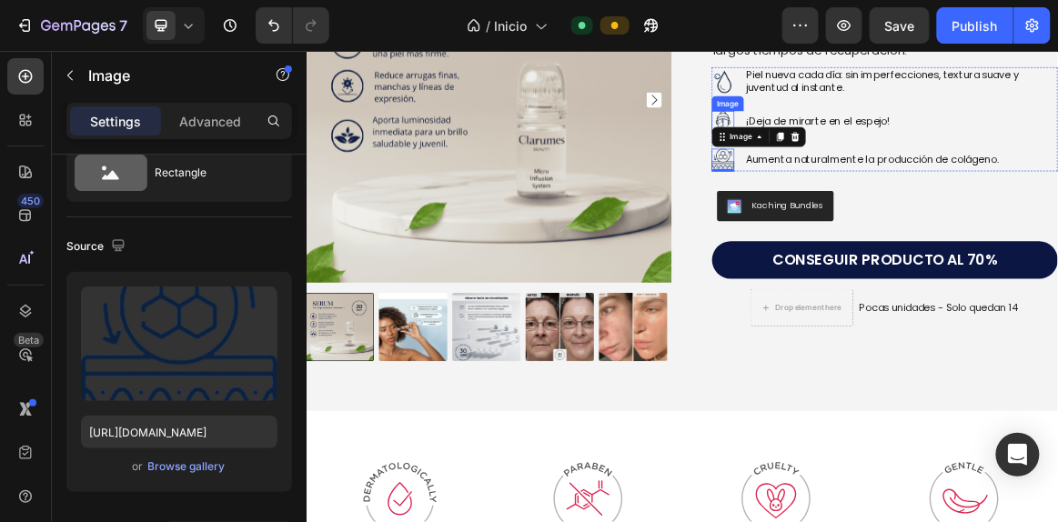
click at [906, 153] on img at bounding box center [911, 153] width 33 height 33
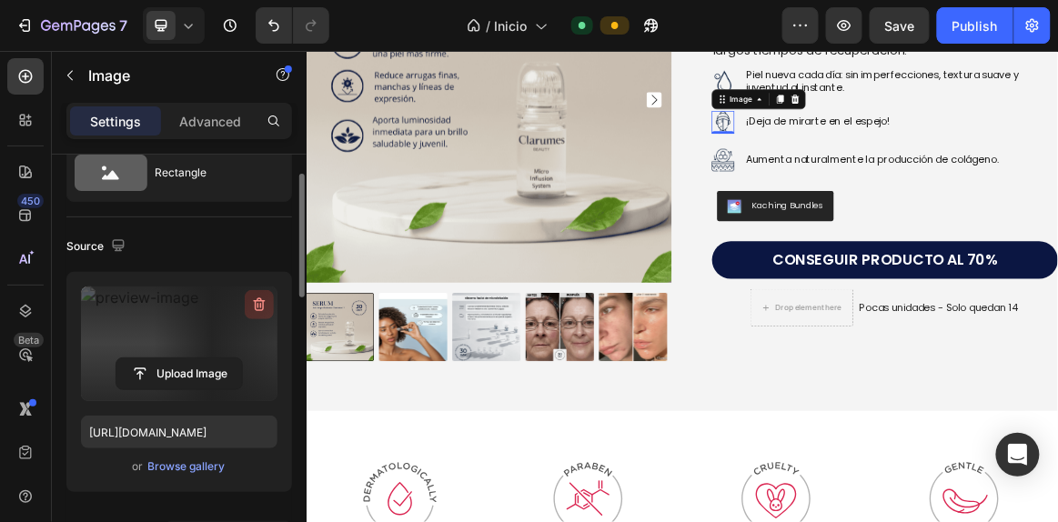
click at [255, 301] on icon "button" at bounding box center [260, 305] width 12 height 14
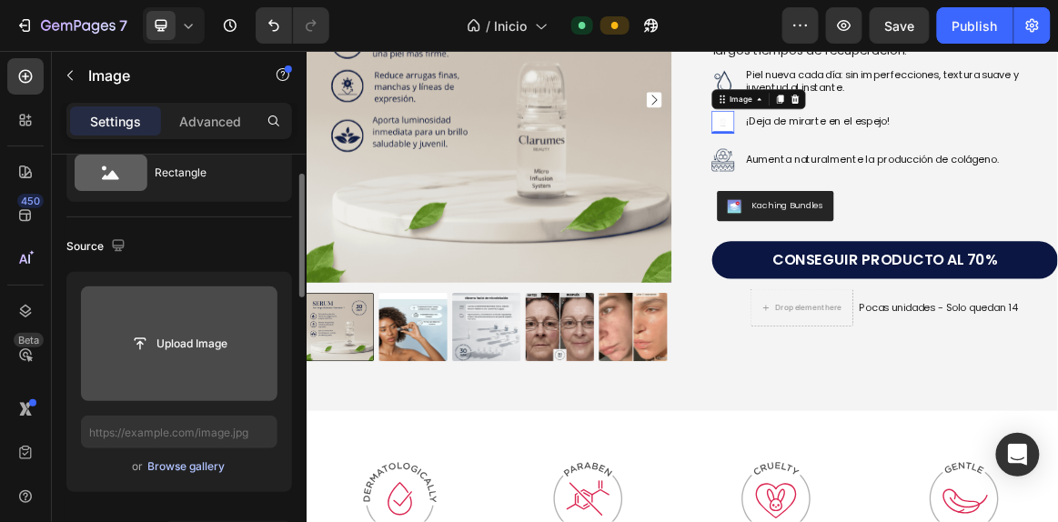
click at [172, 463] on div "Browse gallery" at bounding box center [186, 467] width 77 height 16
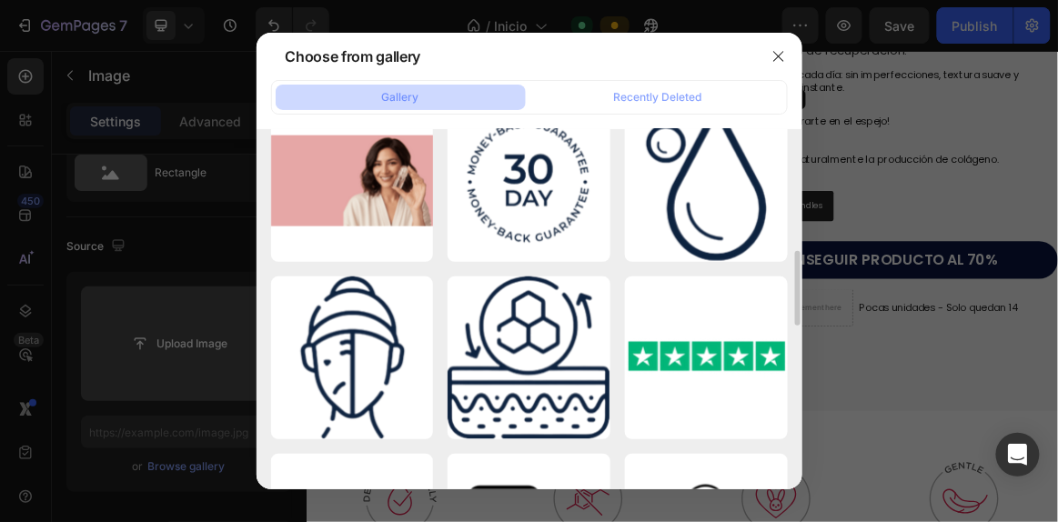
scroll to position [754, 0]
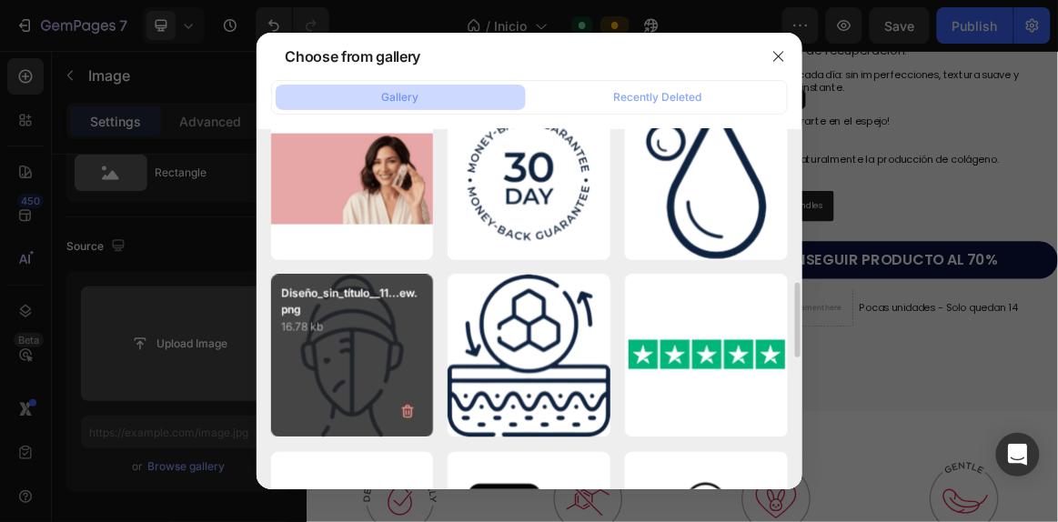
click at [342, 357] on div "Diseño_sin_título__11...ew.png 16.78 kb" at bounding box center [352, 356] width 163 height 163
type input "https://cdn.shopify.com/s/files/1/0941/8833/9574/files/gempages_584549498118734…"
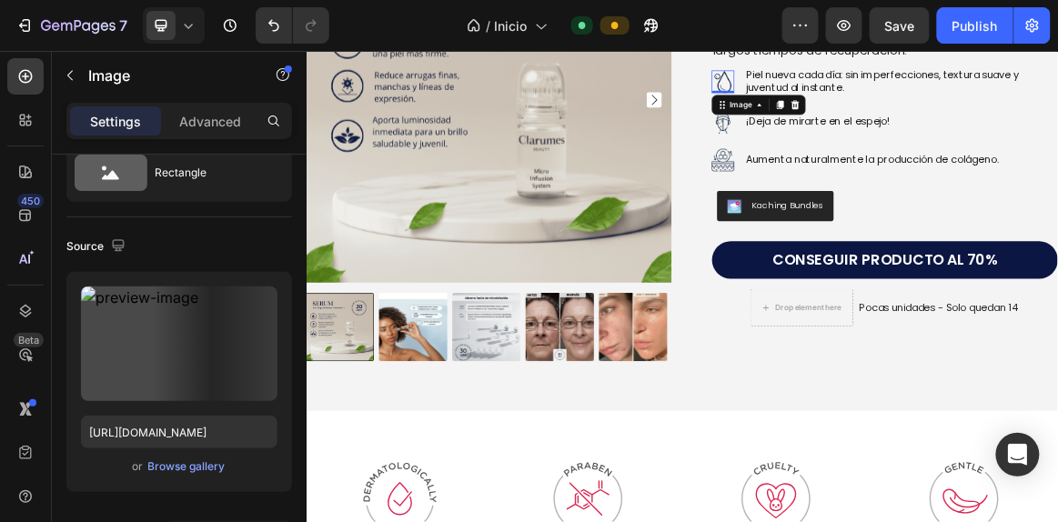
click at [905, 87] on img at bounding box center [911, 94] width 33 height 33
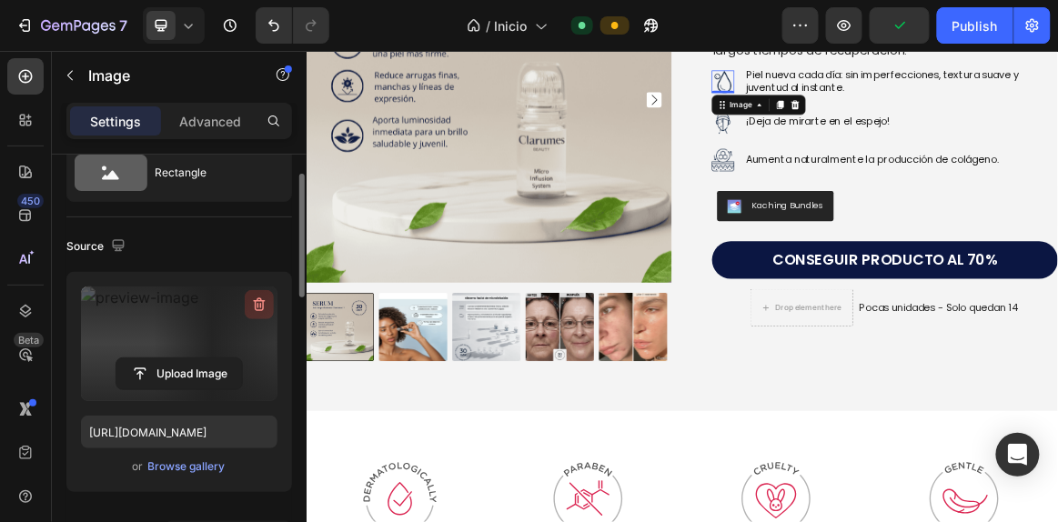
click at [261, 297] on icon "button" at bounding box center [259, 305] width 18 height 18
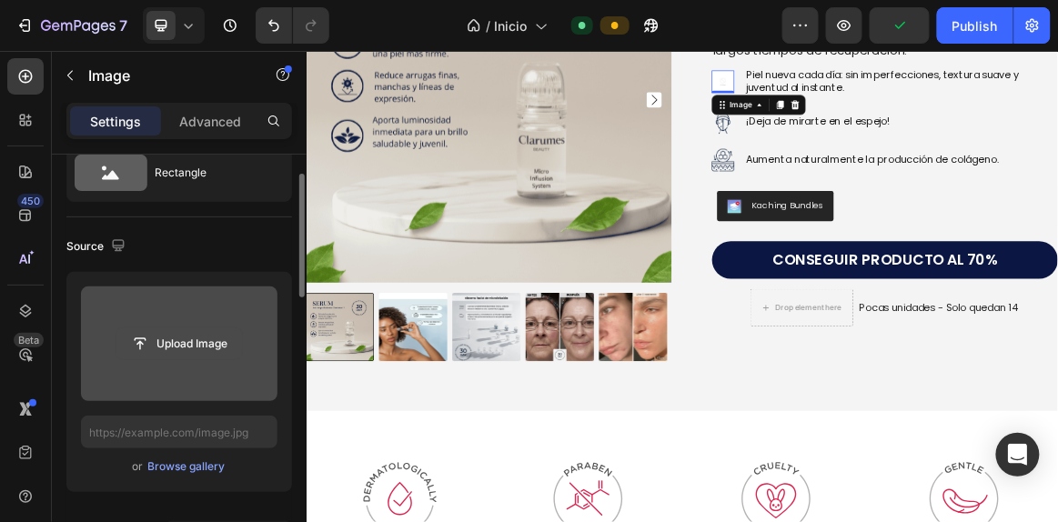
click at [194, 340] on input "file" at bounding box center [179, 344] width 126 height 31
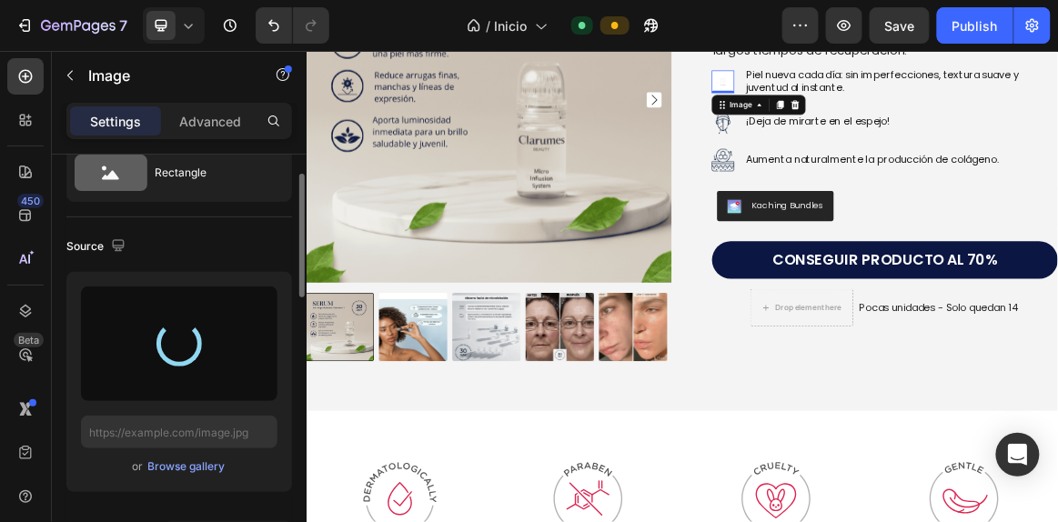
type input "https://cdn.shopify.com/s/files/1/0941/8833/9574/files/gempages_584549498118734…"
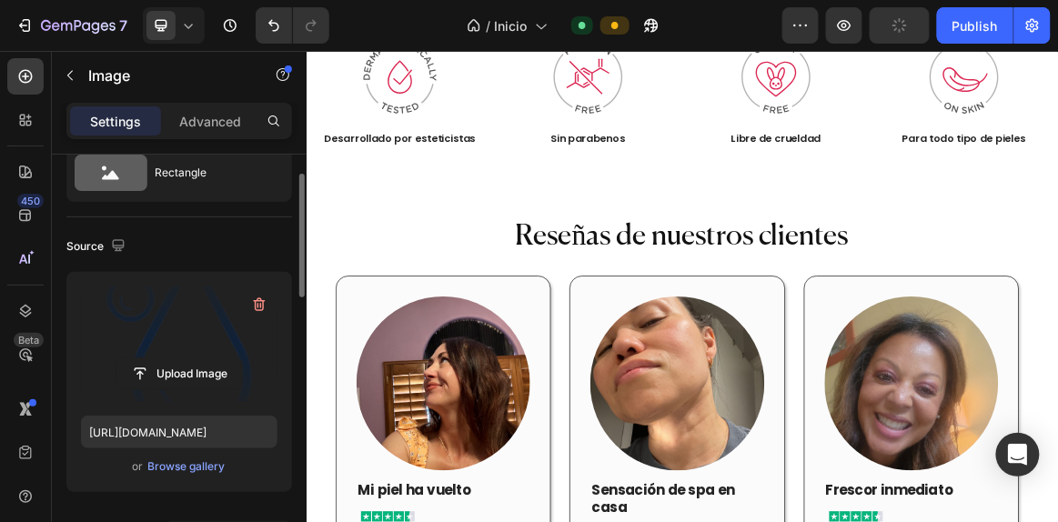
scroll to position [2178, 0]
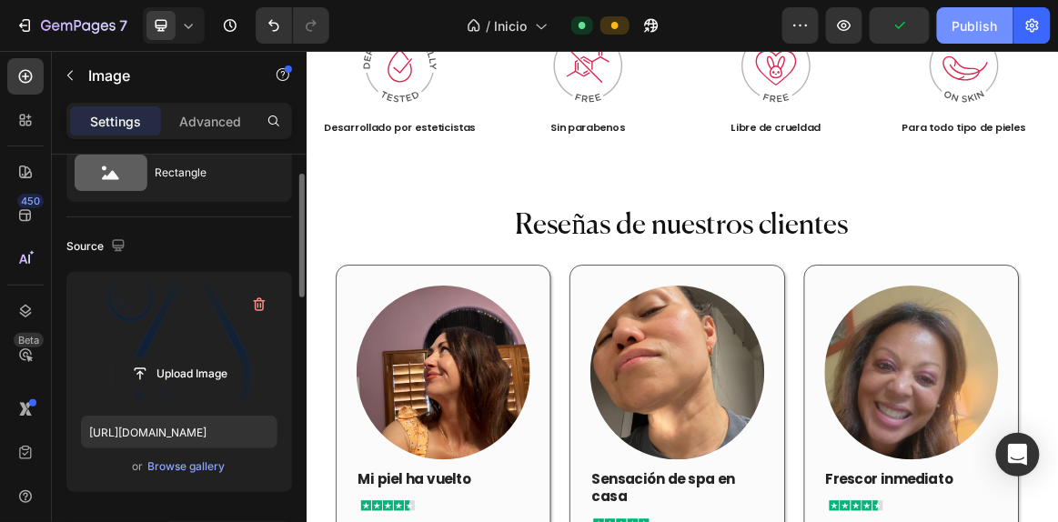
click at [963, 28] on div "Publish" at bounding box center [975, 25] width 45 height 19
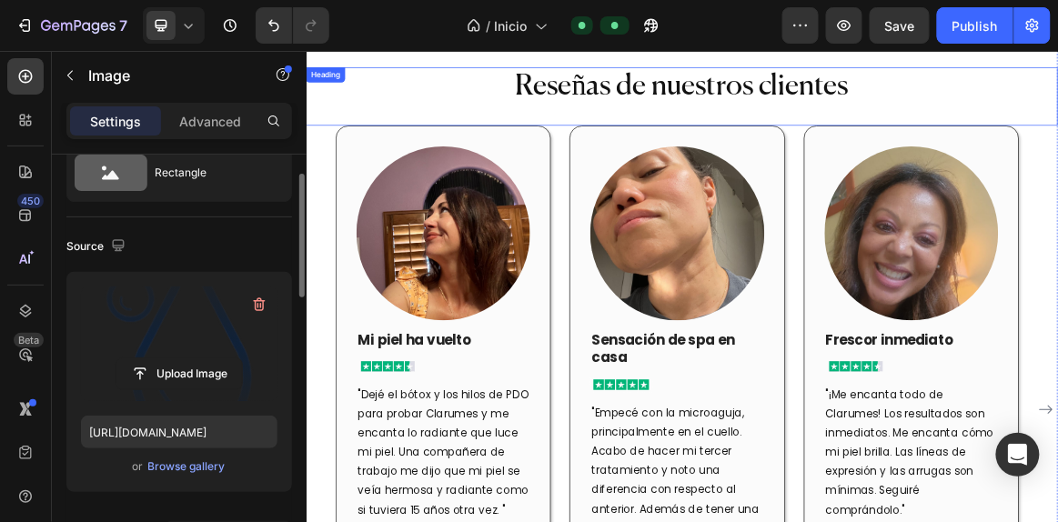
scroll to position [2278, 0]
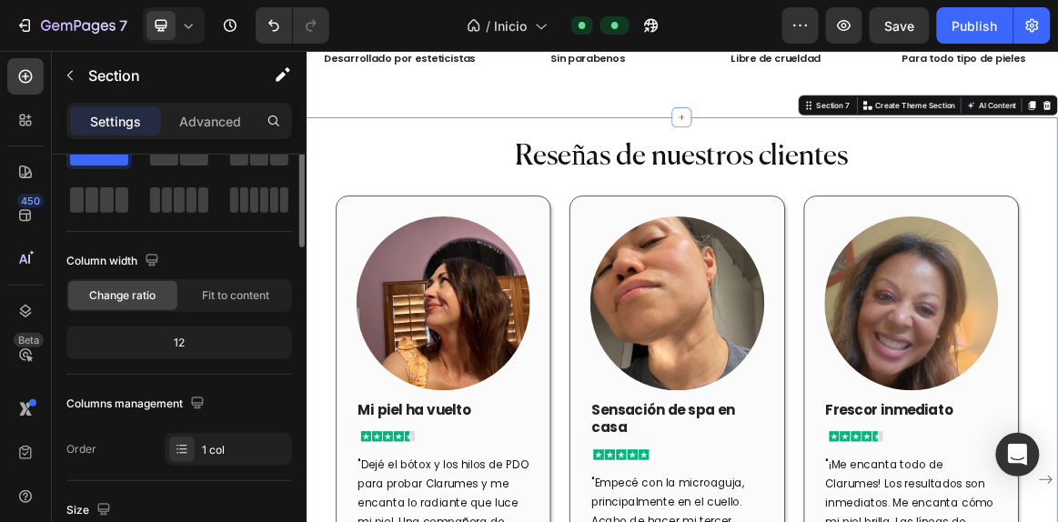
scroll to position [0, 0]
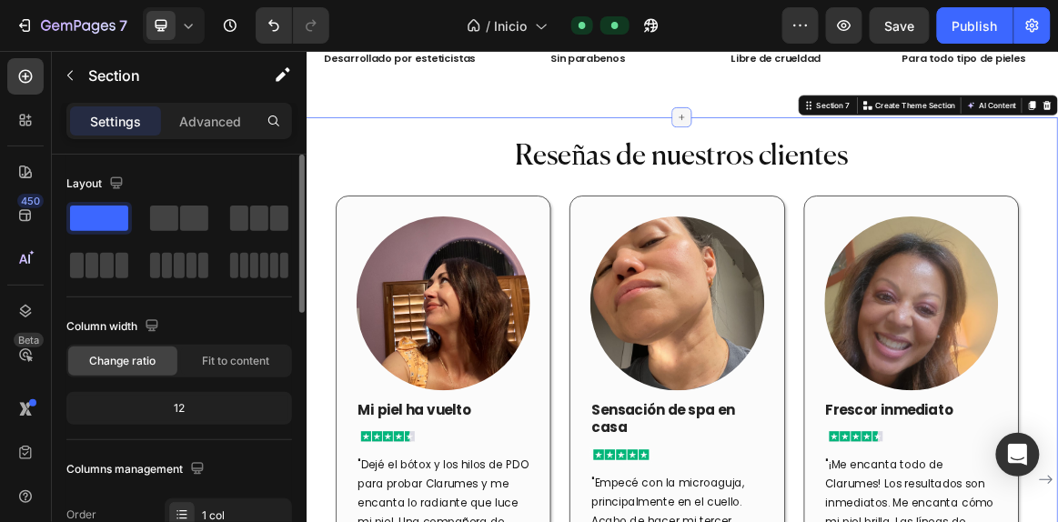
click at [846, 147] on icon at bounding box center [851, 146] width 15 height 15
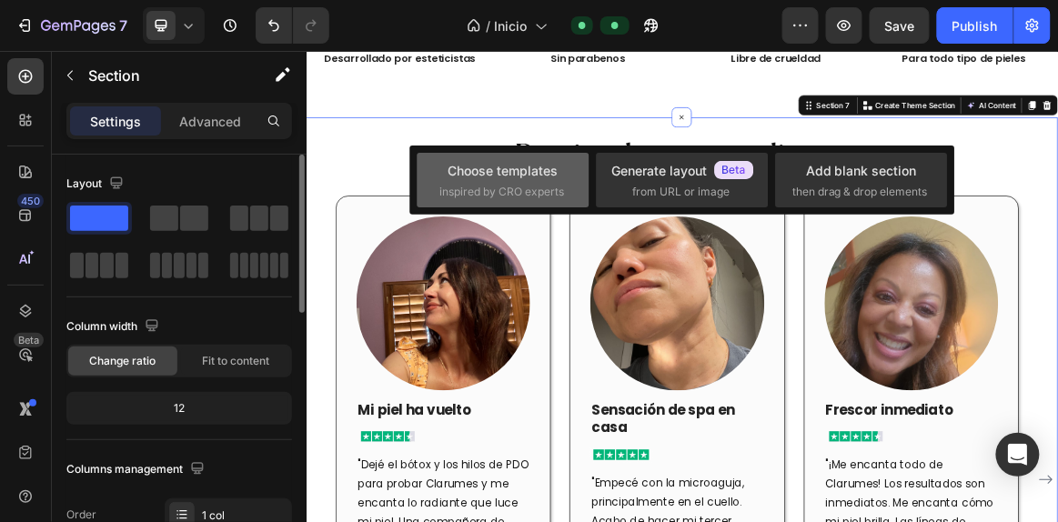
click at [539, 187] on span "inspired by CRO experts" at bounding box center [502, 192] width 125 height 16
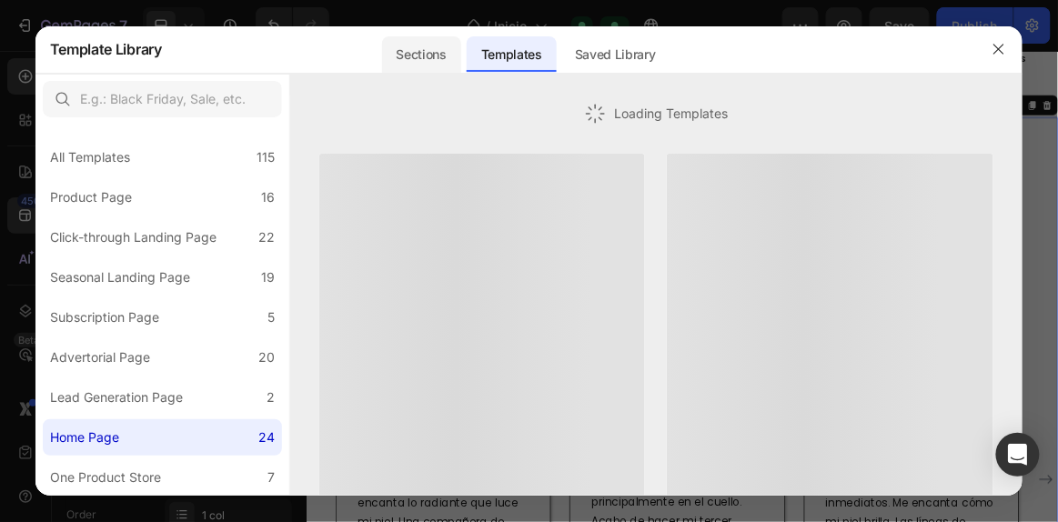
click at [458, 49] on div "Sections" at bounding box center [421, 54] width 79 height 36
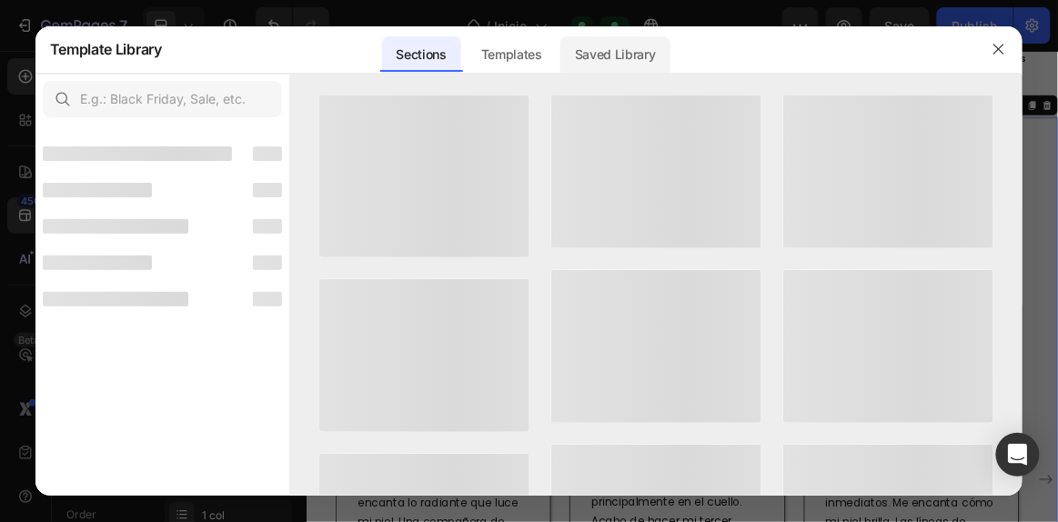
click at [612, 49] on div "Saved Library" at bounding box center [616, 54] width 110 height 36
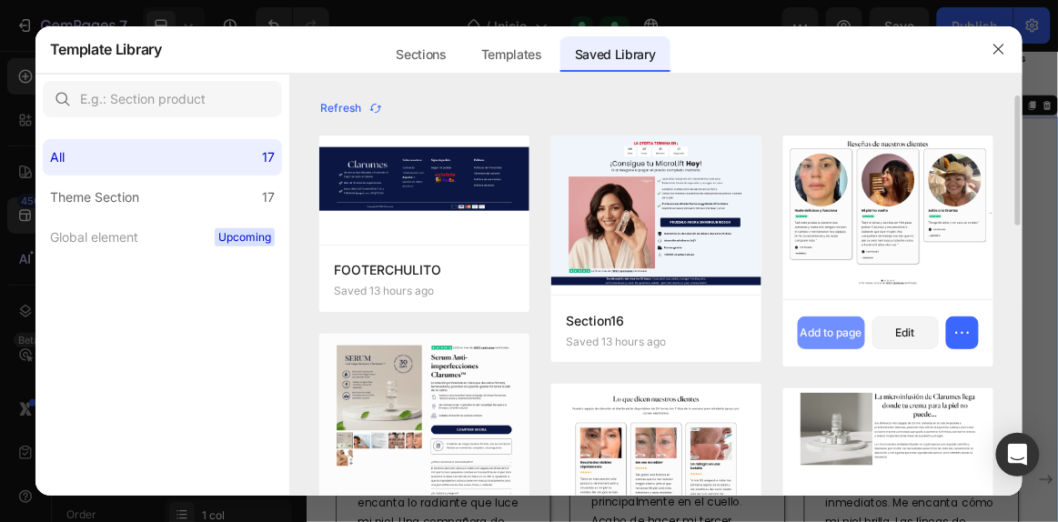
click at [835, 332] on div "Add to page" at bounding box center [832, 333] width 62 height 16
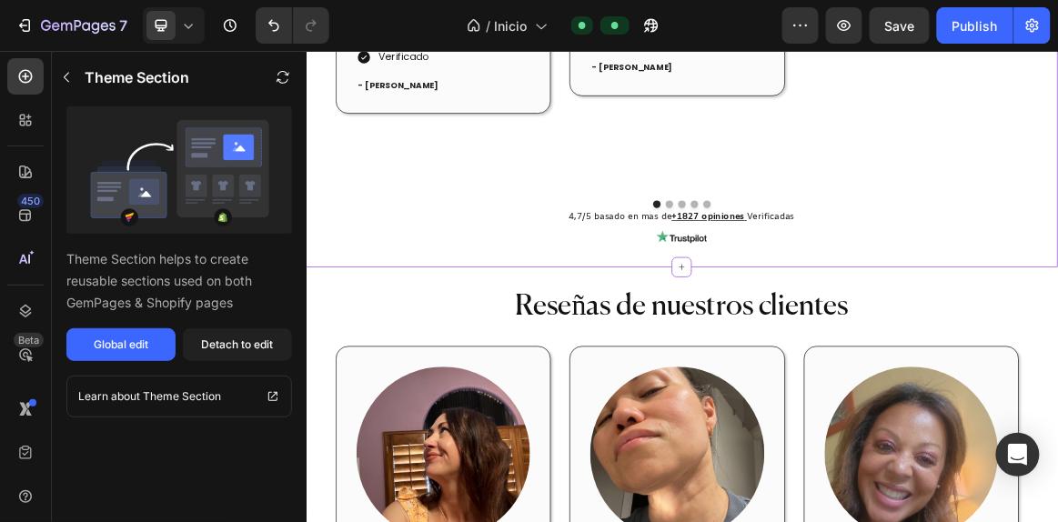
scroll to position [3065, 0]
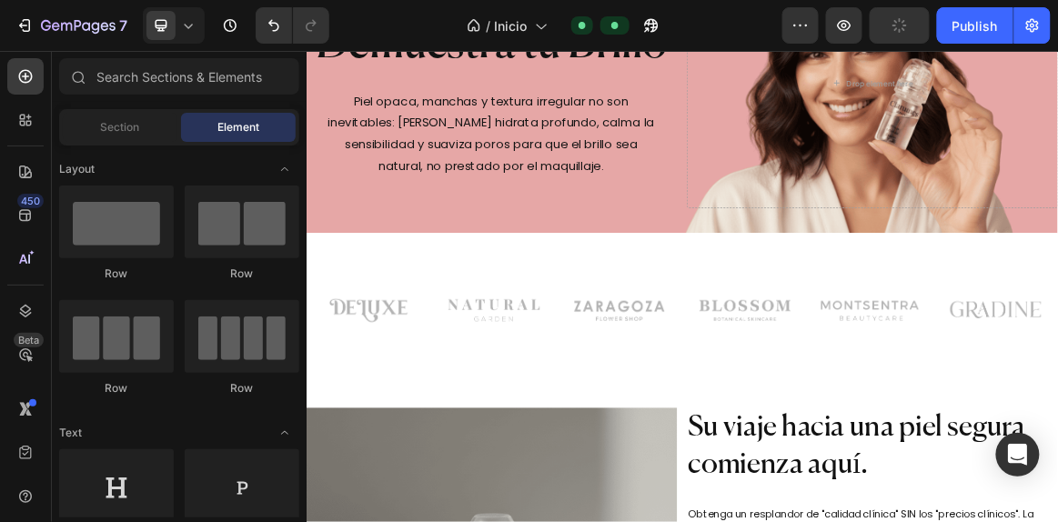
scroll to position [0, 0]
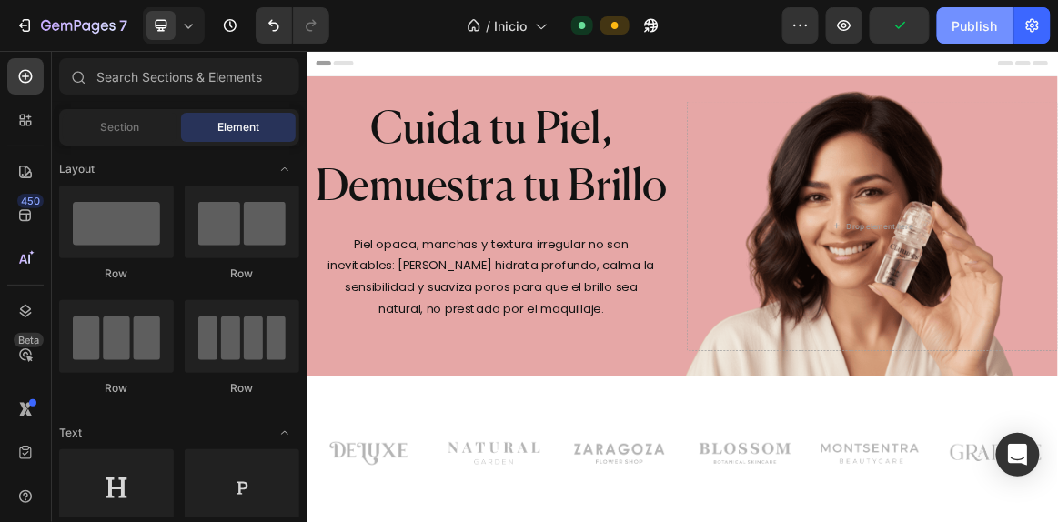
click at [948, 25] on button "Publish" at bounding box center [975, 25] width 76 height 36
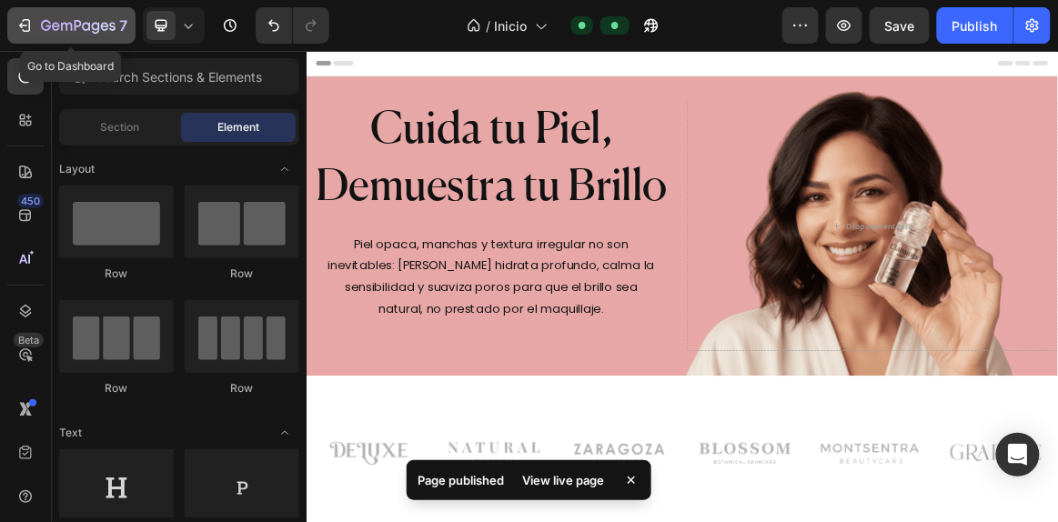
click at [25, 34] on icon "button" at bounding box center [24, 25] width 18 height 18
